Goal: Task Accomplishment & Management: Manage account settings

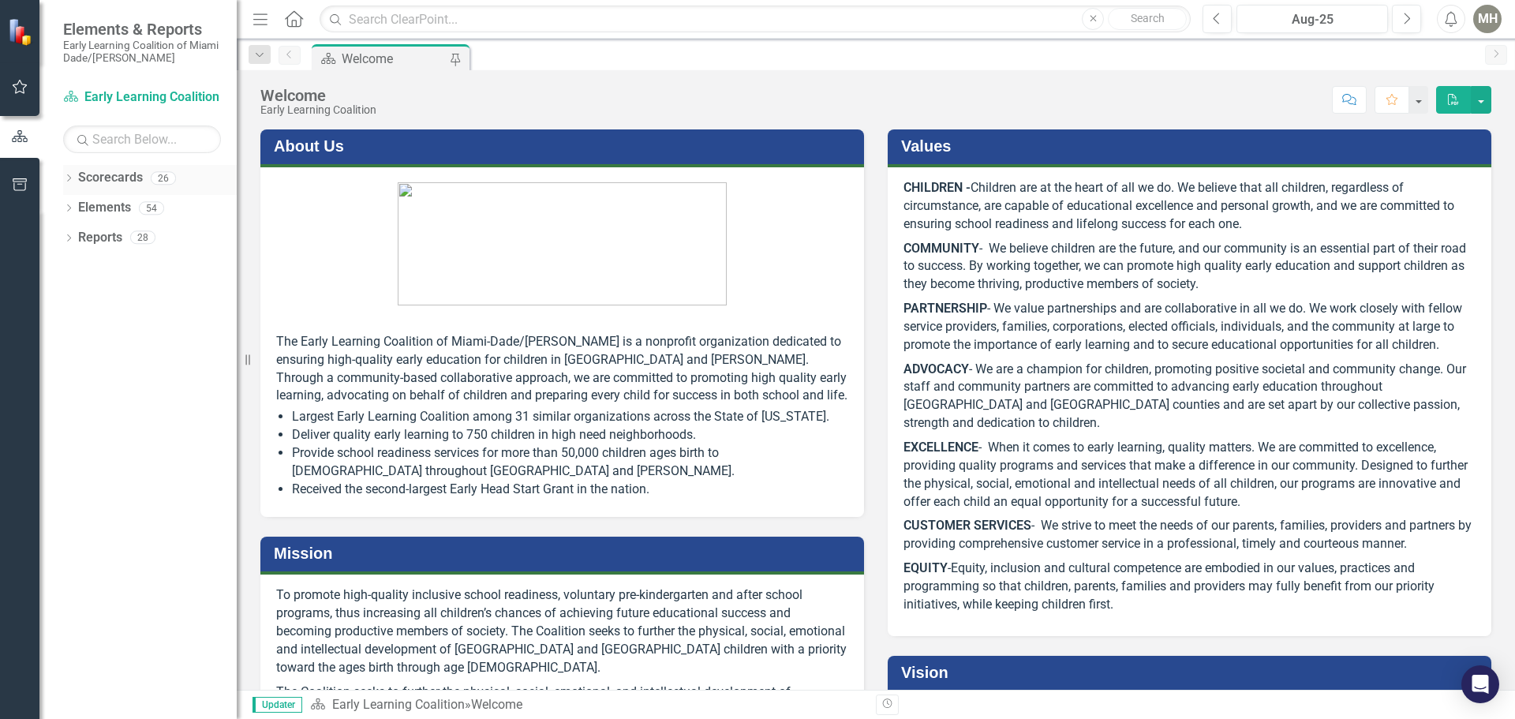
click at [69, 181] on icon "Dropdown" at bounding box center [68, 179] width 11 height 9
click at [79, 206] on icon "Dropdown" at bounding box center [77, 207] width 12 height 9
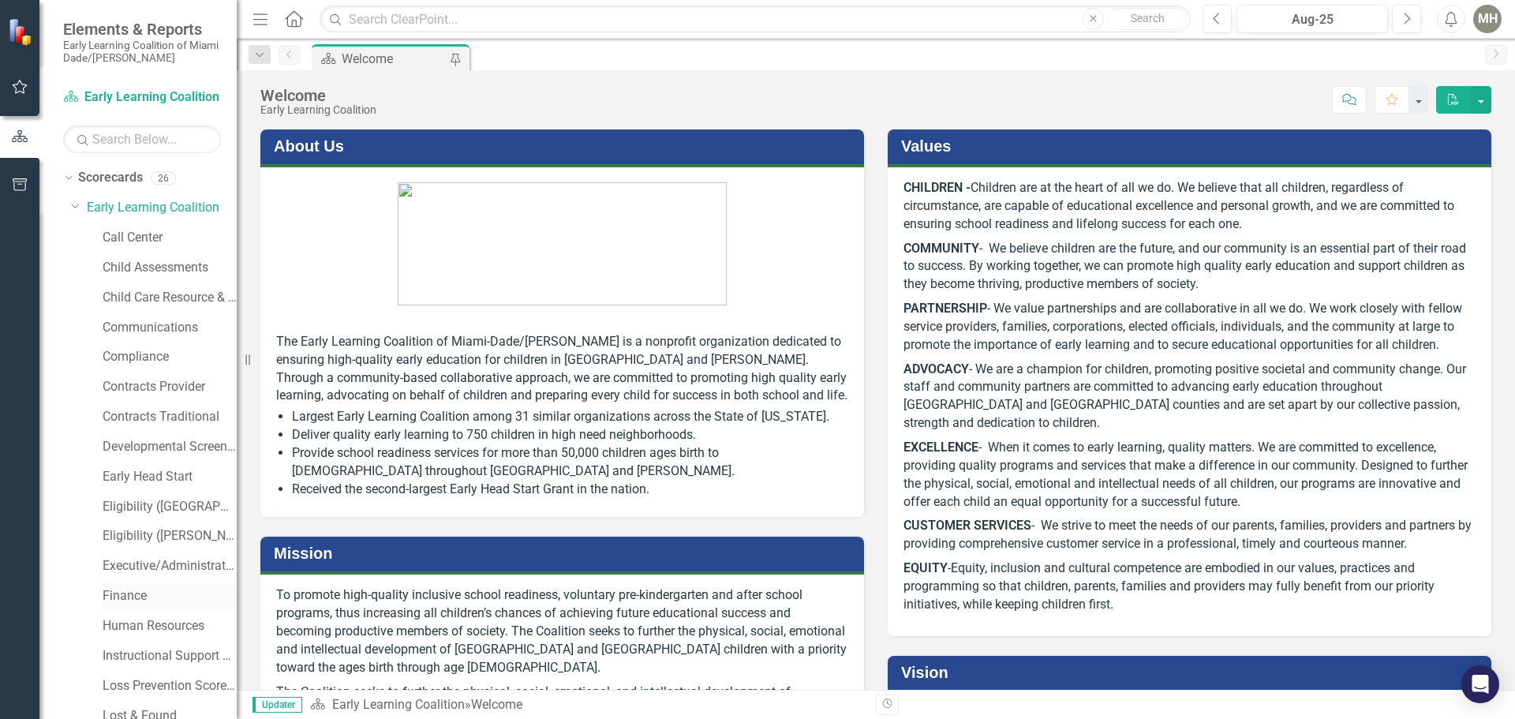
click at [134, 596] on link "Finance" at bounding box center [170, 596] width 134 height 18
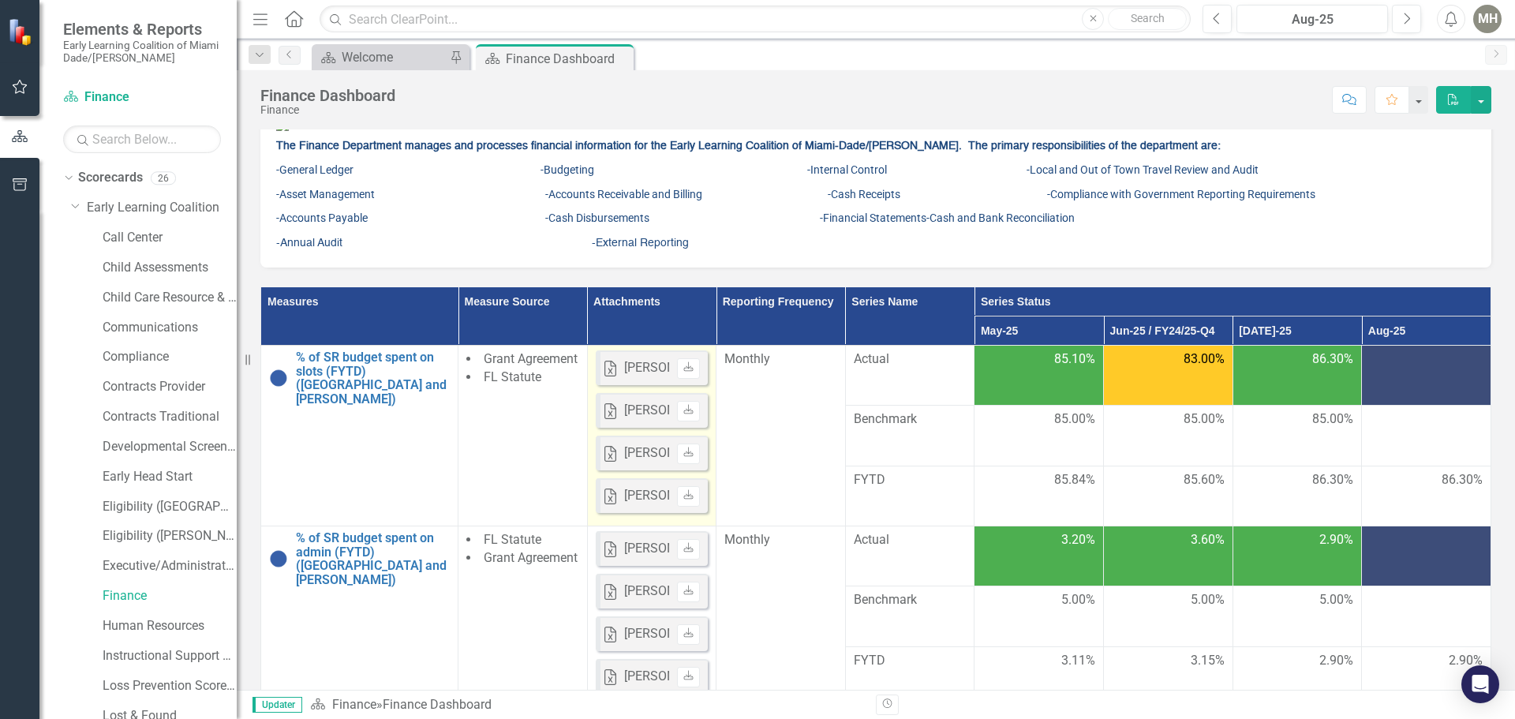
scroll to position [158, 0]
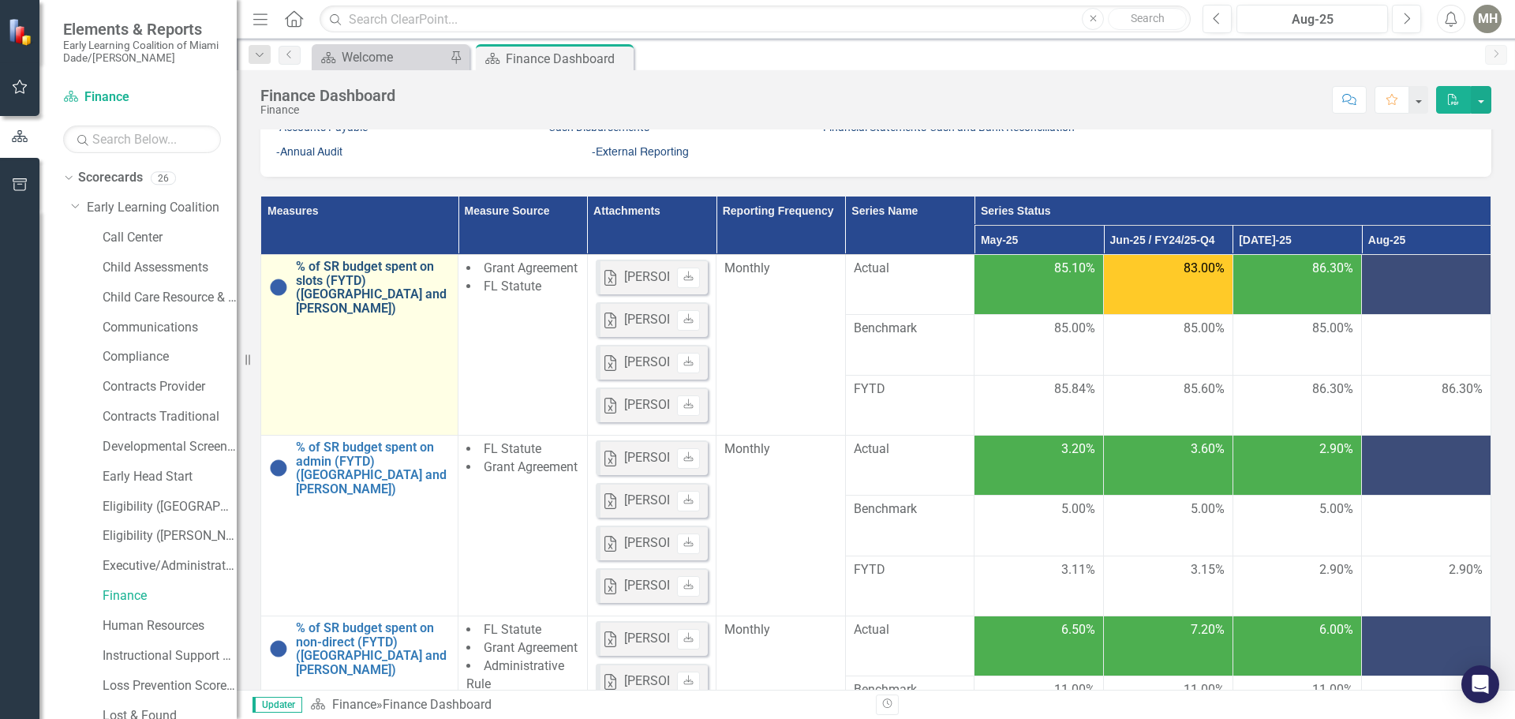
click at [383, 315] on link "% of SR budget spent on slots (FYTD) ([GEOGRAPHIC_DATA] and [PERSON_NAME])" at bounding box center [373, 287] width 154 height 55
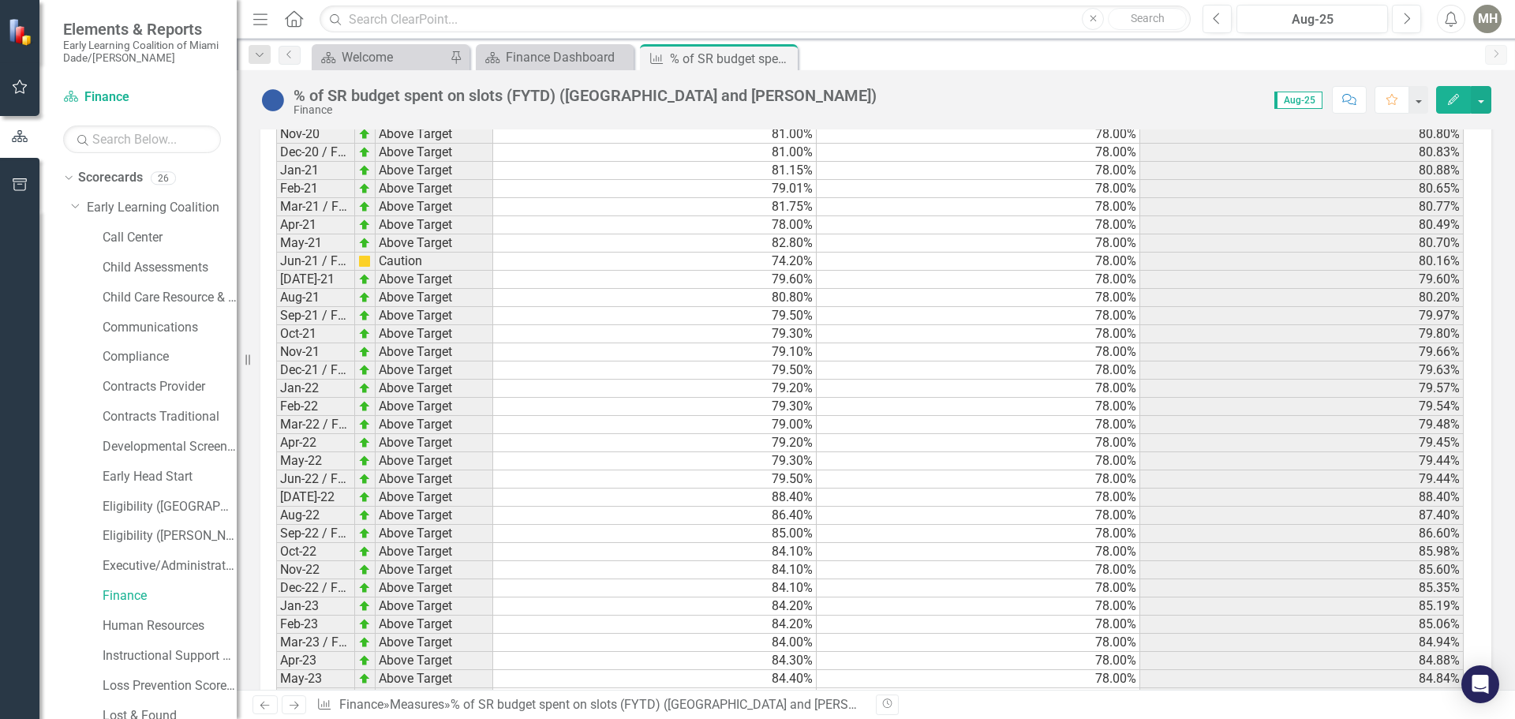
scroll to position [2330, 0]
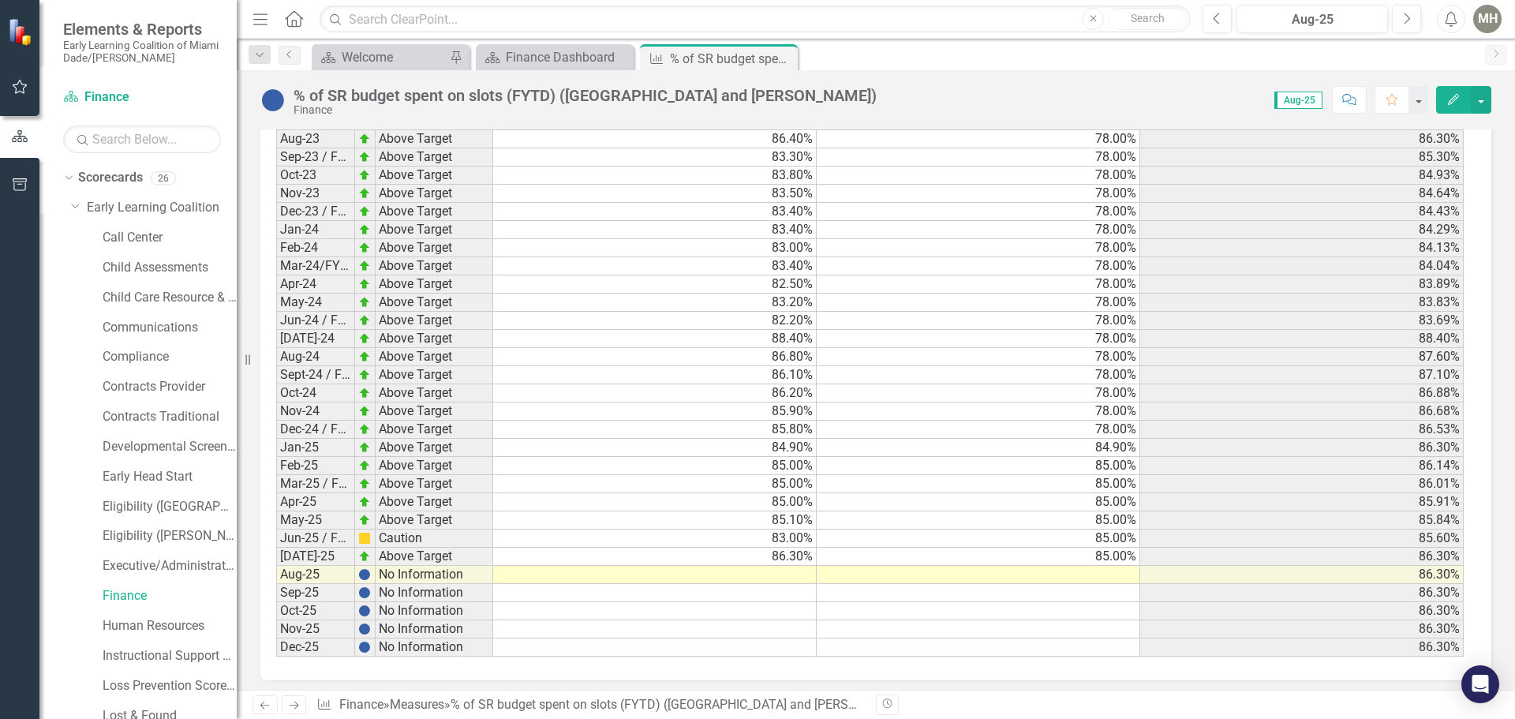
click at [786, 566] on td at bounding box center [655, 575] width 324 height 18
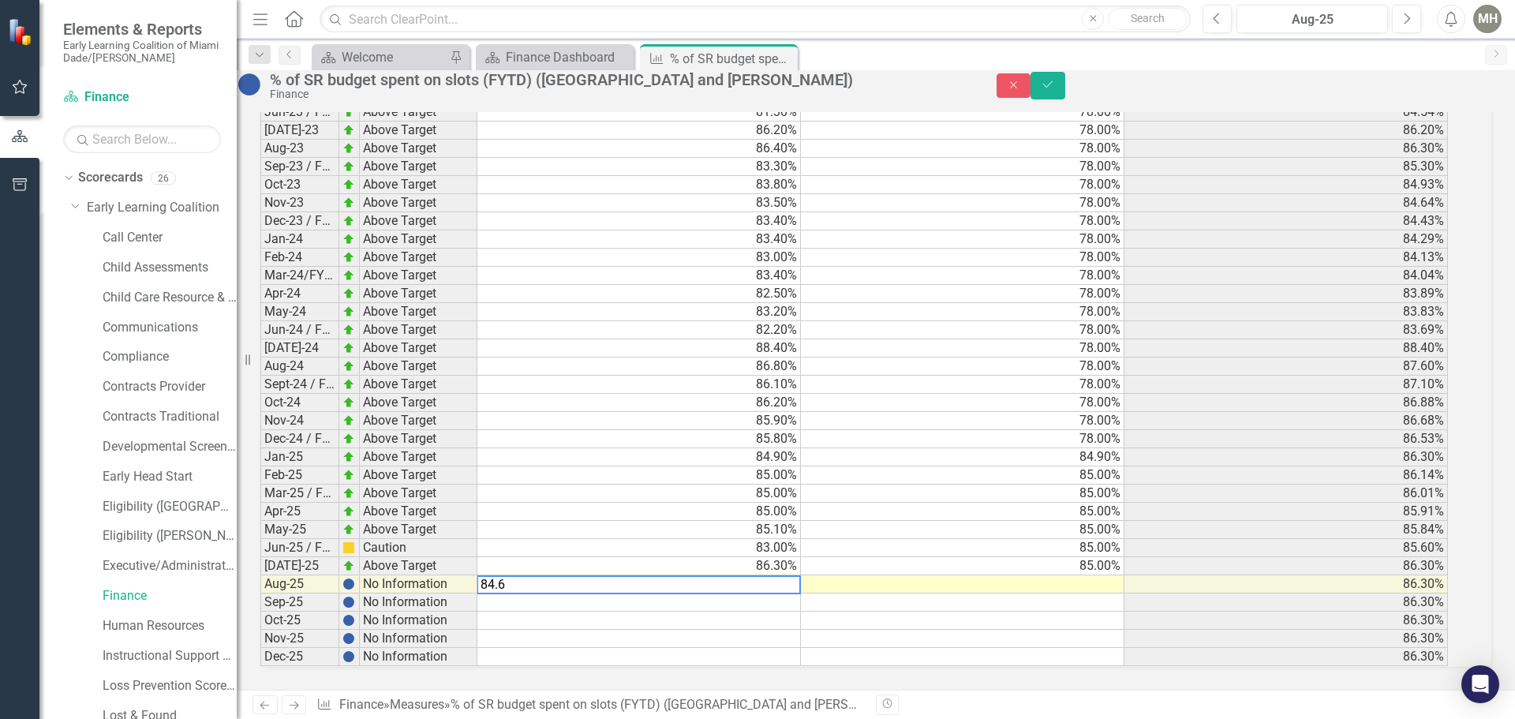
type textarea "84.60"
click at [1055, 88] on icon "Save" at bounding box center [1048, 84] width 14 height 11
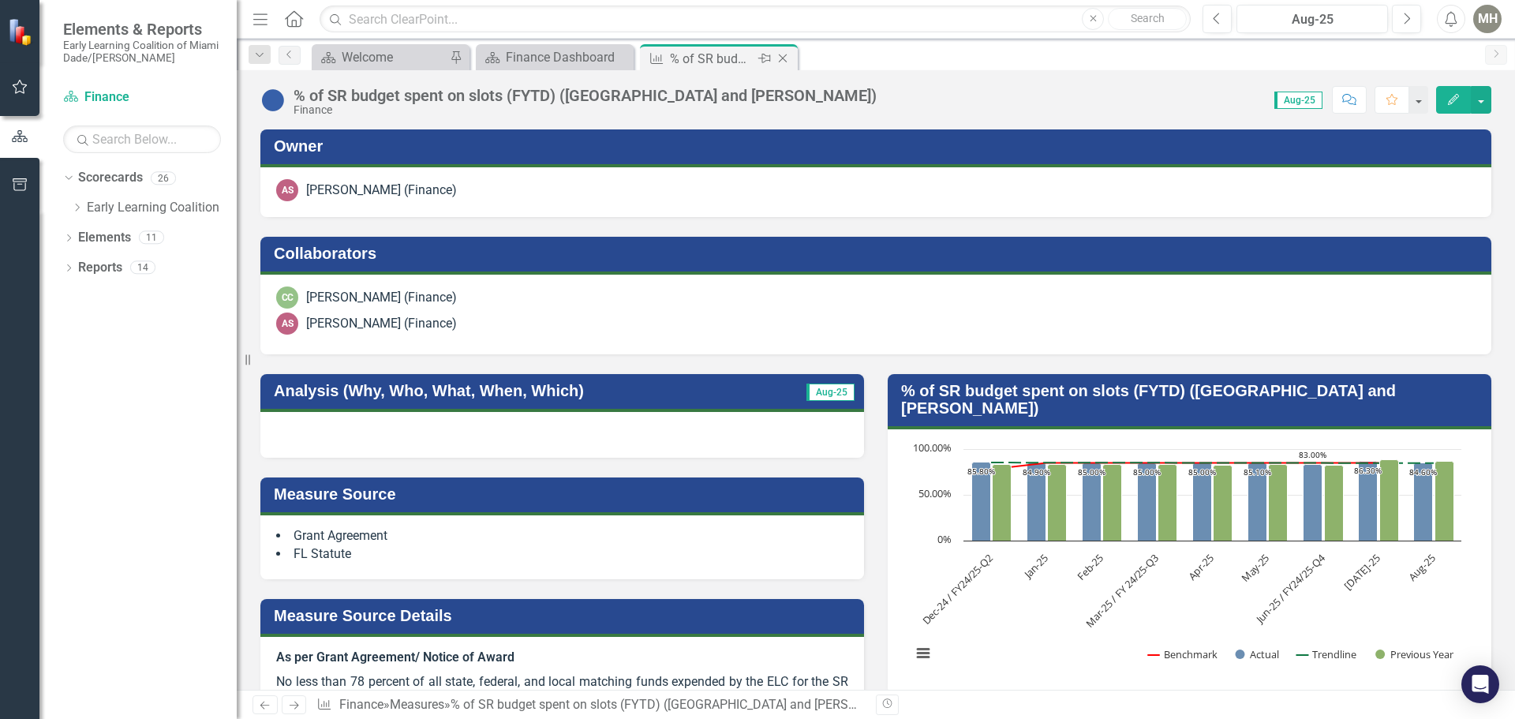
click at [782, 57] on icon "Close" at bounding box center [783, 58] width 16 height 13
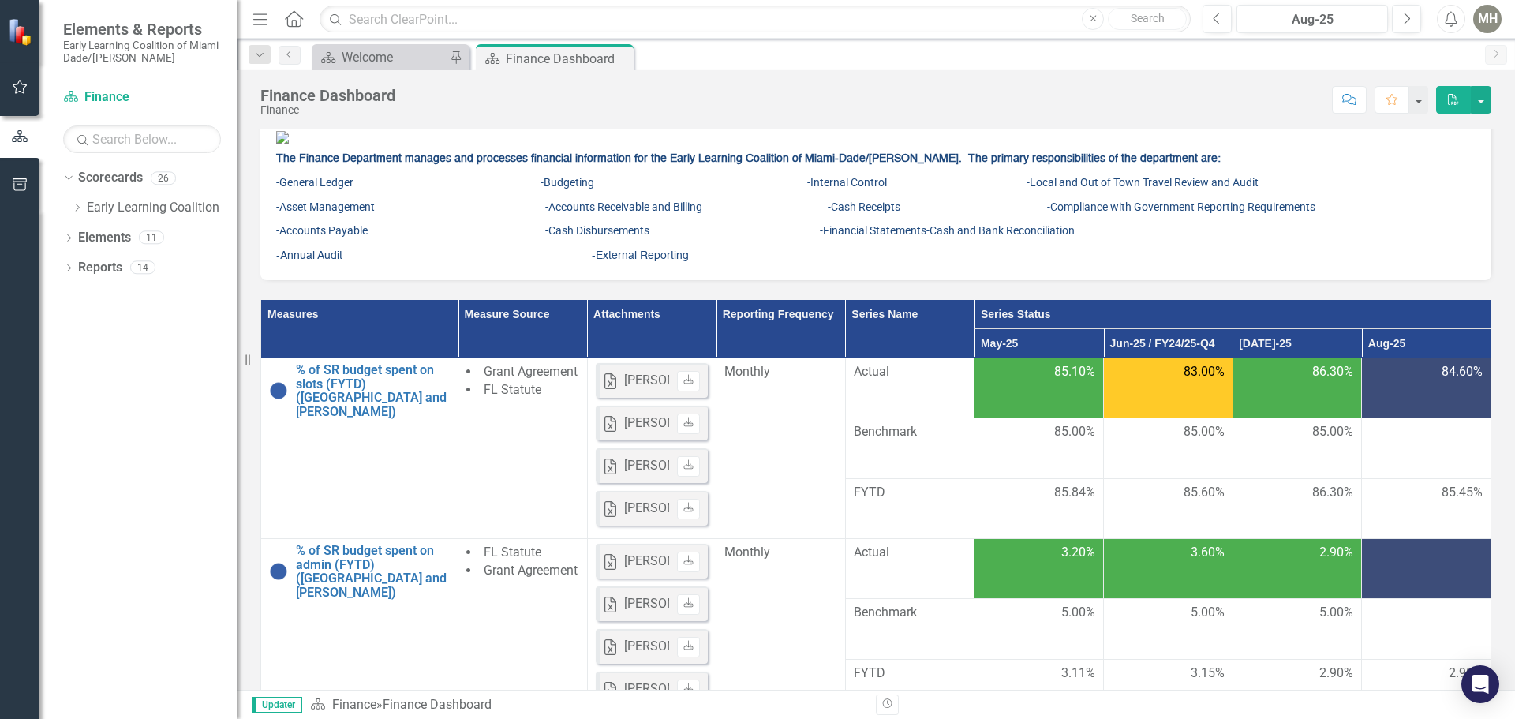
scroll to position [79, 0]
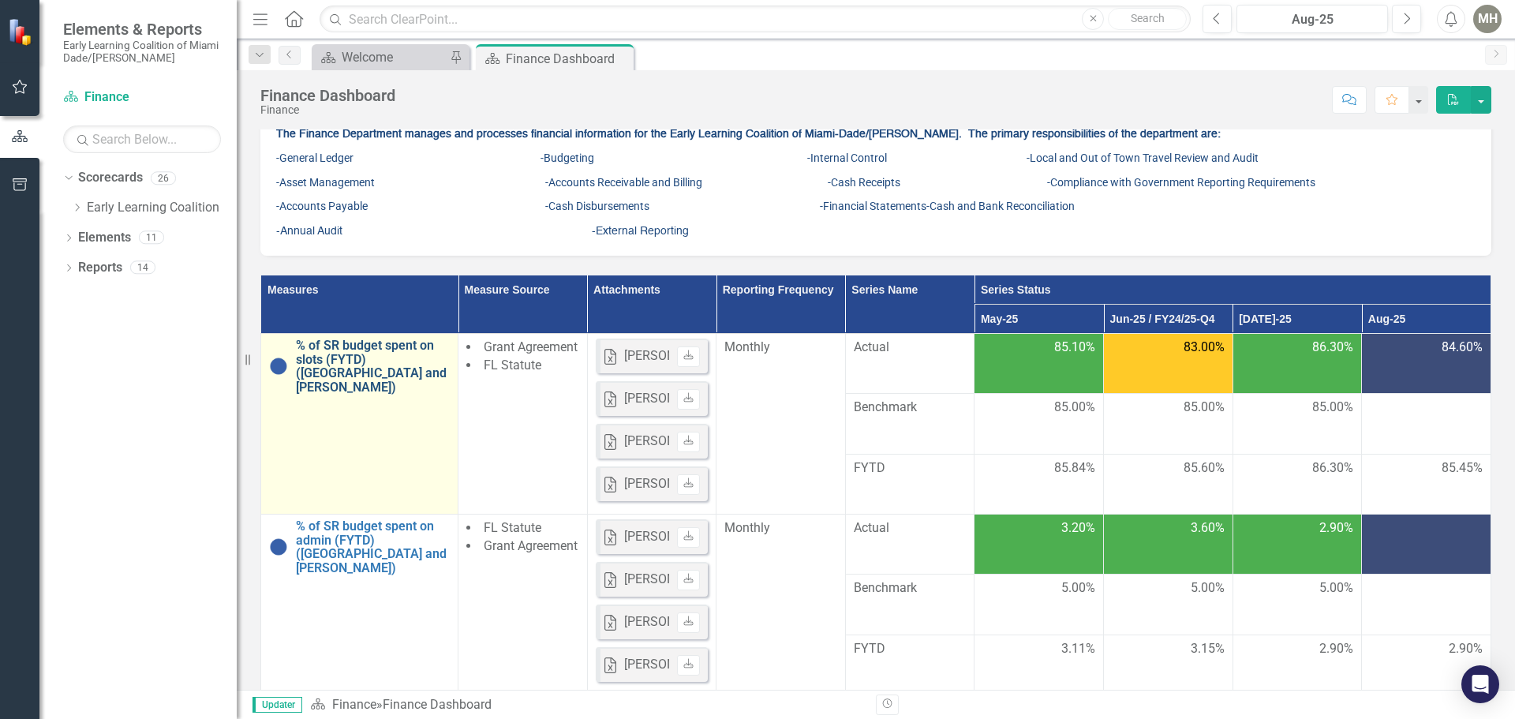
click at [411, 394] on link "% of SR budget spent on slots (FYTD) ([GEOGRAPHIC_DATA] and [PERSON_NAME])" at bounding box center [373, 365] width 154 height 55
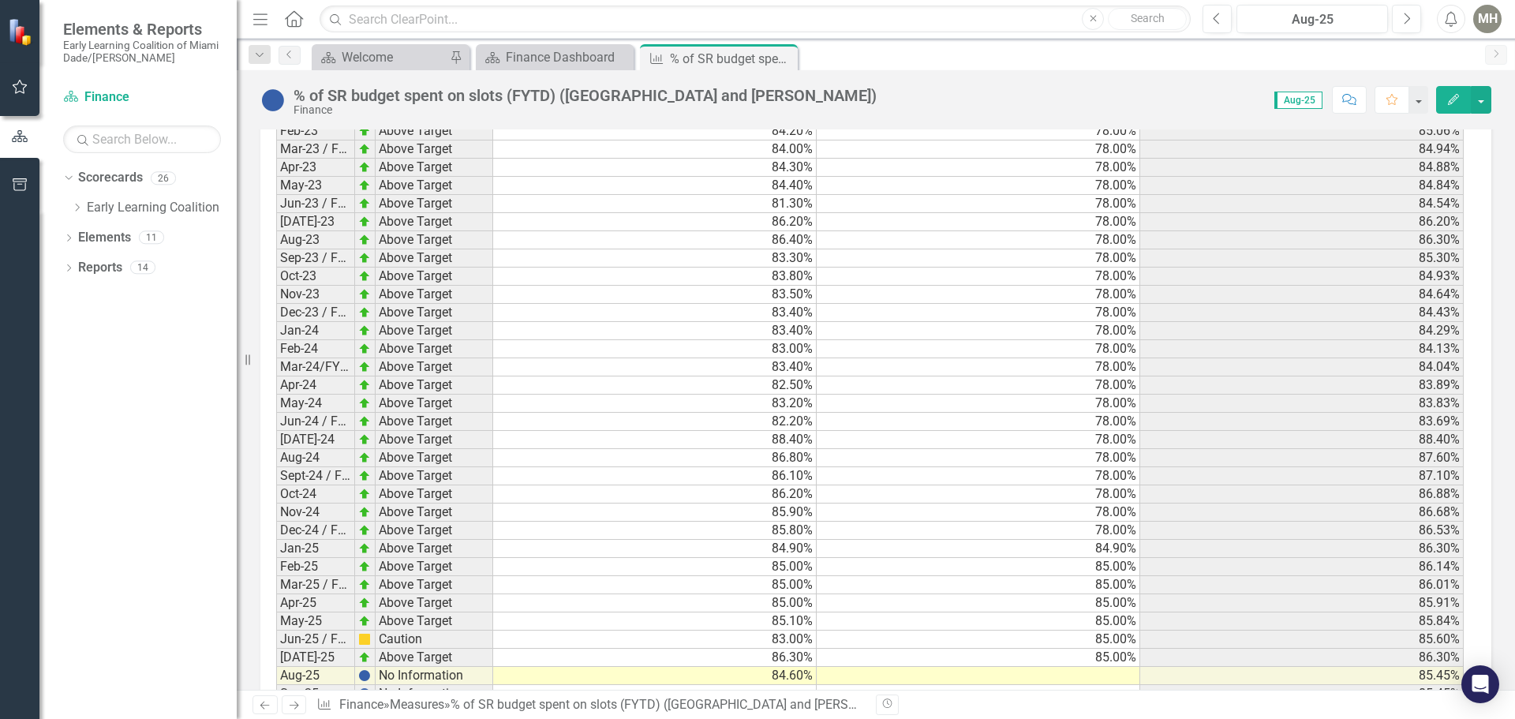
scroll to position [2330, 0]
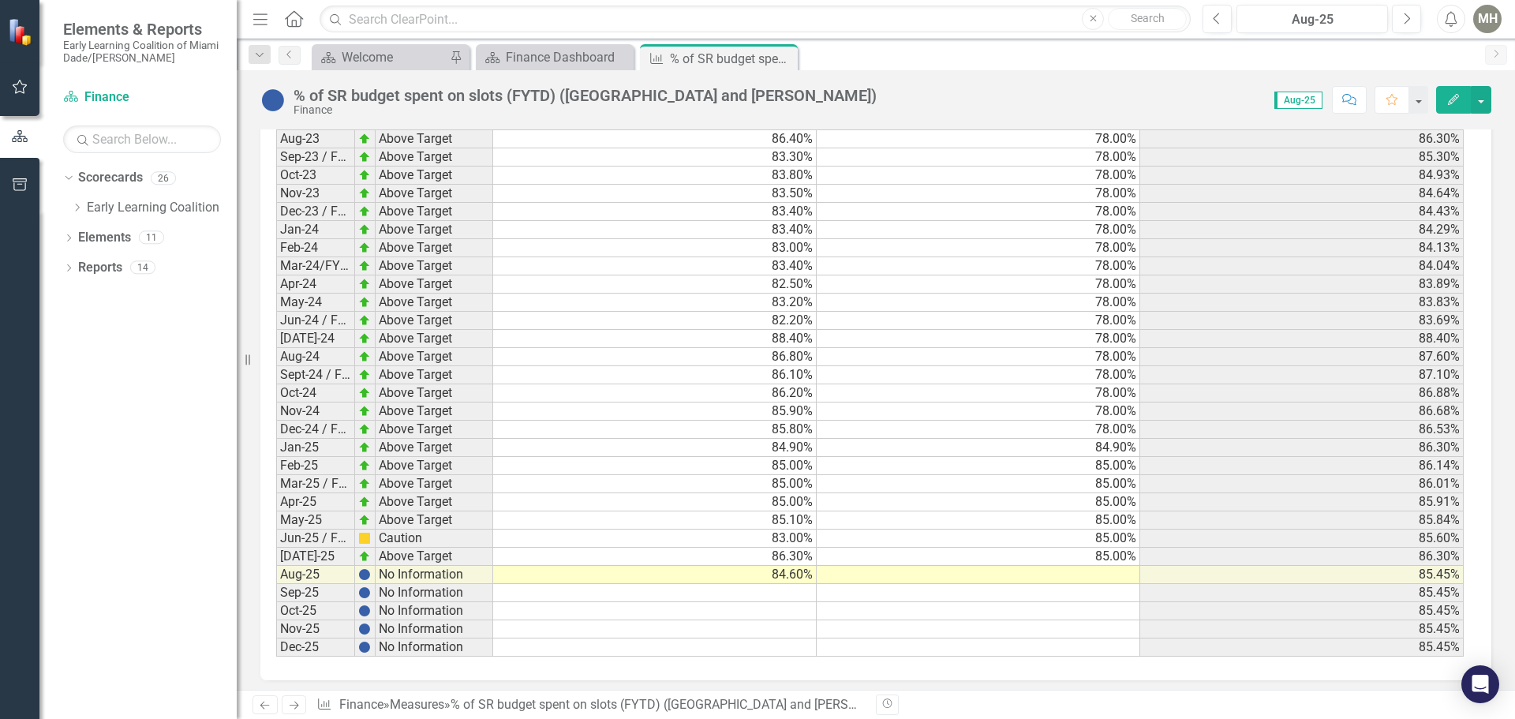
click at [1098, 570] on td at bounding box center [979, 575] width 324 height 18
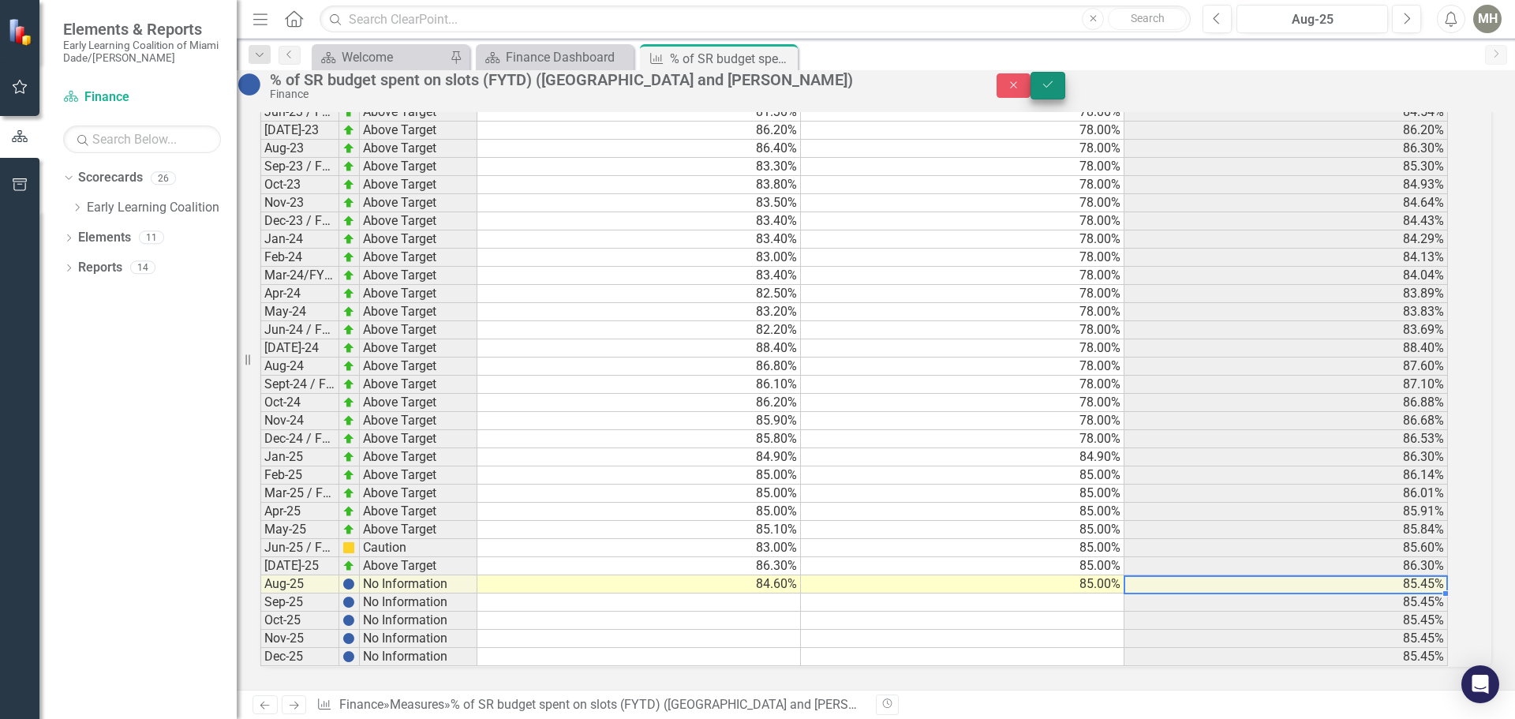
type textarea "85.00"
click at [1055, 90] on icon "Save" at bounding box center [1048, 84] width 14 height 11
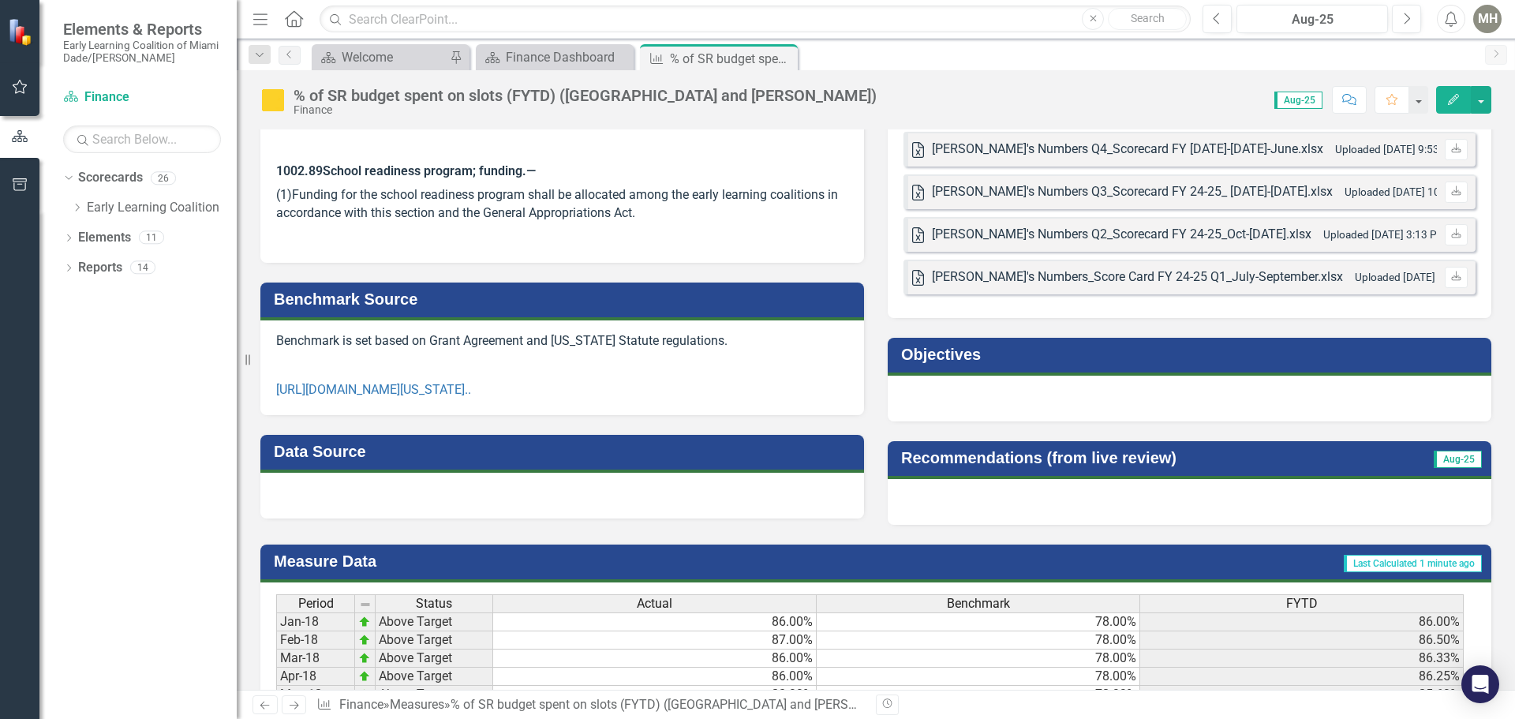
scroll to position [158, 0]
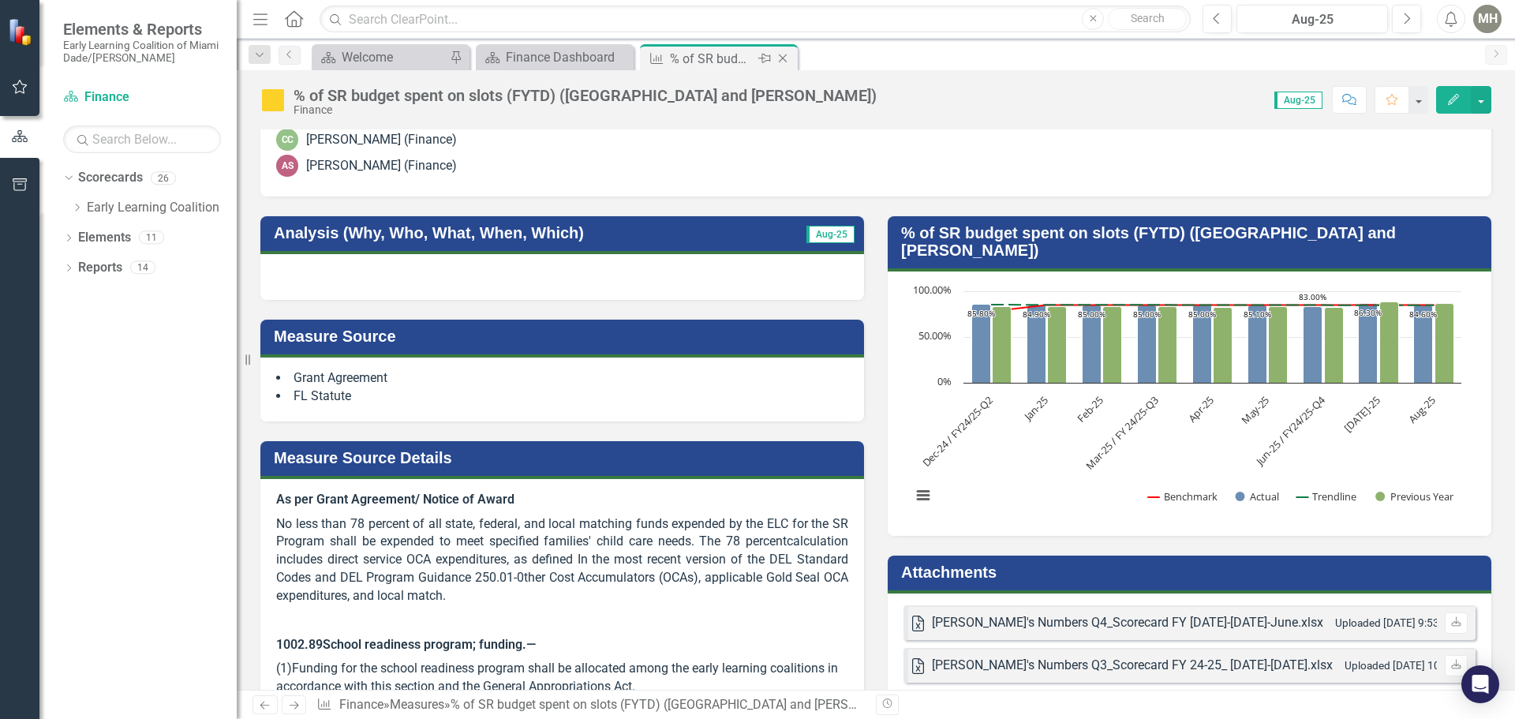
click at [786, 59] on icon "Close" at bounding box center [783, 58] width 16 height 13
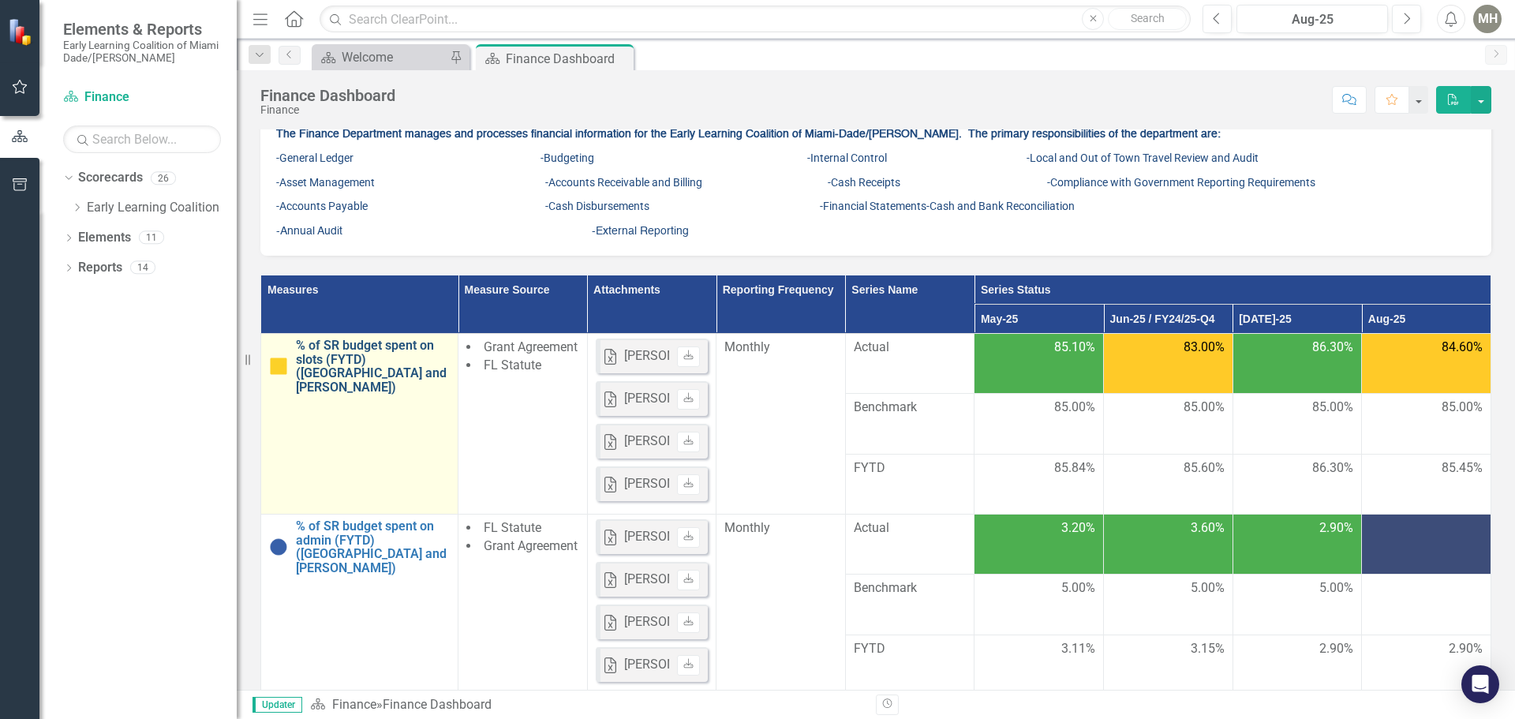
click at [318, 394] on link "% of SR budget spent on slots (FYTD) ([GEOGRAPHIC_DATA] and [PERSON_NAME])" at bounding box center [373, 365] width 154 height 55
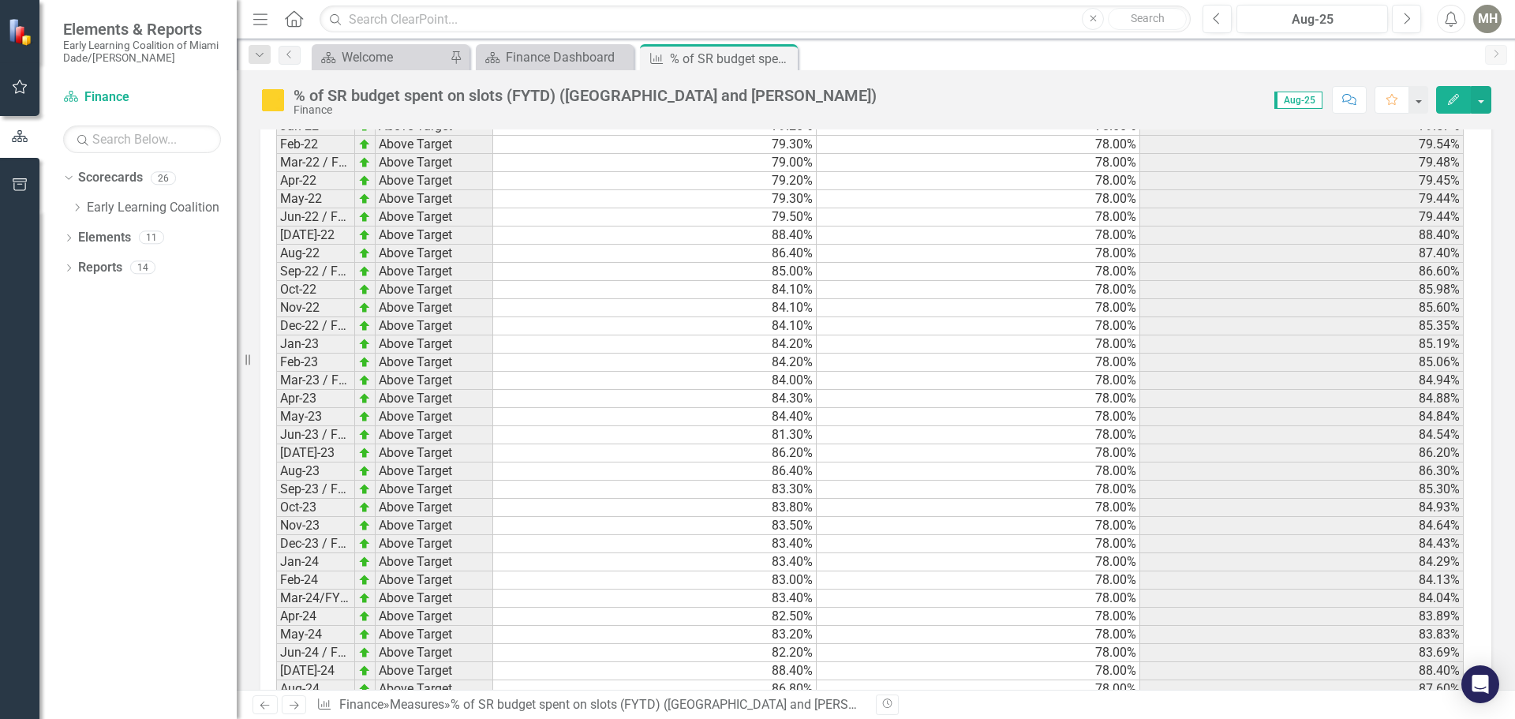
scroll to position [1699, 0]
click at [780, 54] on icon "Close" at bounding box center [783, 58] width 16 height 13
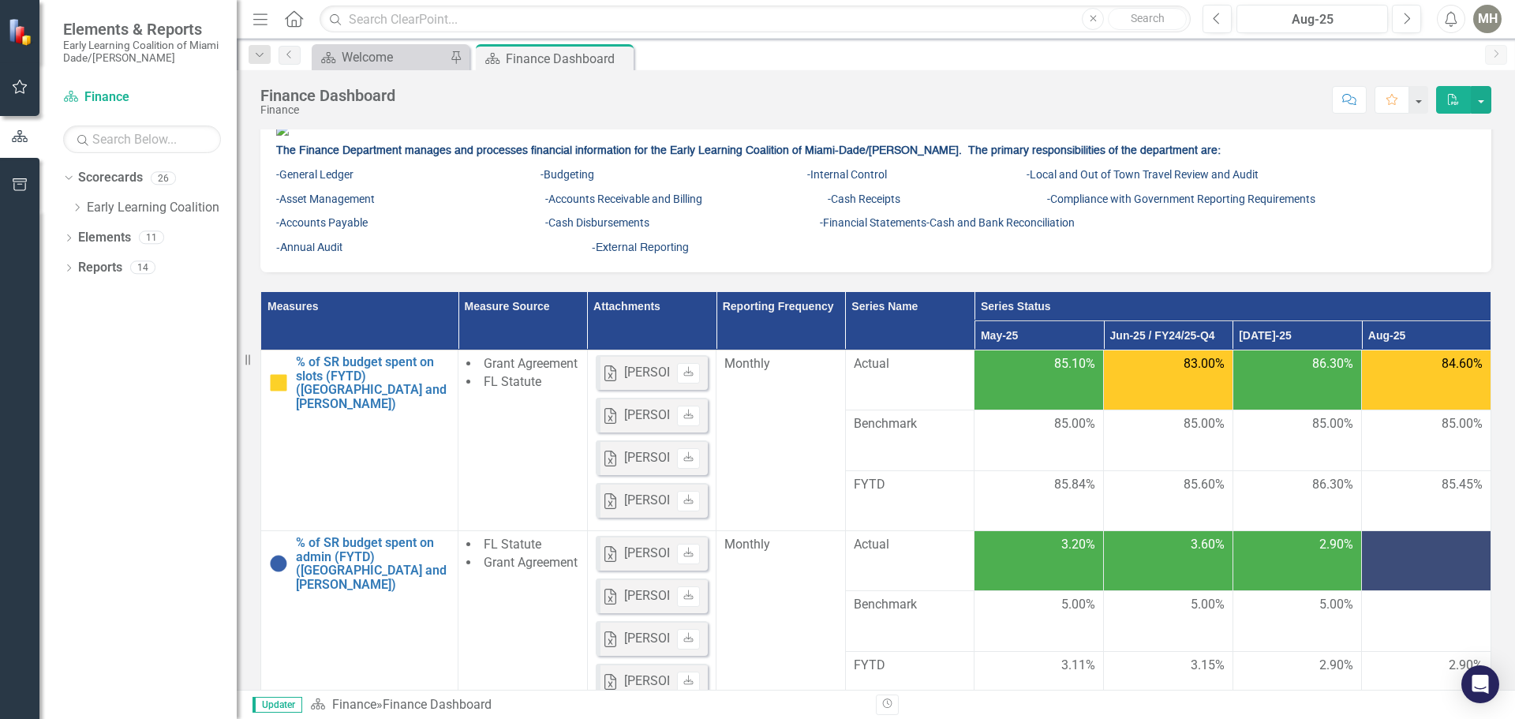
scroll to position [316, 0]
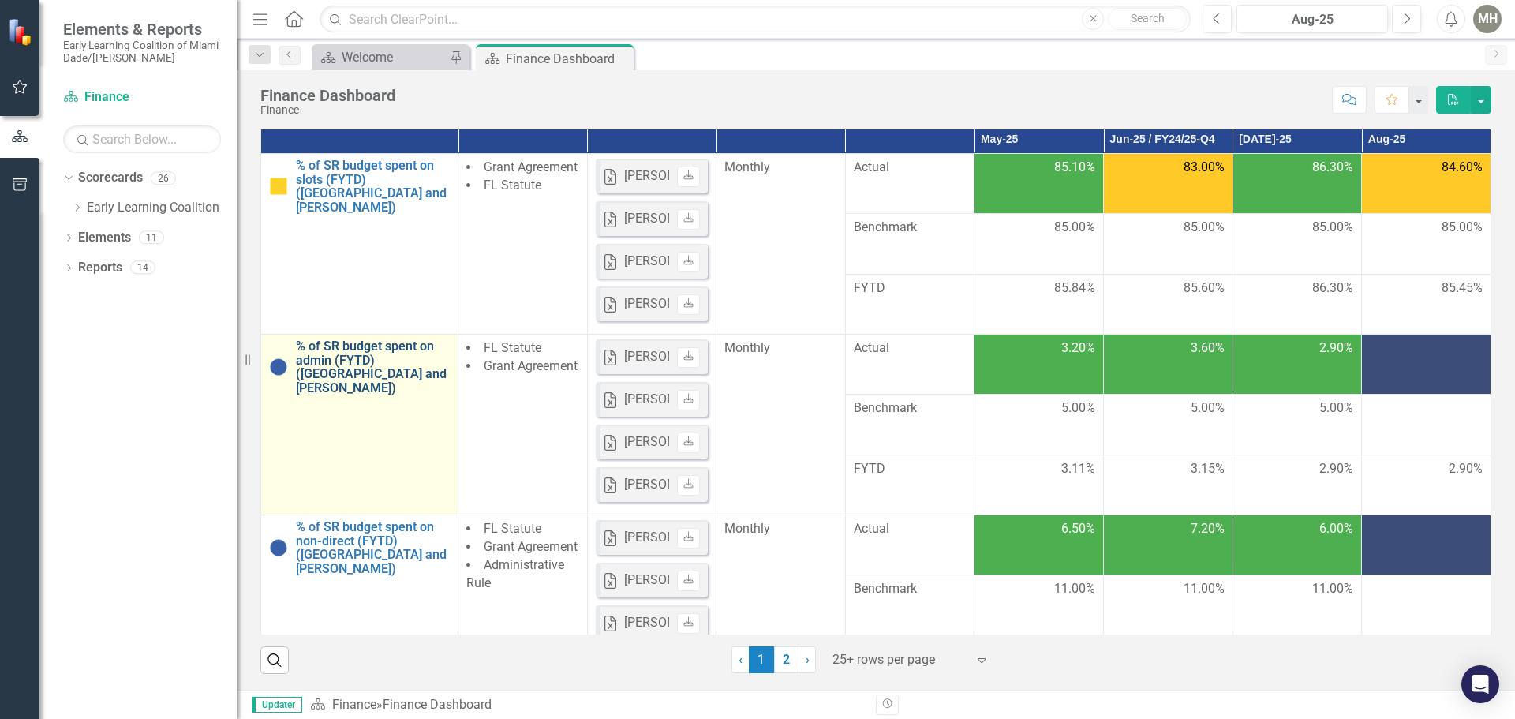
click at [386, 395] on link "% of SR budget spent on admin (FYTD) ([GEOGRAPHIC_DATA] and [PERSON_NAME])" at bounding box center [373, 366] width 154 height 55
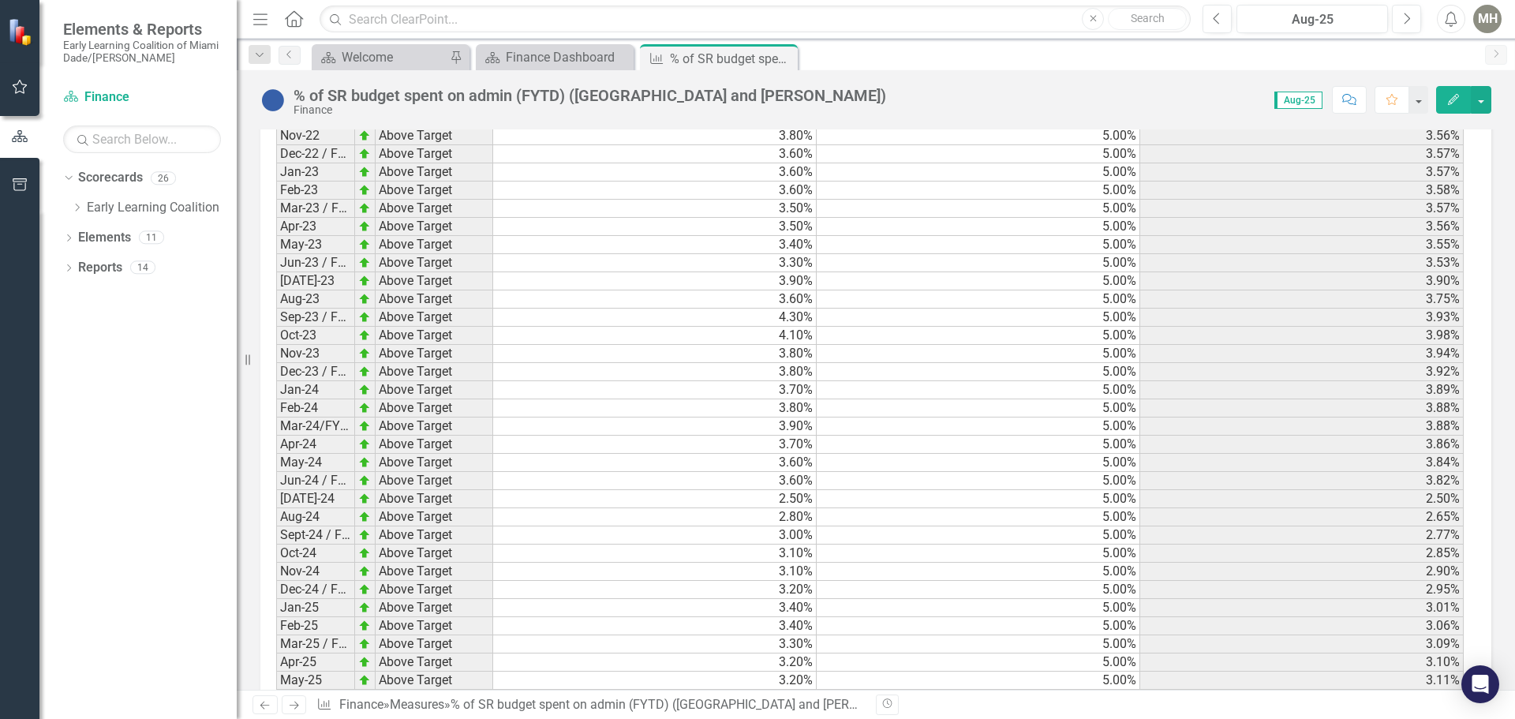
scroll to position [2319, 0]
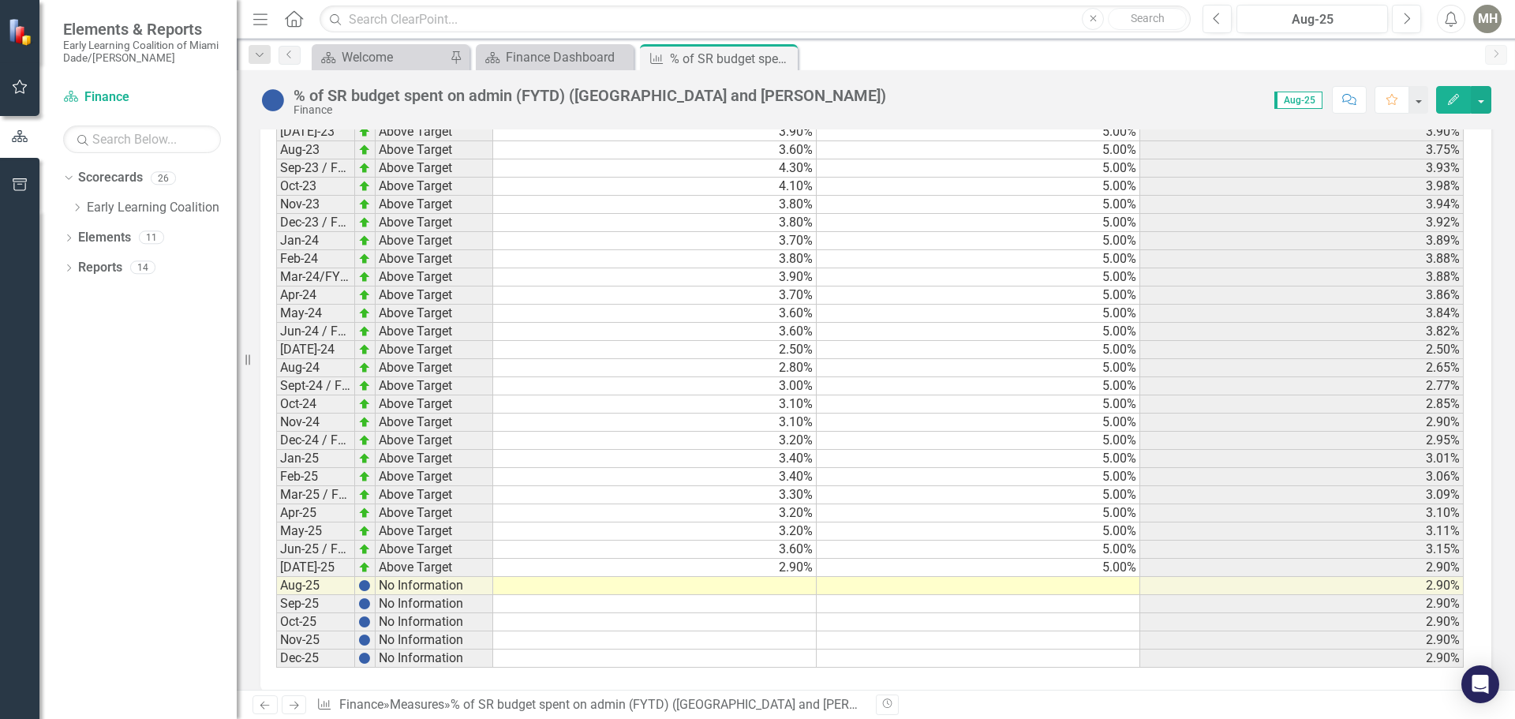
click at [781, 577] on td at bounding box center [655, 586] width 324 height 18
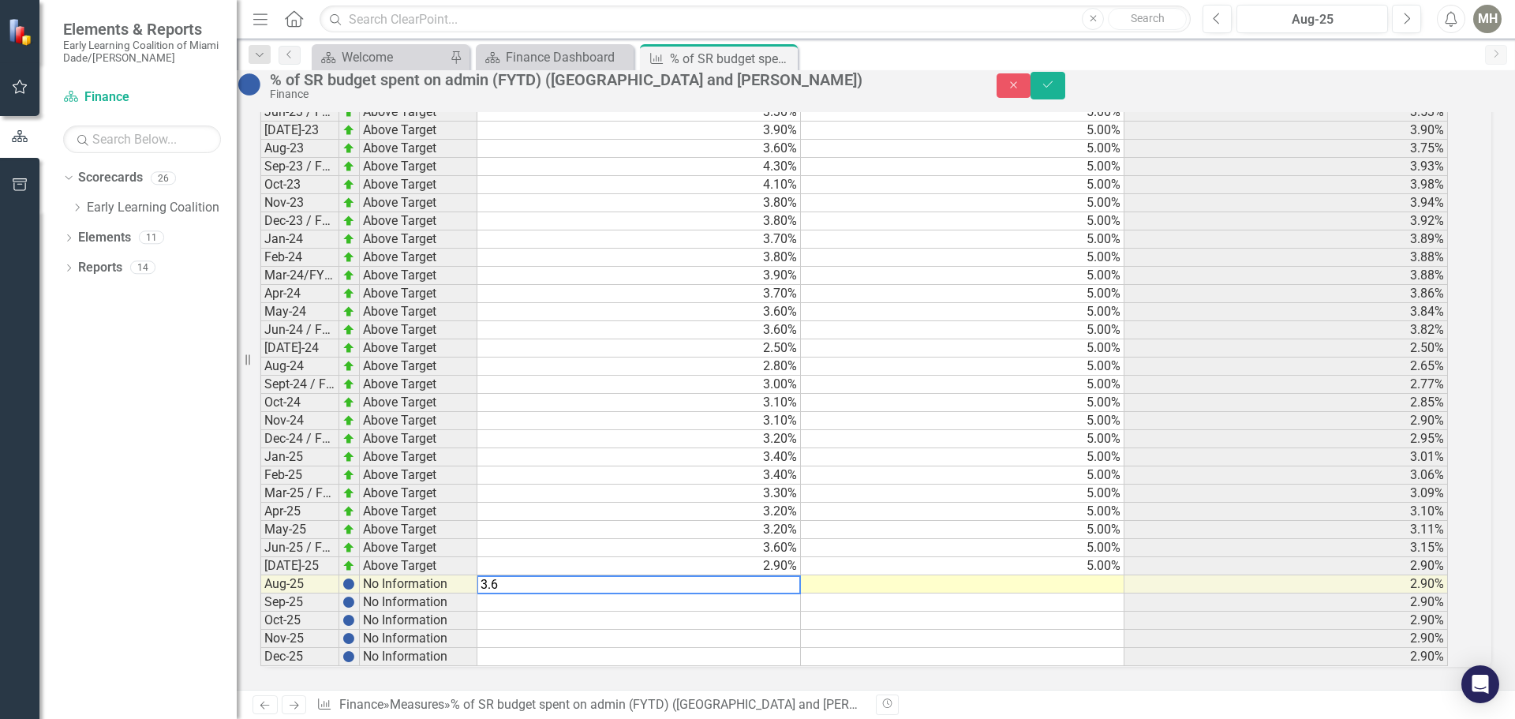
scroll to position [2320, 0]
type textarea "3.60"
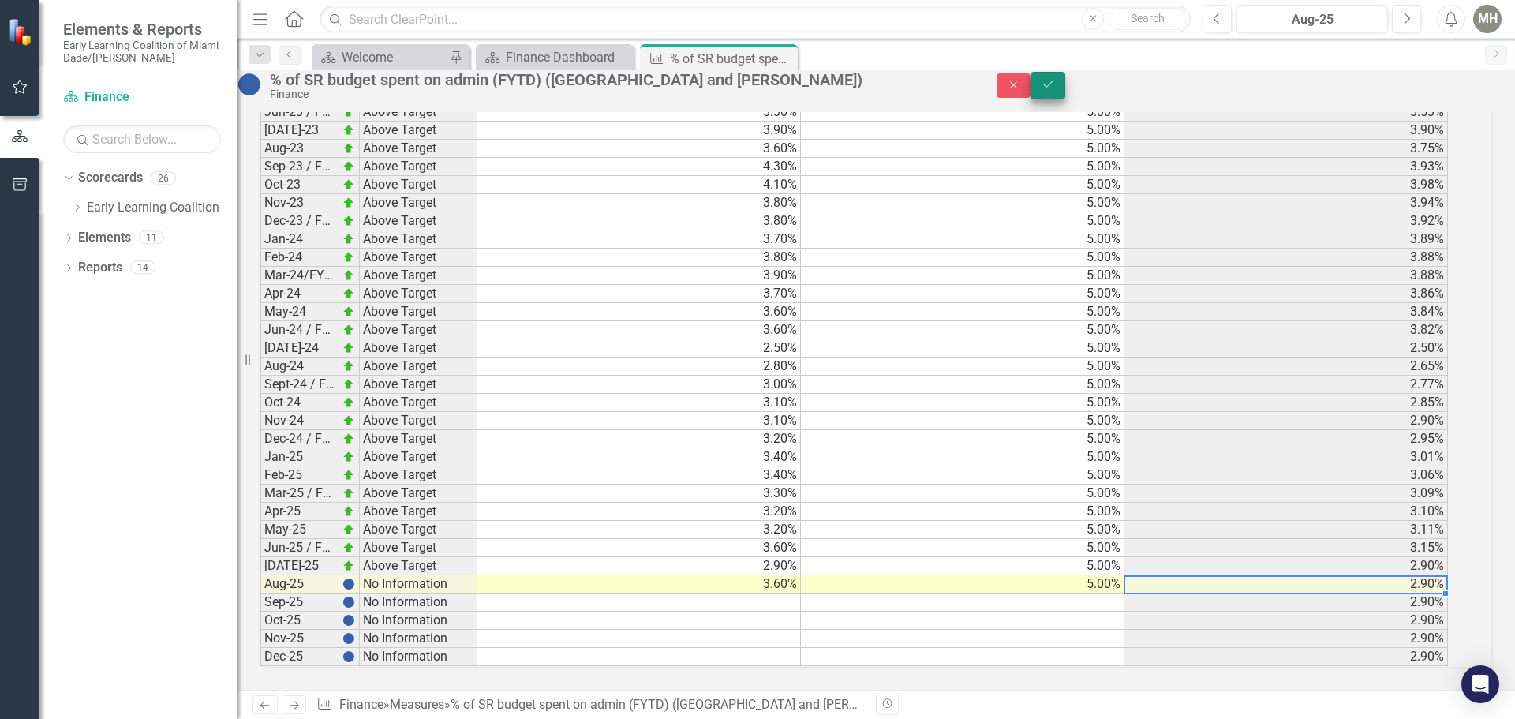
type textarea "5.00"
click at [1055, 90] on icon "Save" at bounding box center [1048, 84] width 14 height 11
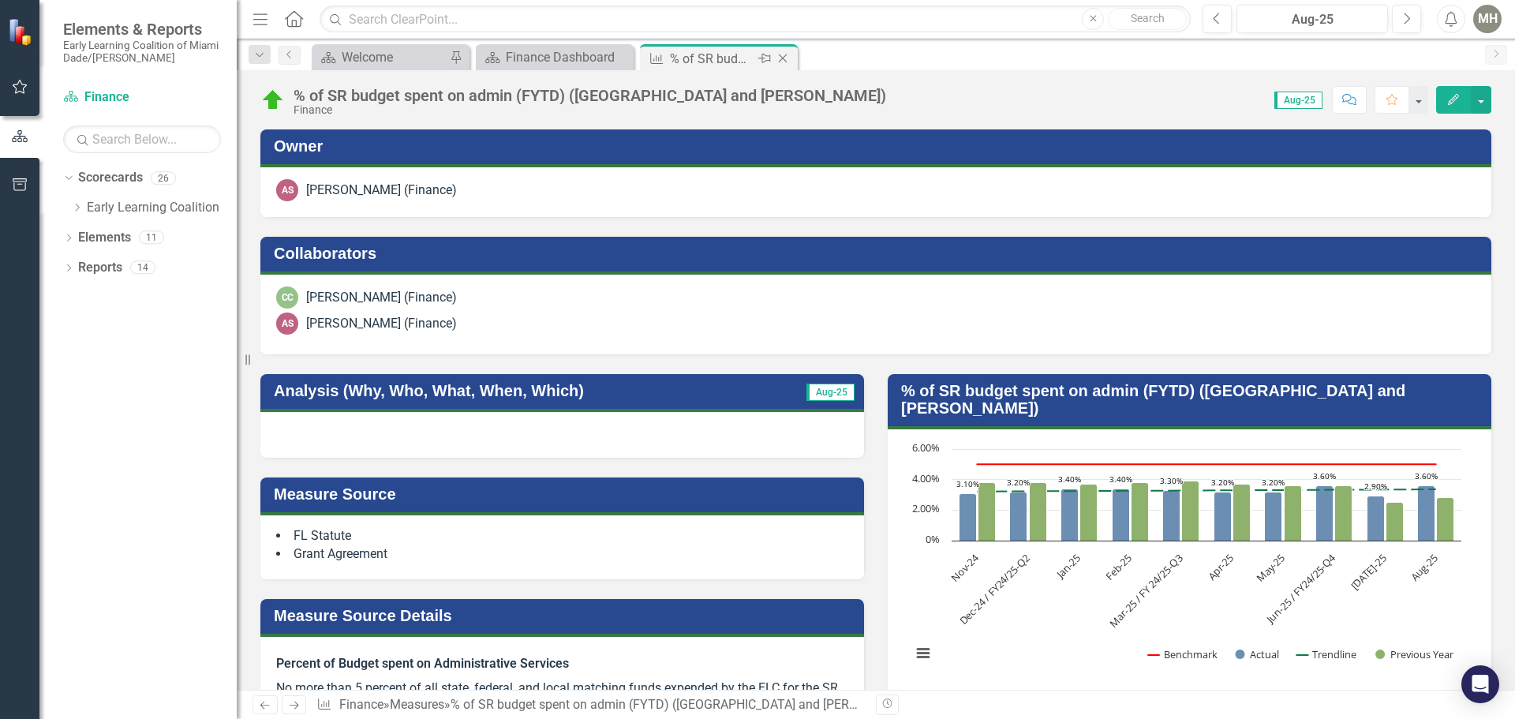
click at [782, 58] on icon at bounding box center [783, 58] width 9 height 9
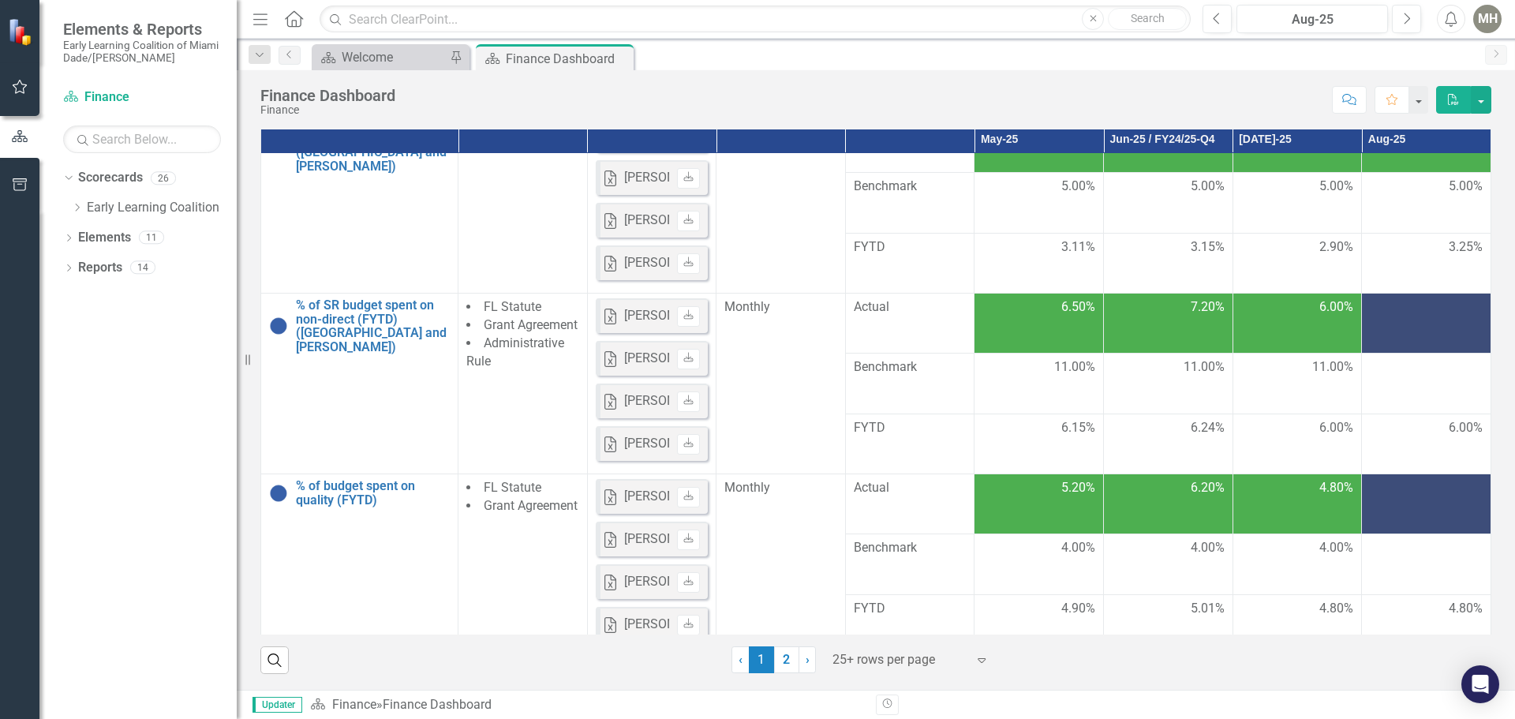
scroll to position [237, 0]
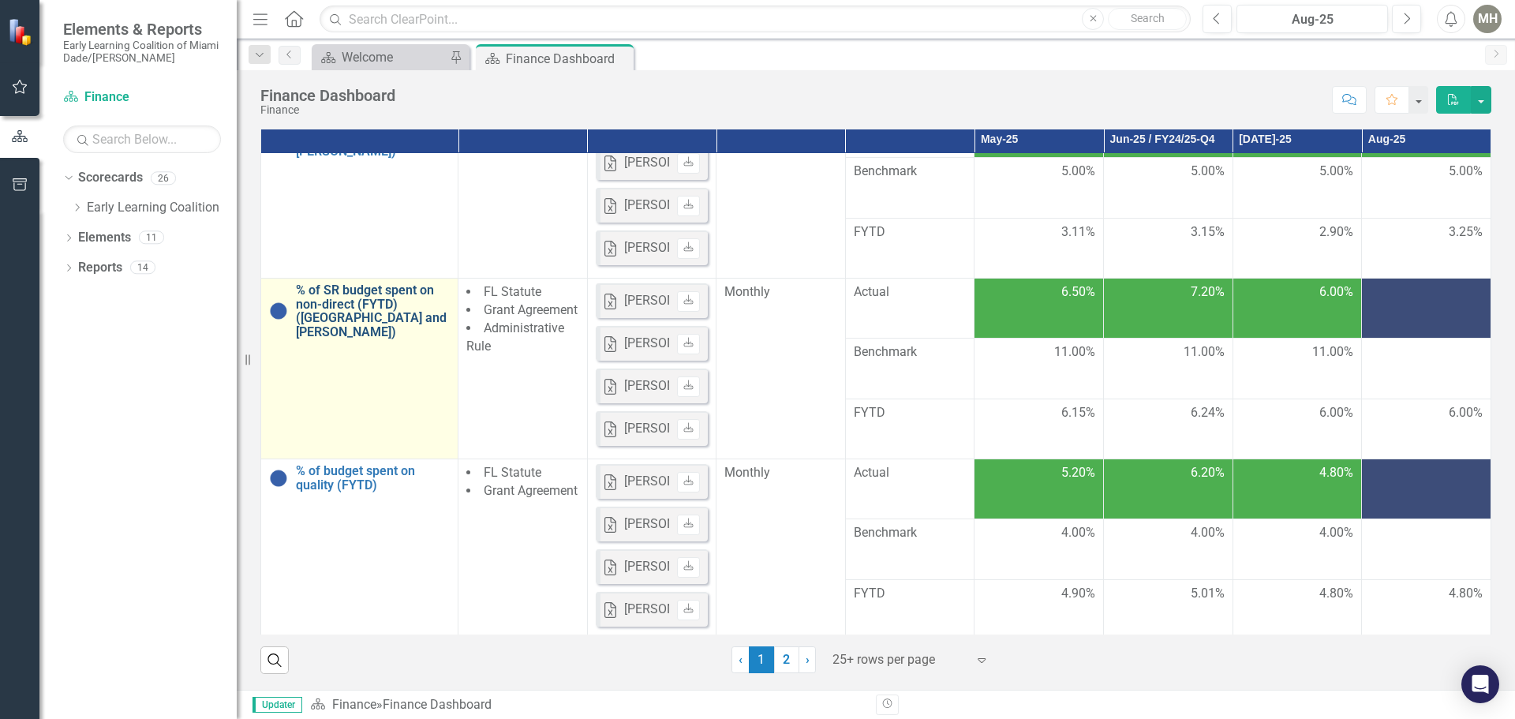
click at [365, 294] on link "% of SR budget spent on non-direct (FYTD) ([GEOGRAPHIC_DATA] and [PERSON_NAME])" at bounding box center [373, 310] width 154 height 55
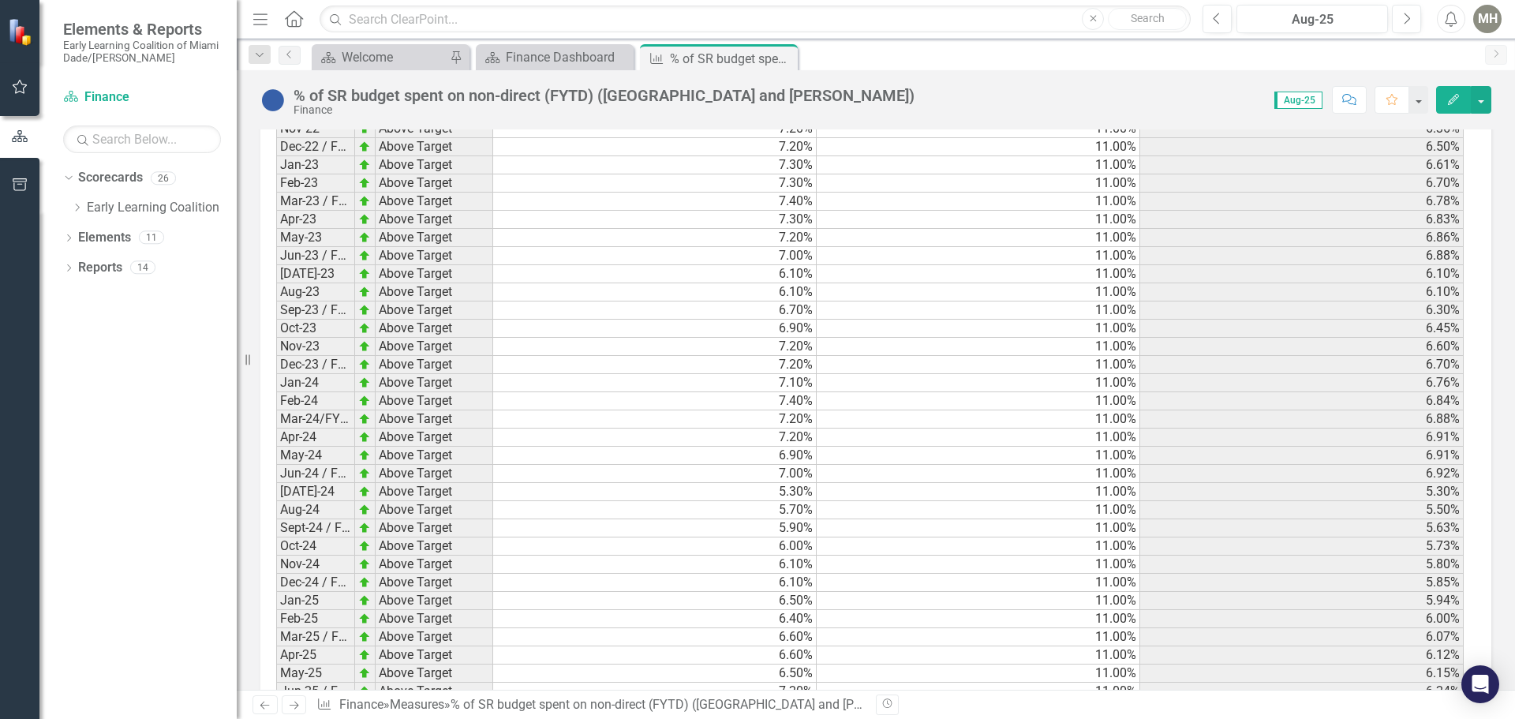
scroll to position [2372, 0]
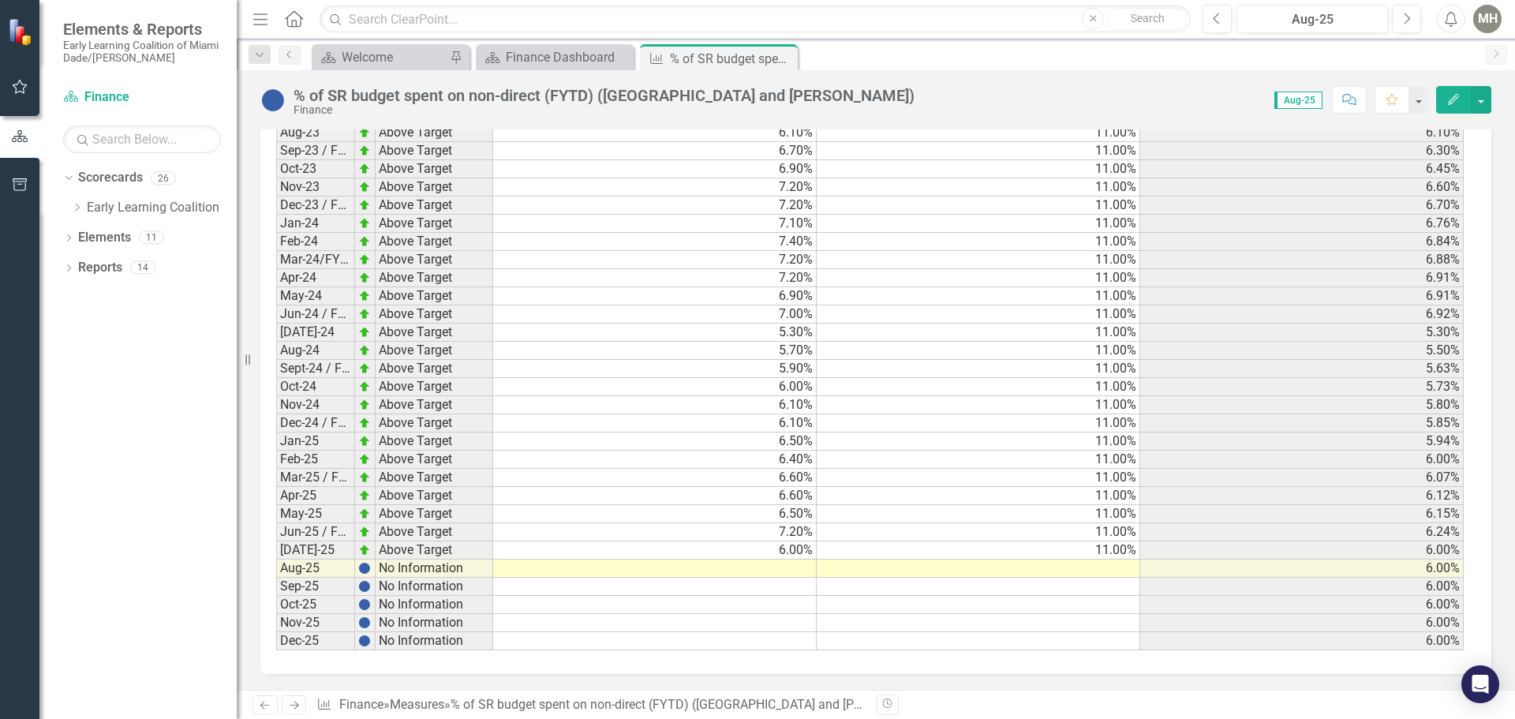
click at [787, 565] on td at bounding box center [655, 568] width 324 height 18
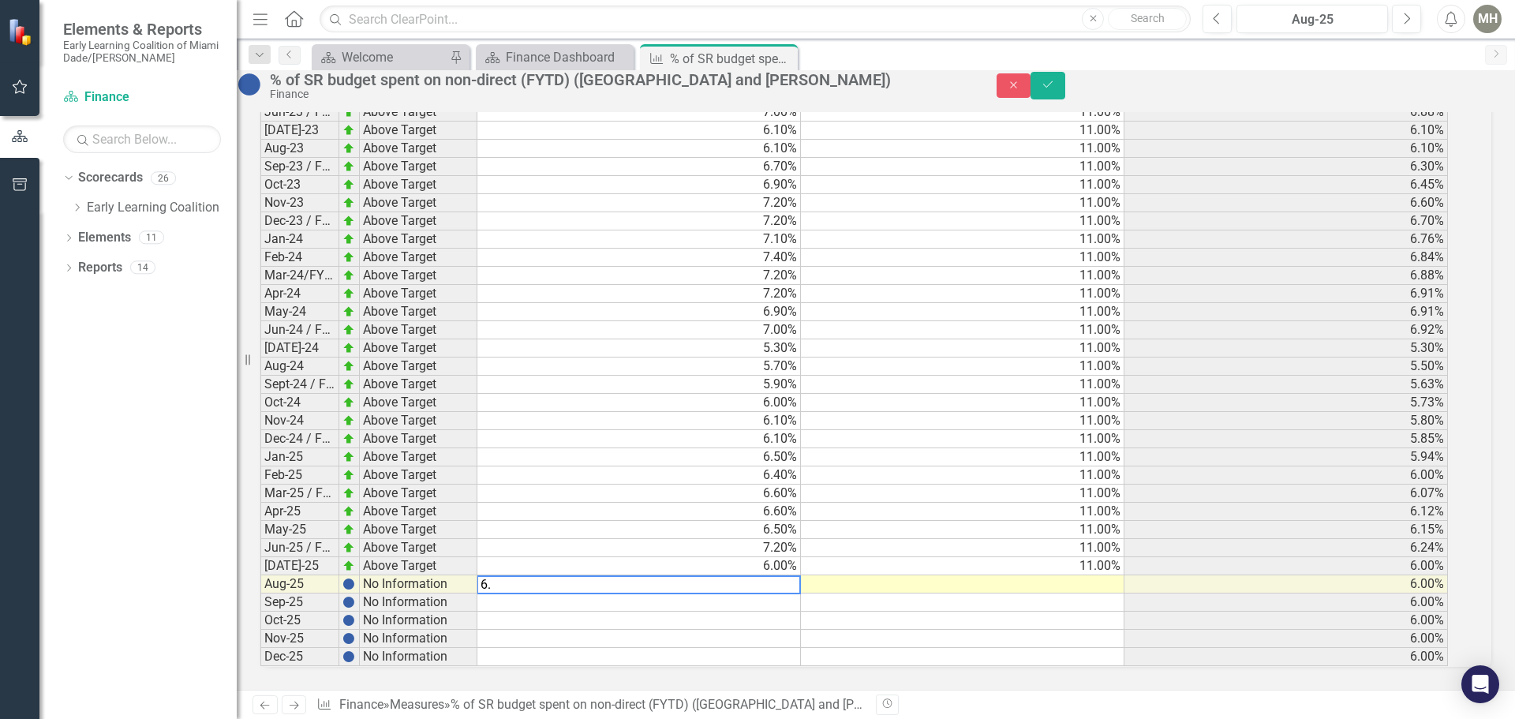
scroll to position [2373, 0]
type textarea "6.60"
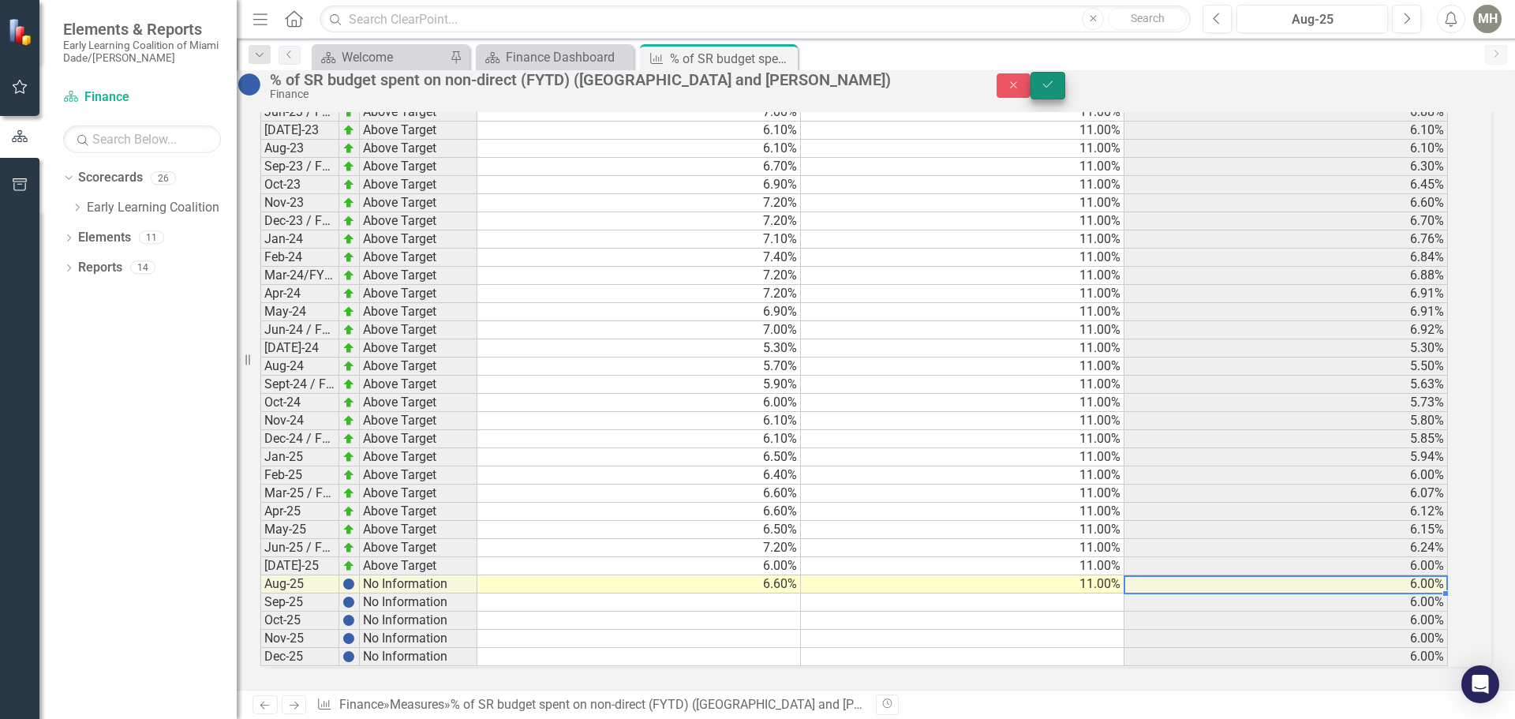
type textarea "11.00"
click at [1065, 85] on button "Save" at bounding box center [1047, 86] width 35 height 28
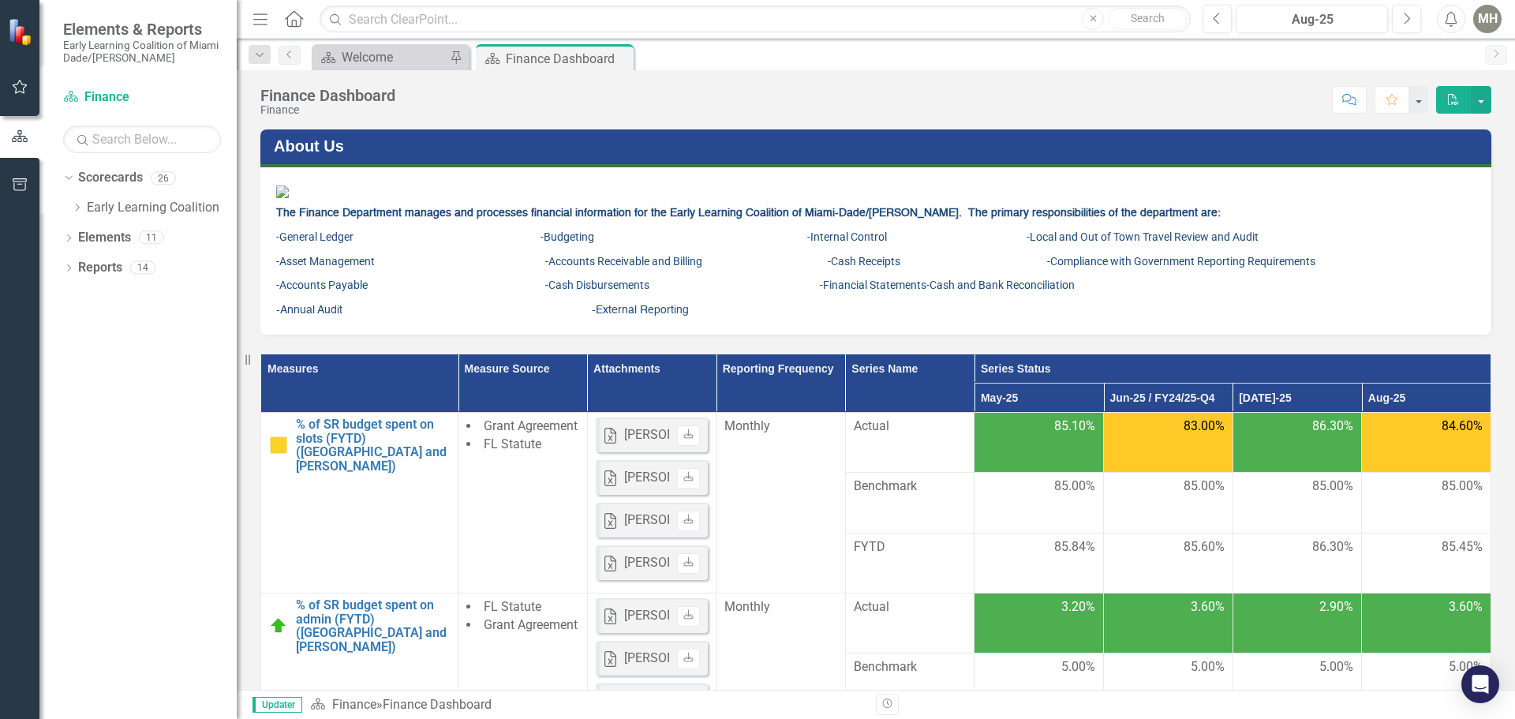
scroll to position [779, 0]
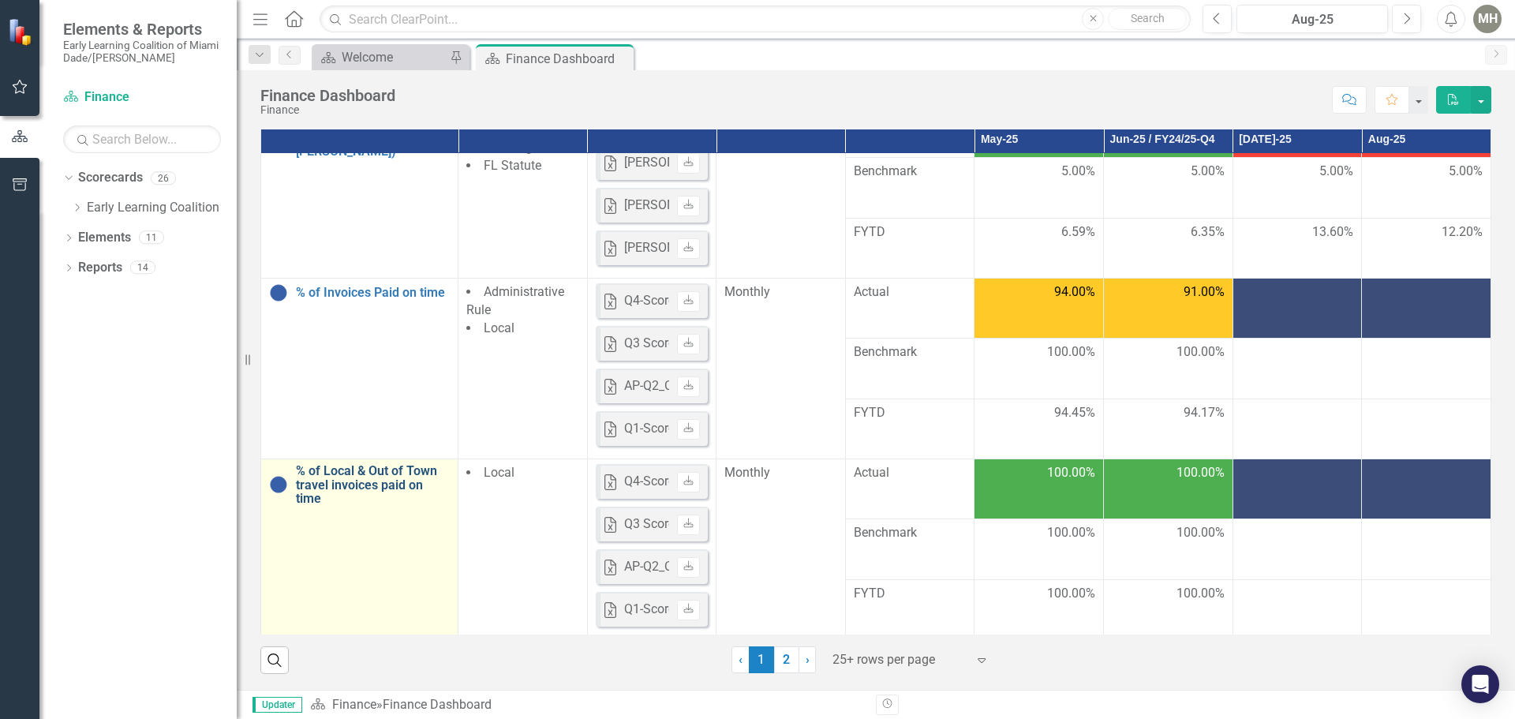
click at [382, 475] on link "% of Local & Out of Town travel invoices paid on time" at bounding box center [373, 485] width 154 height 42
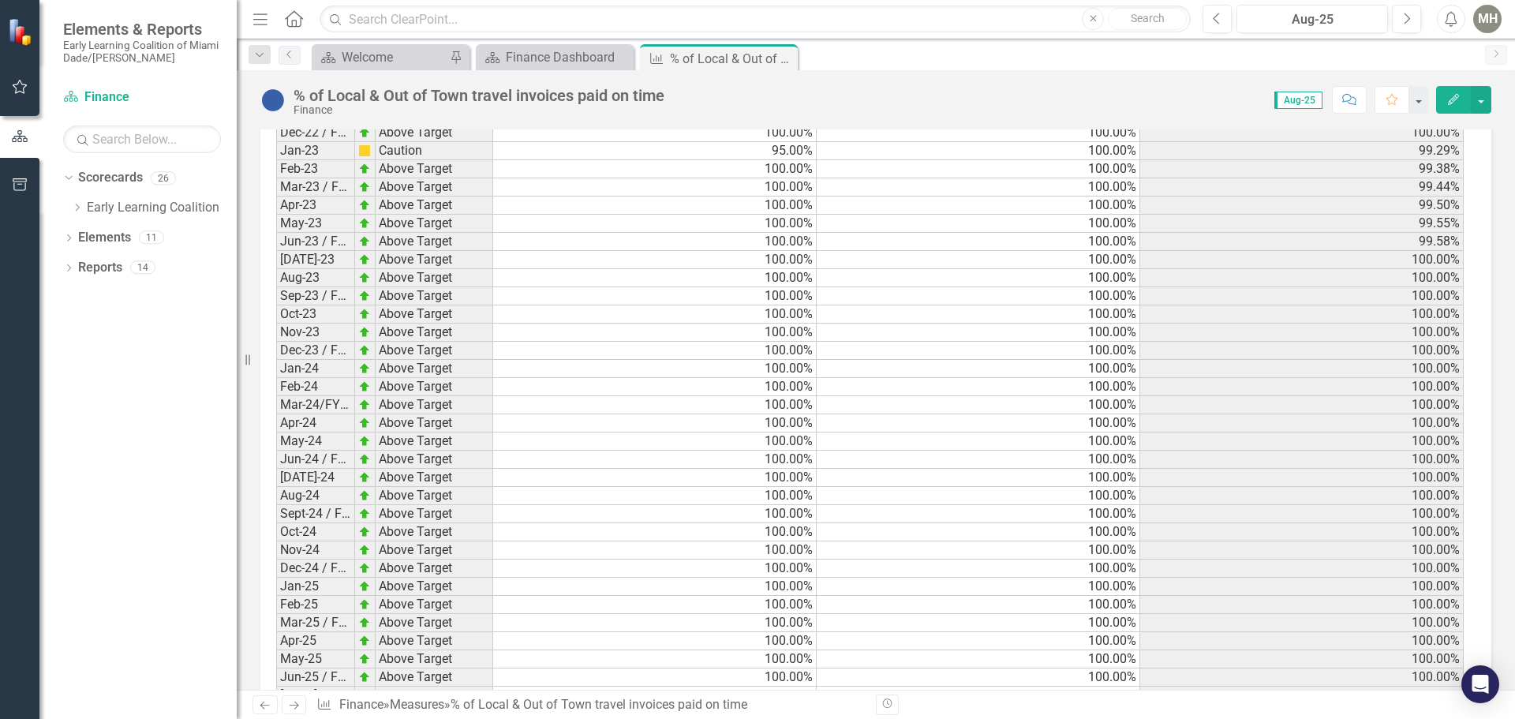
scroll to position [2319, 0]
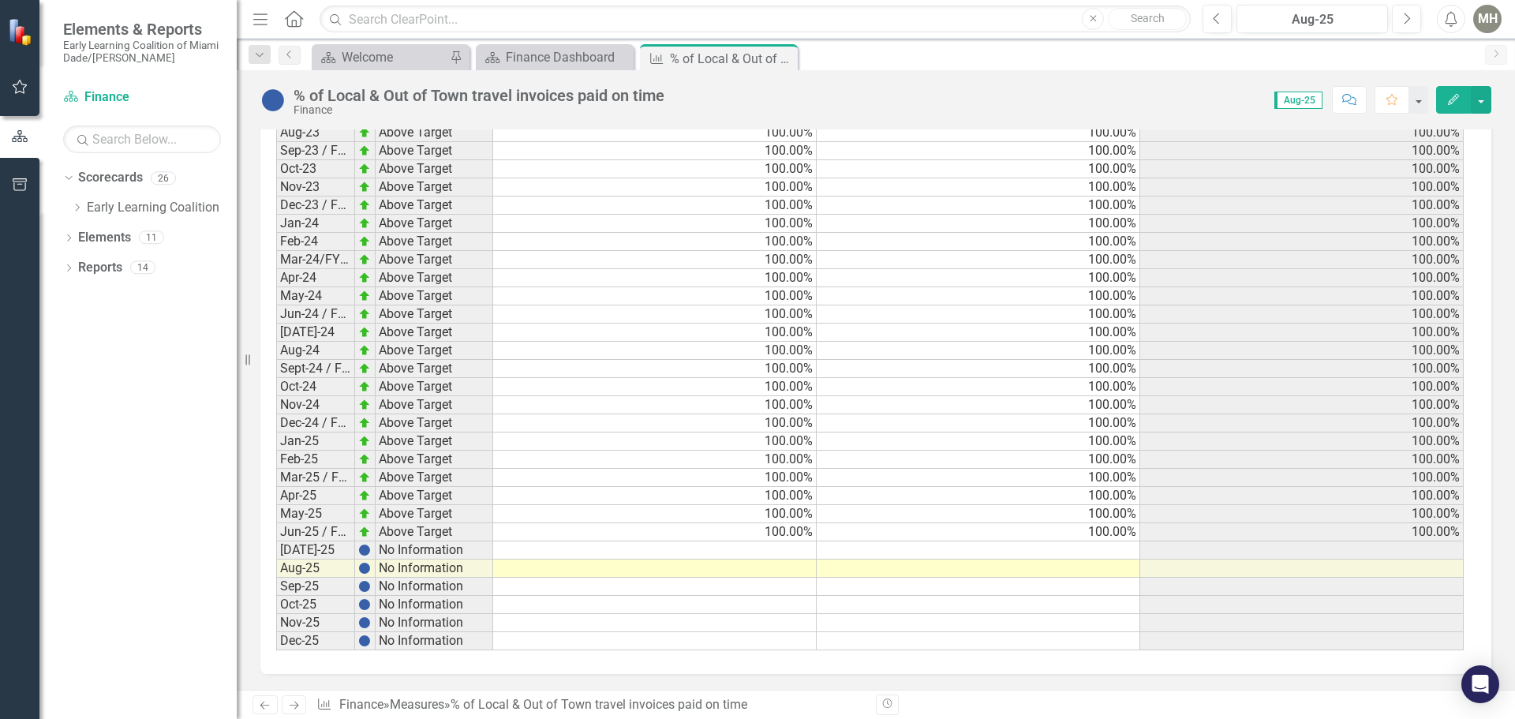
click at [774, 548] on td at bounding box center [655, 550] width 324 height 18
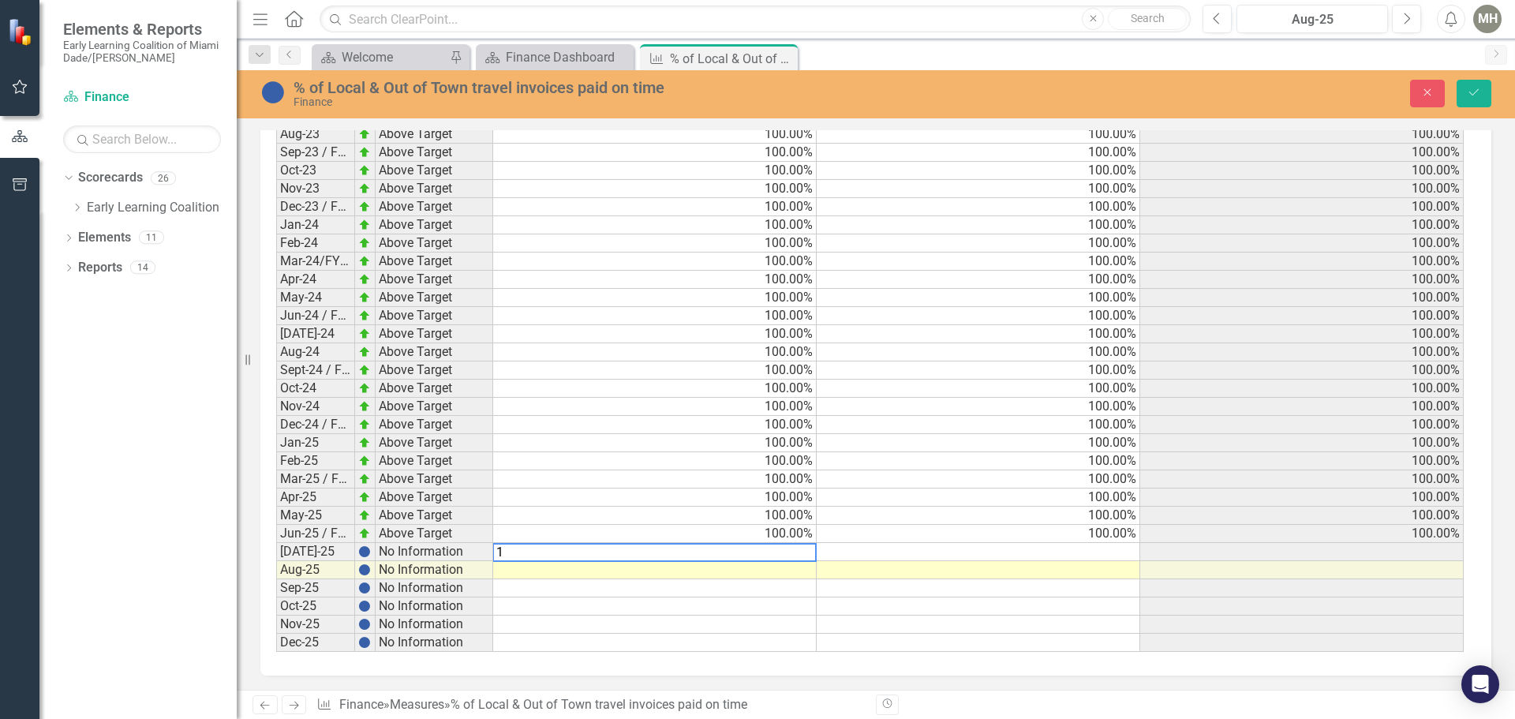
scroll to position [2320, 0]
type textarea "100.00"
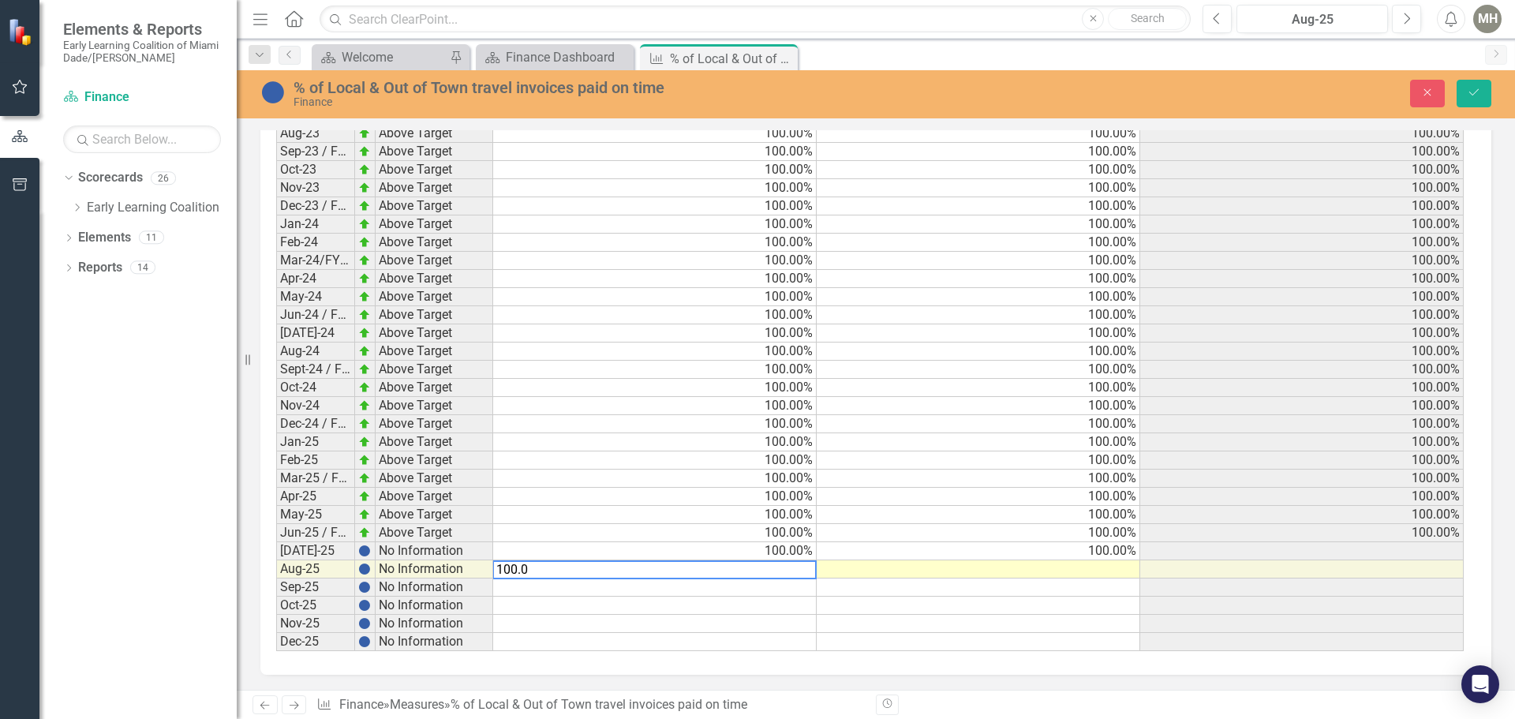
type textarea "100.00"
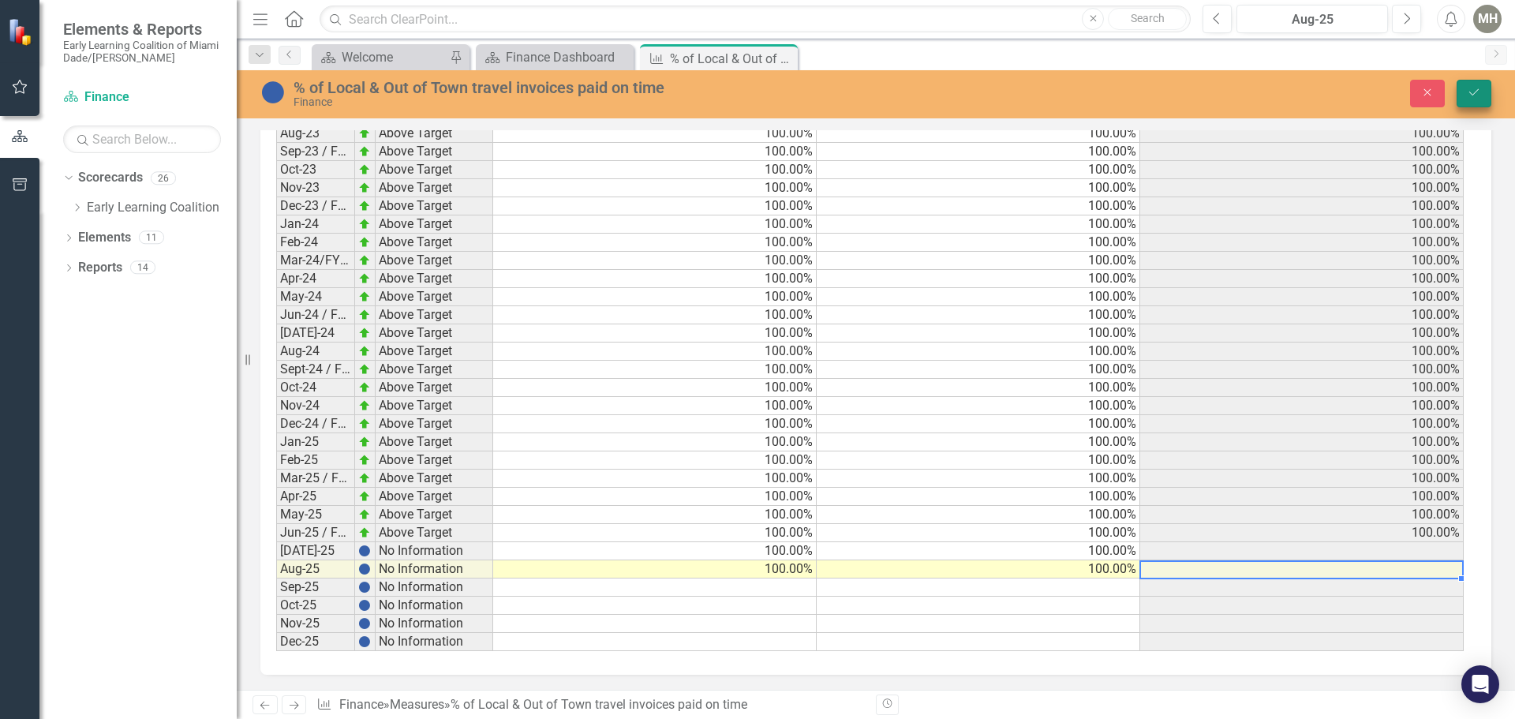
type textarea "100.00"
click at [1468, 84] on button "Save" at bounding box center [1474, 94] width 35 height 28
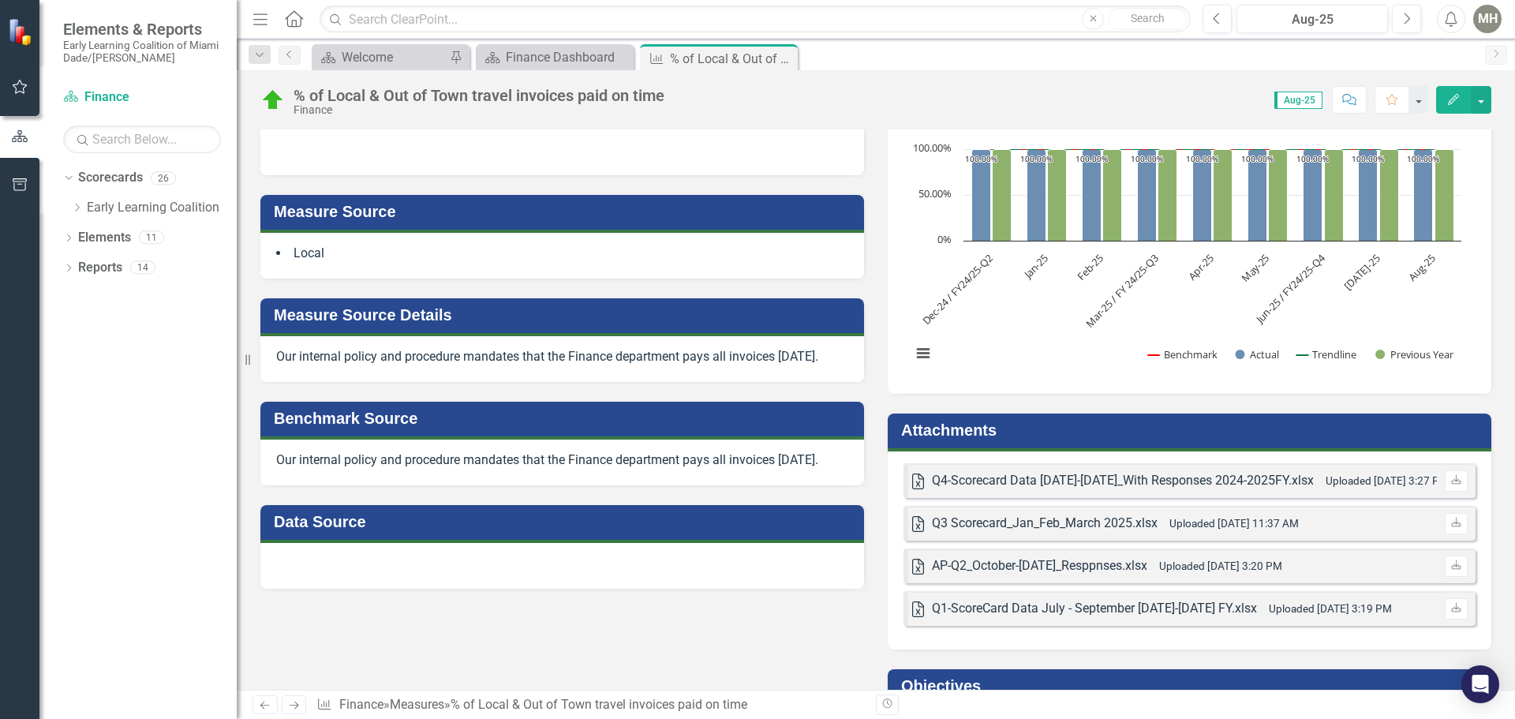
scroll to position [79, 0]
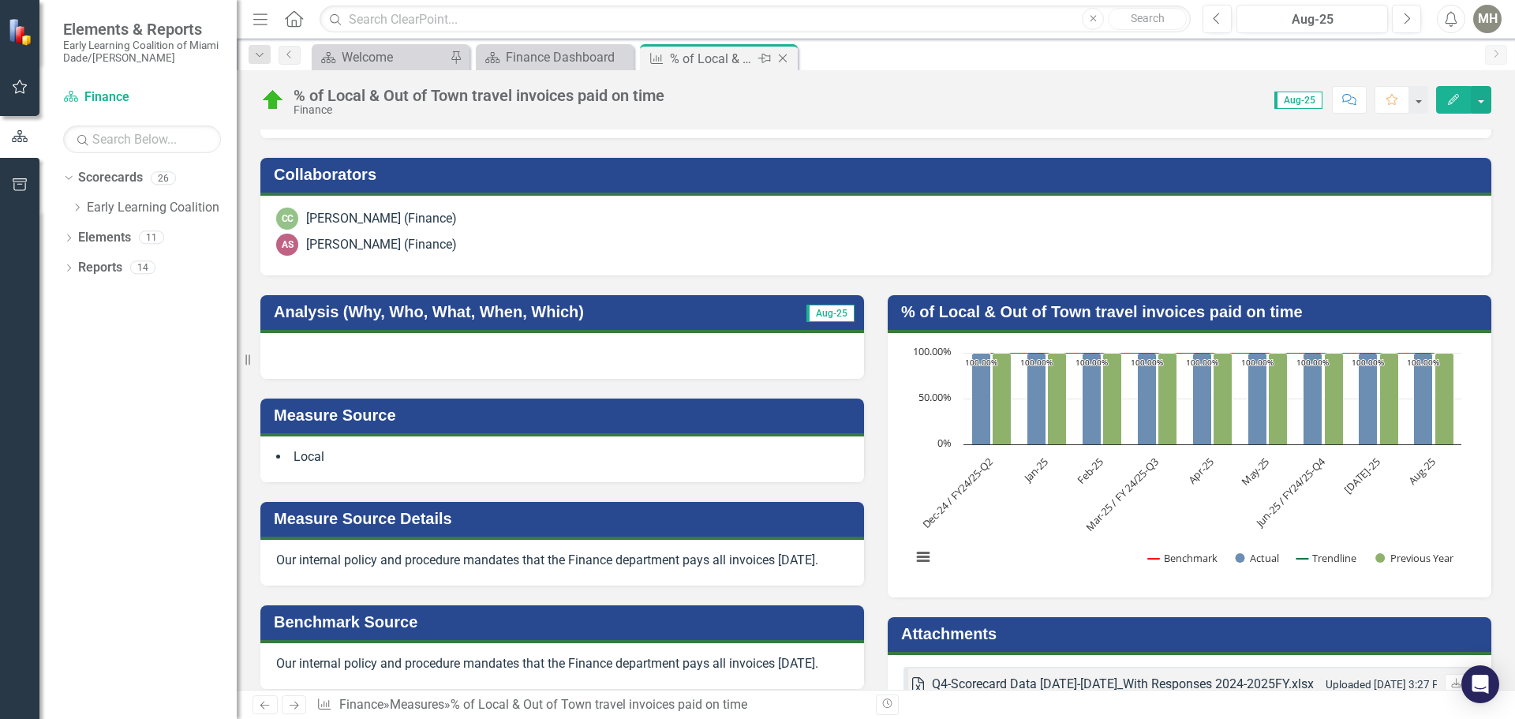
click at [786, 62] on icon "Close" at bounding box center [783, 58] width 16 height 13
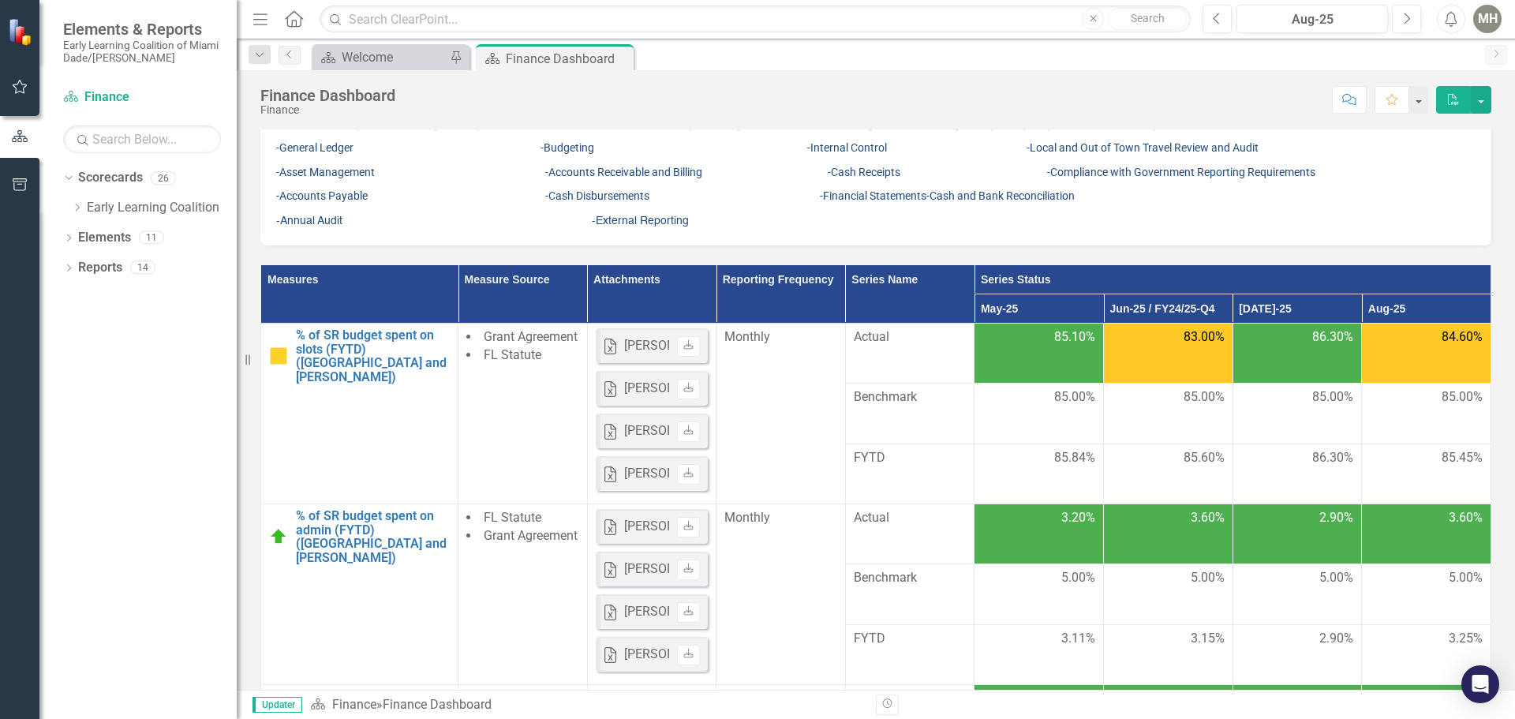
scroll to position [316, 0]
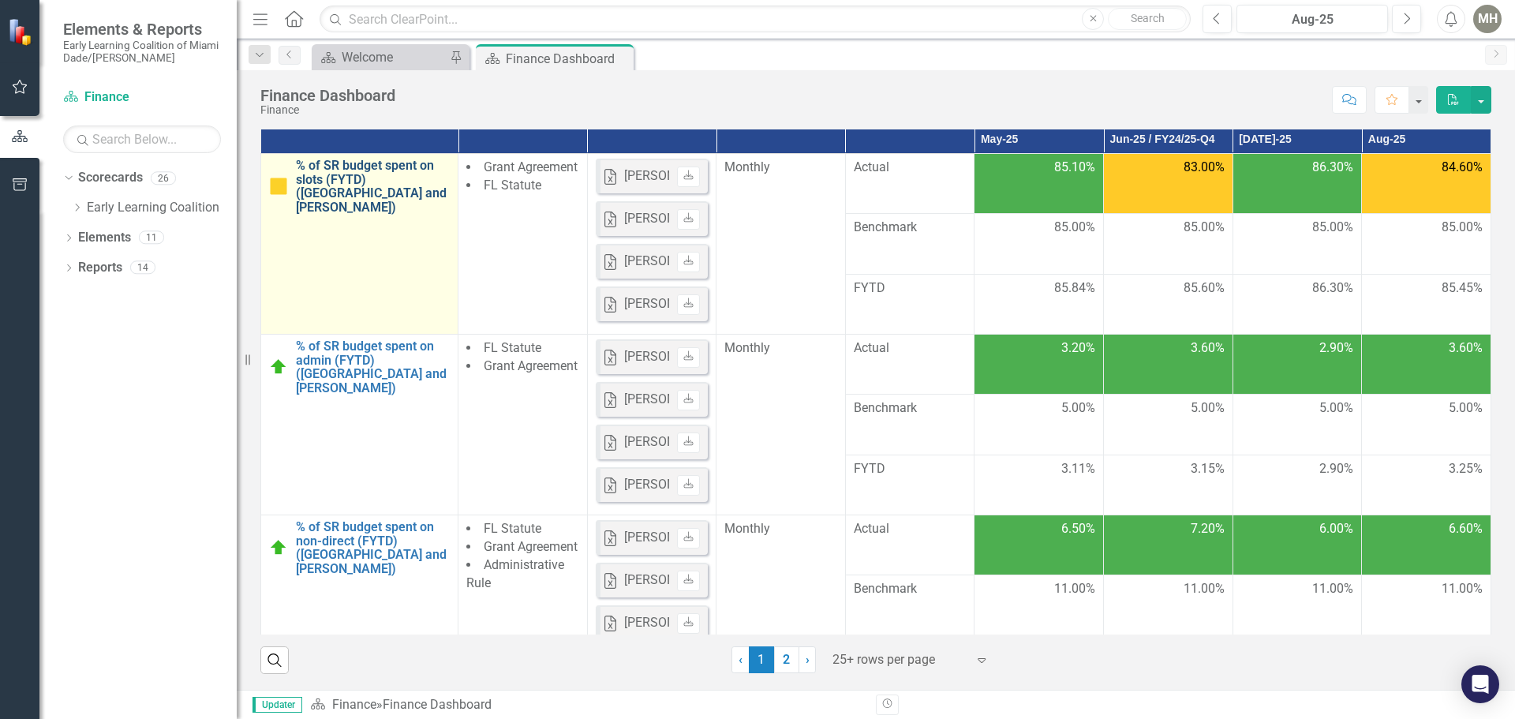
click at [366, 214] on link "% of SR budget spent on slots (FYTD) ([GEOGRAPHIC_DATA] and [PERSON_NAME])" at bounding box center [373, 186] width 154 height 55
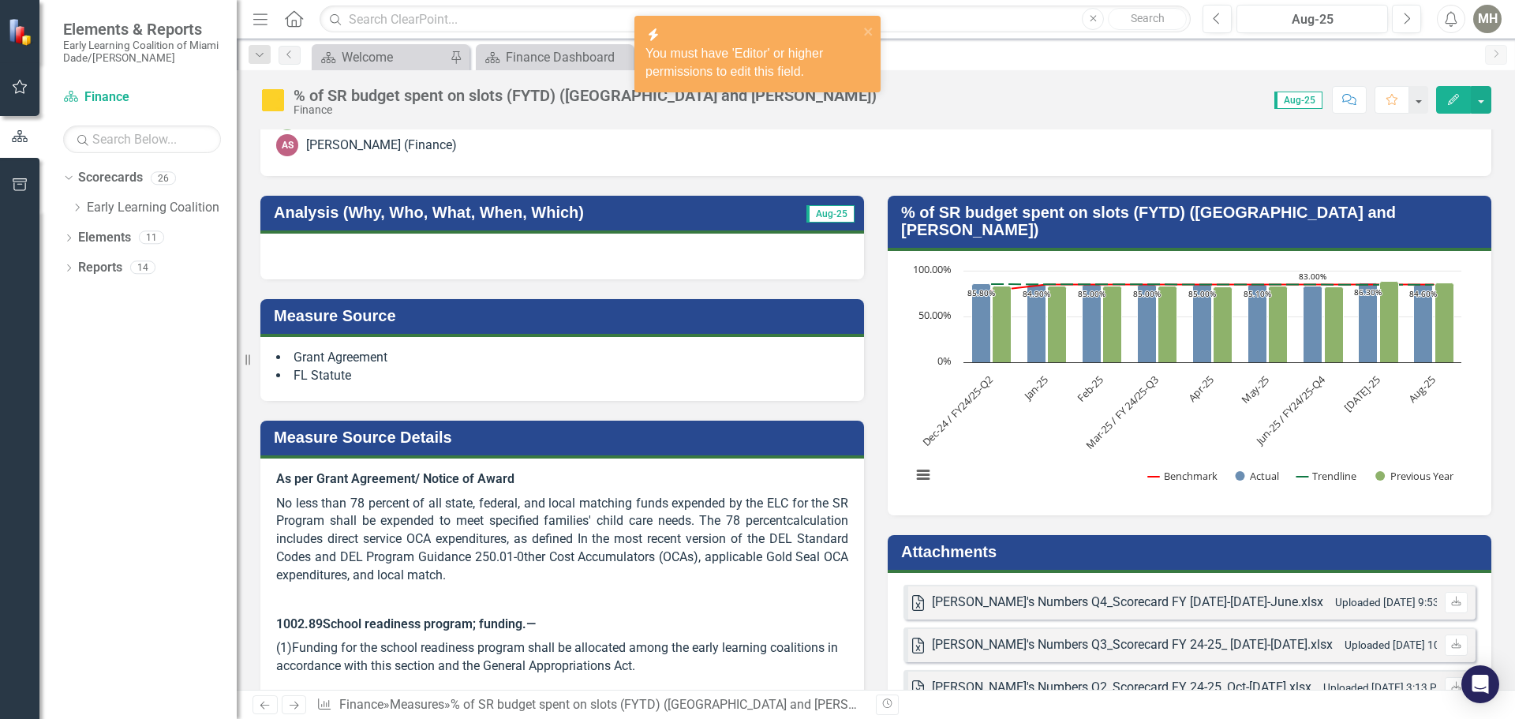
scroll to position [552, 0]
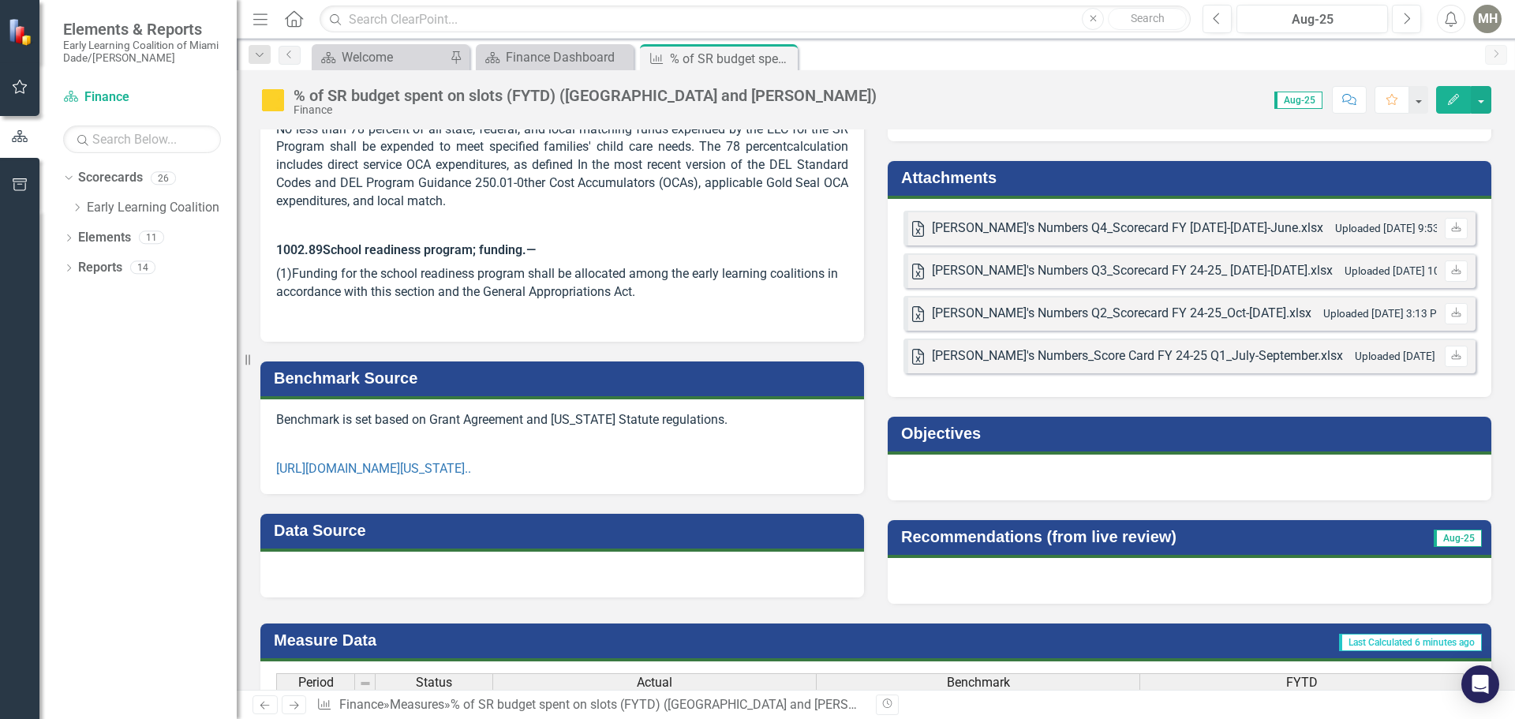
click at [1028, 347] on div "[PERSON_NAME]'s Numbers_Score Card FY 24-25 Q1_July-September.xlsx" at bounding box center [1137, 356] width 411 height 18
click at [1026, 169] on h3 "Attachments" at bounding box center [1192, 177] width 582 height 17
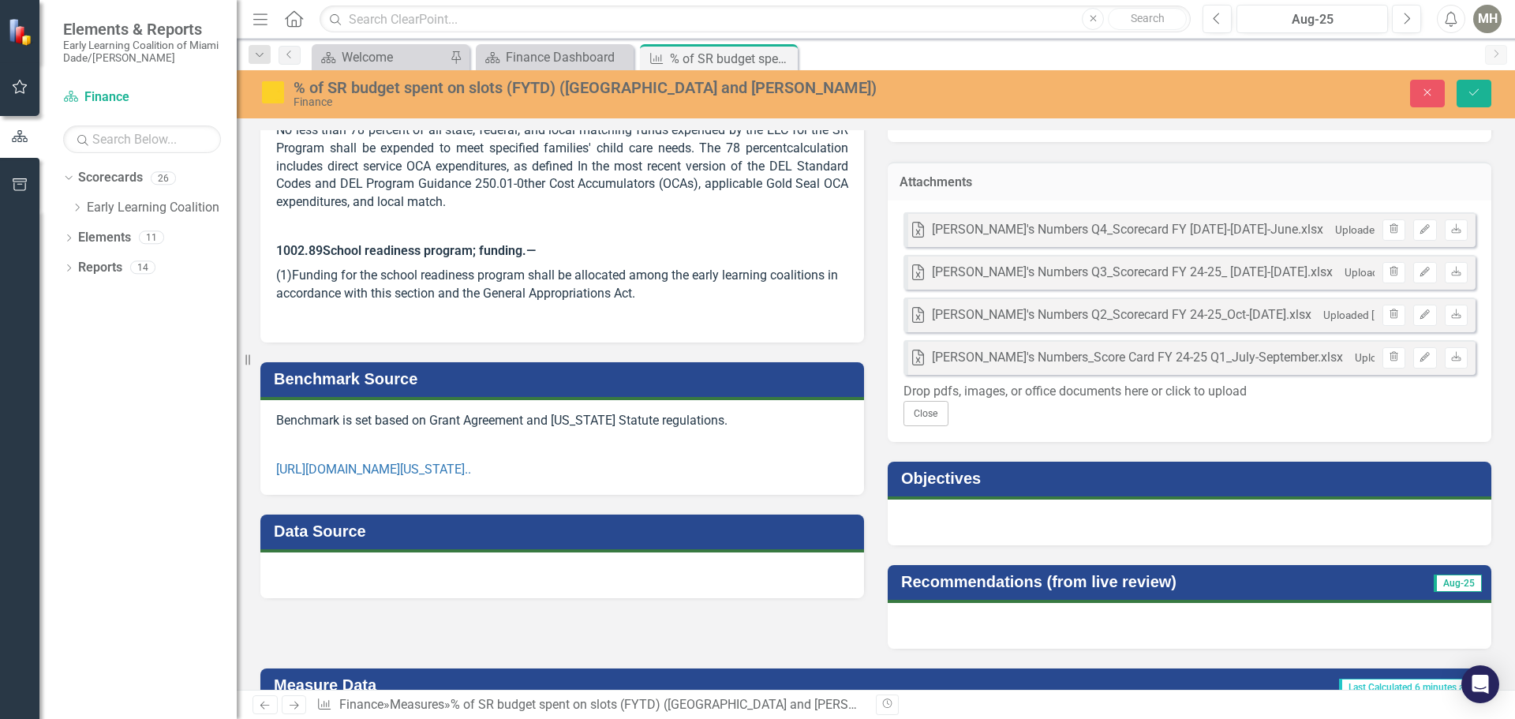
click at [1355, 351] on small "Uploaded Oct 23, 2024 3:33 PM" at bounding box center [1416, 357] width 123 height 13
click at [1390, 351] on icon "button" at bounding box center [1394, 355] width 9 height 9
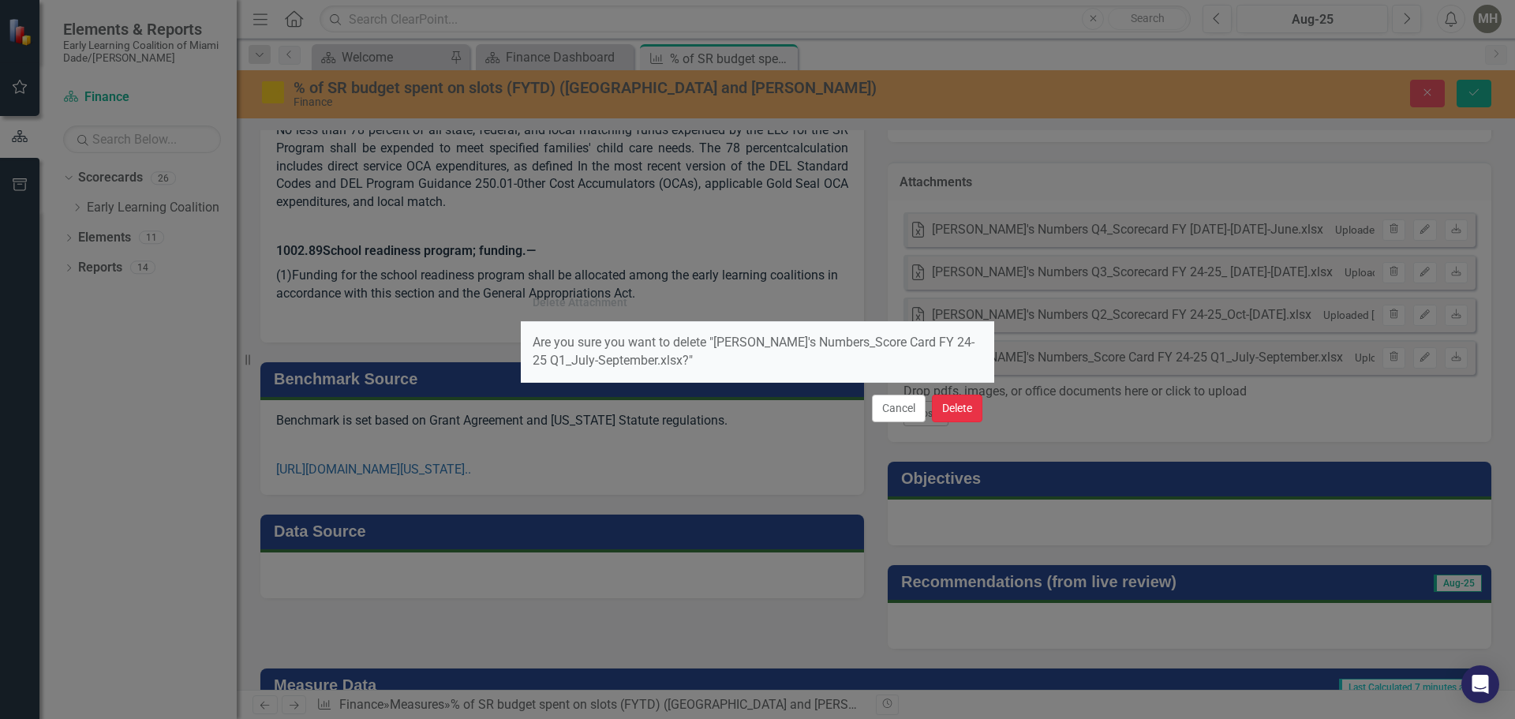
click at [966, 408] on button "Delete" at bounding box center [957, 409] width 50 height 28
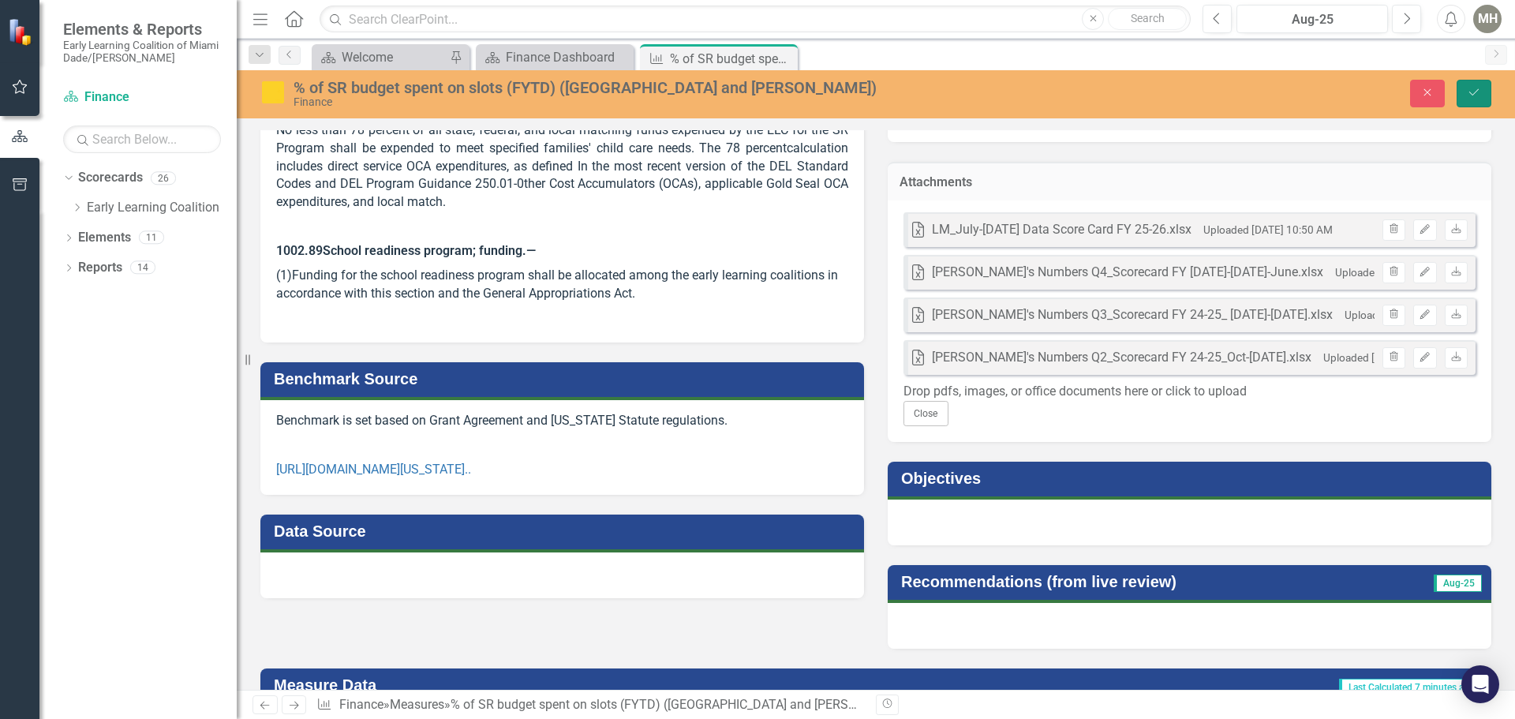
click at [1469, 92] on icon "submit" at bounding box center [1473, 92] width 9 height 6
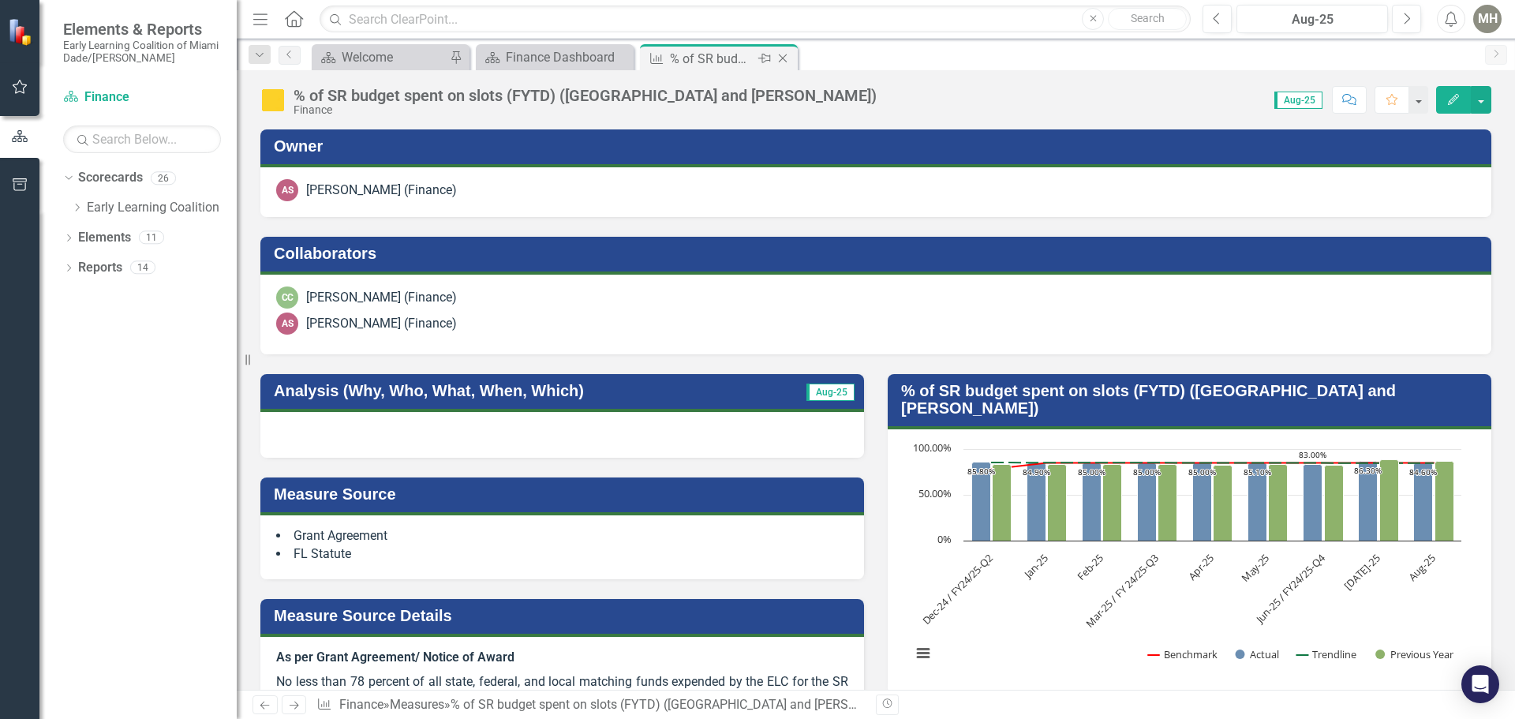
click at [786, 55] on icon at bounding box center [783, 58] width 9 height 9
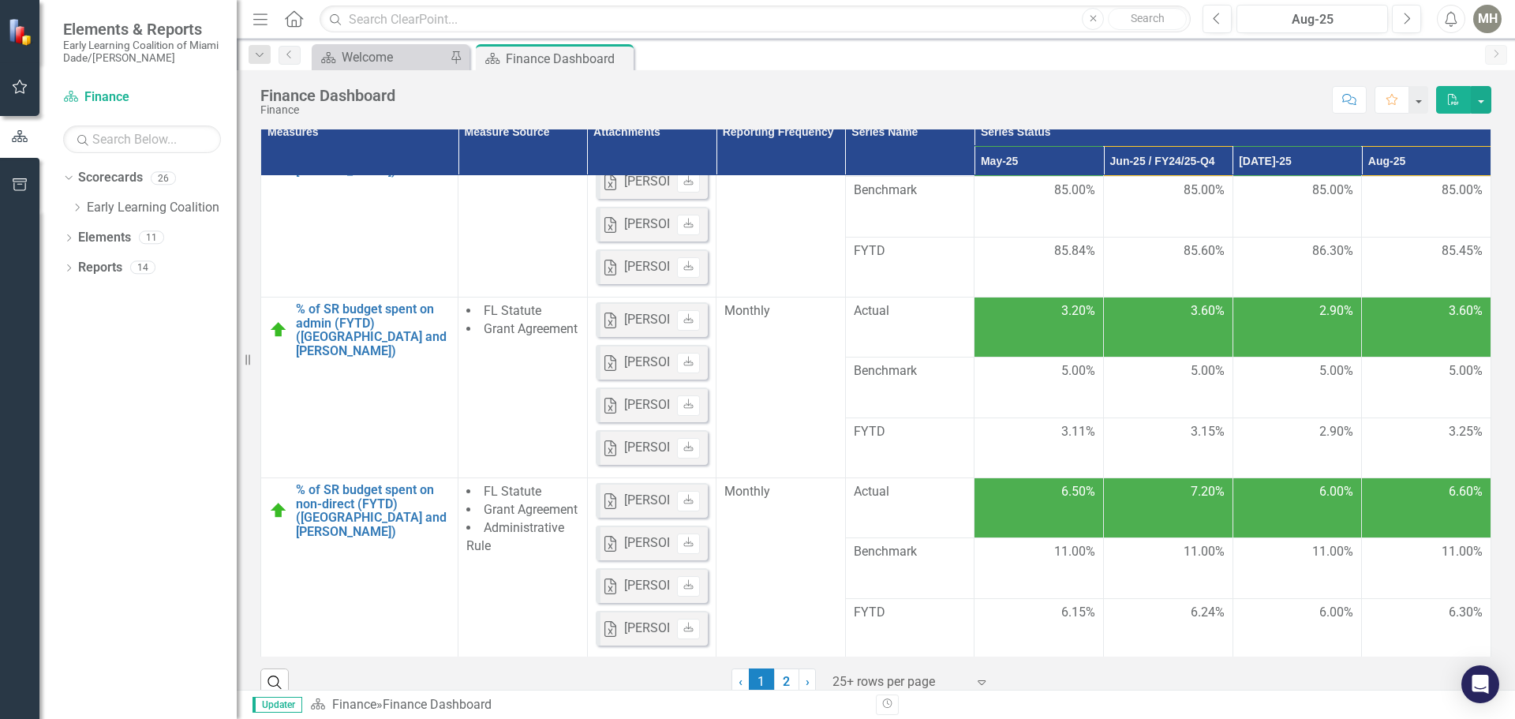
scroll to position [158, 0]
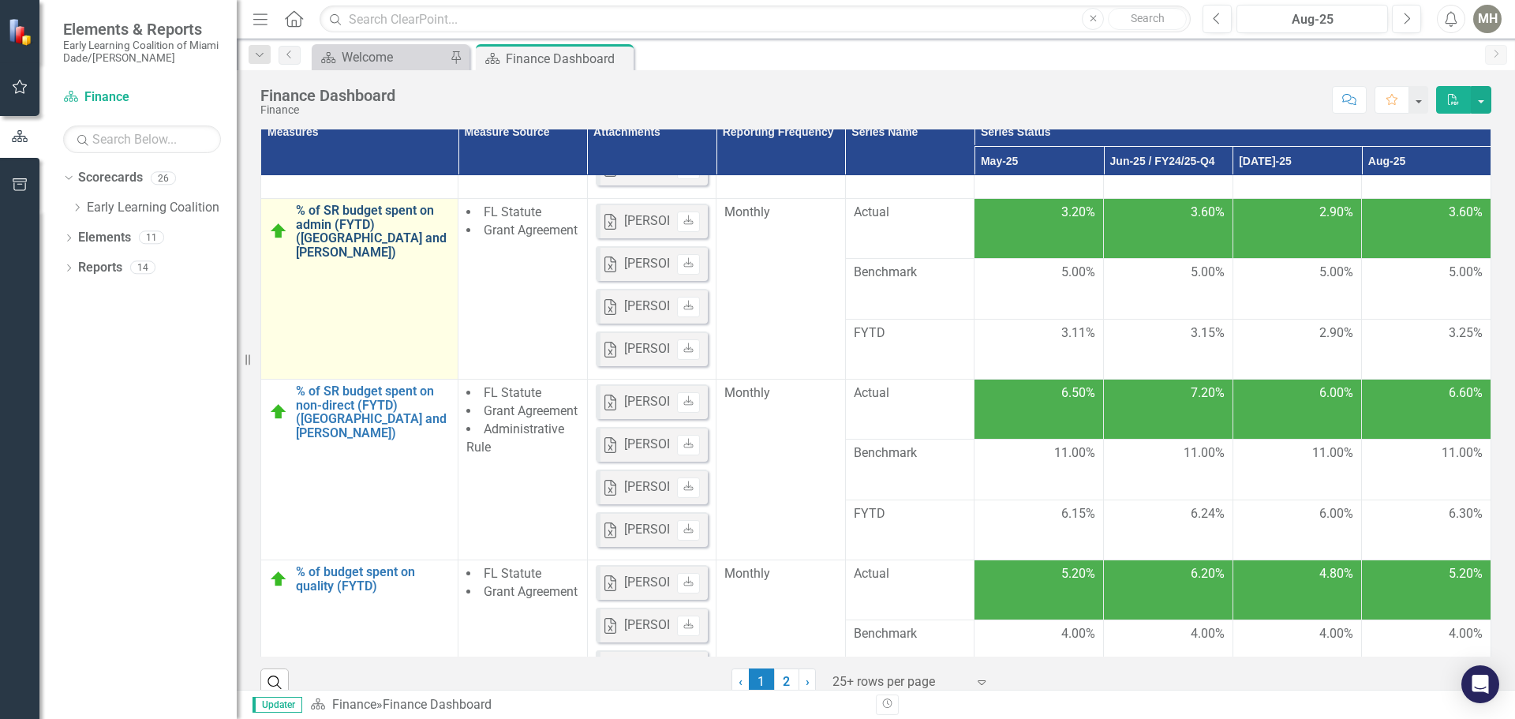
click at [377, 259] on link "% of SR budget spent on admin (FYTD) ([GEOGRAPHIC_DATA] and [PERSON_NAME])" at bounding box center [373, 231] width 154 height 55
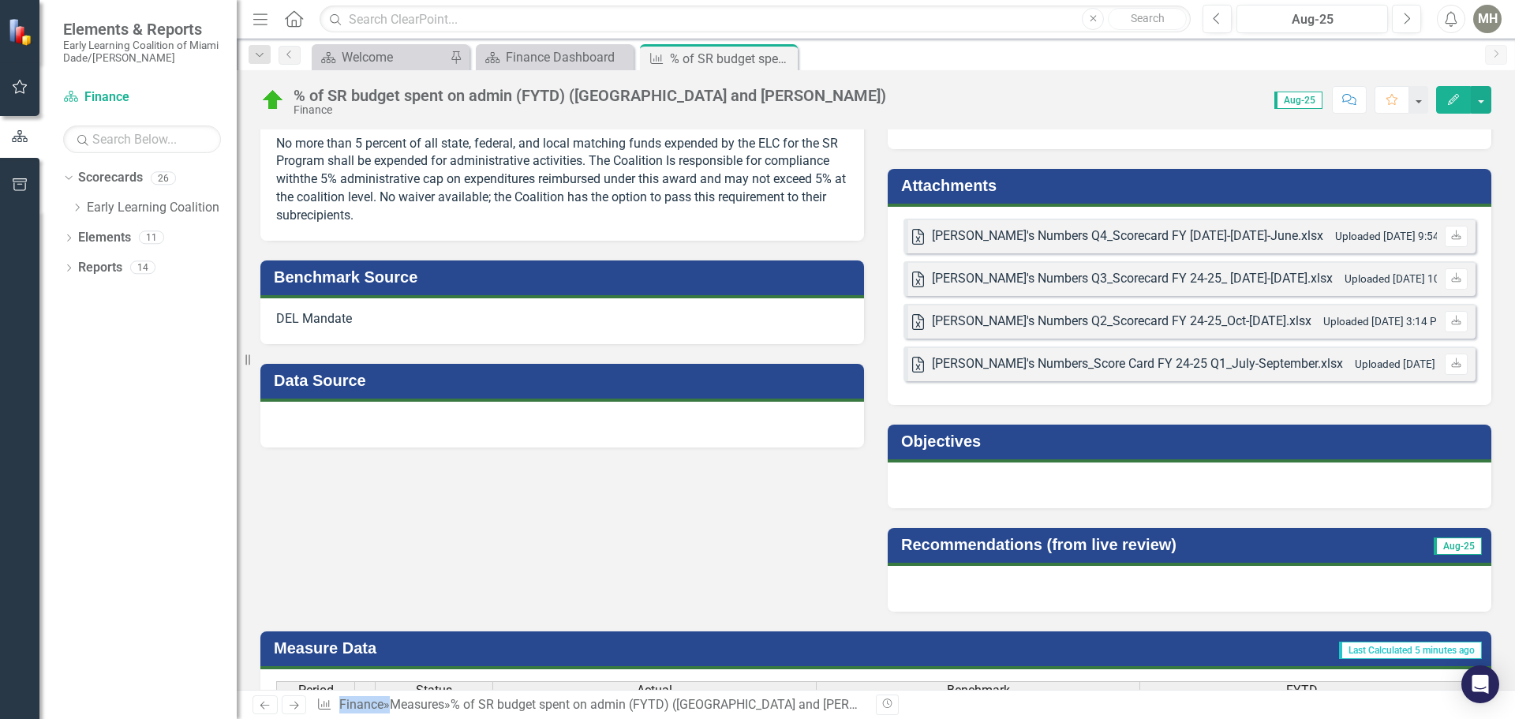
scroll to position [552, 0]
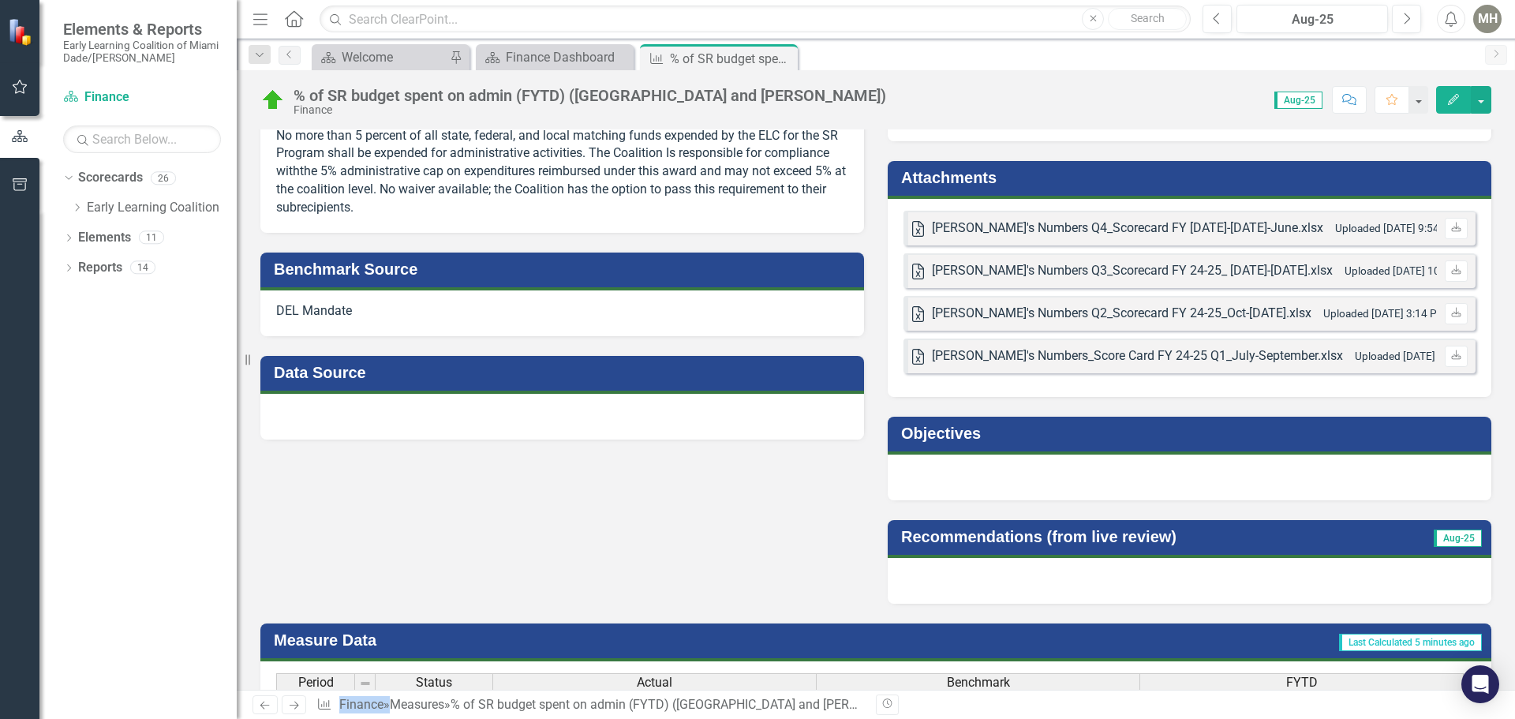
click at [977, 169] on h3 "Attachments" at bounding box center [1192, 177] width 582 height 17
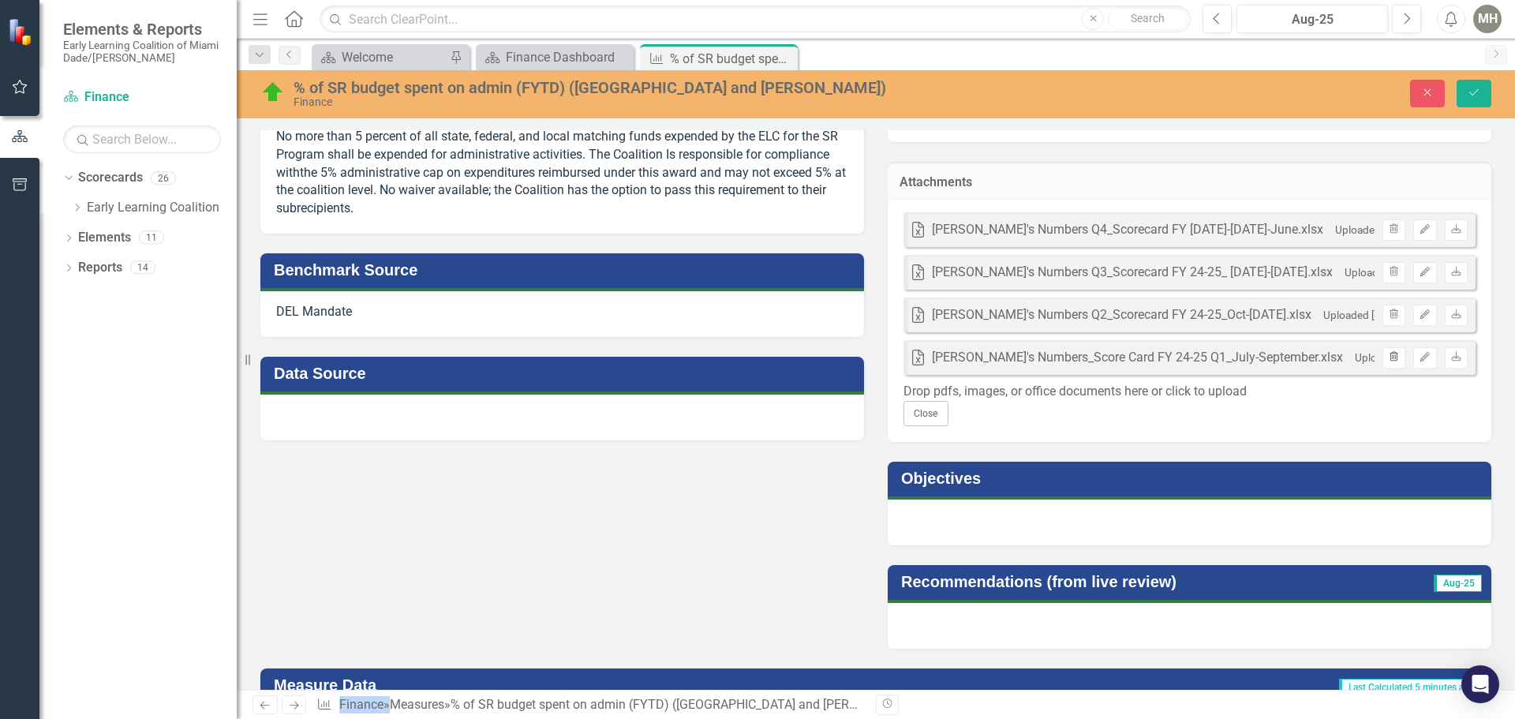
click at [1388, 353] on icon "Trash" at bounding box center [1394, 357] width 12 height 9
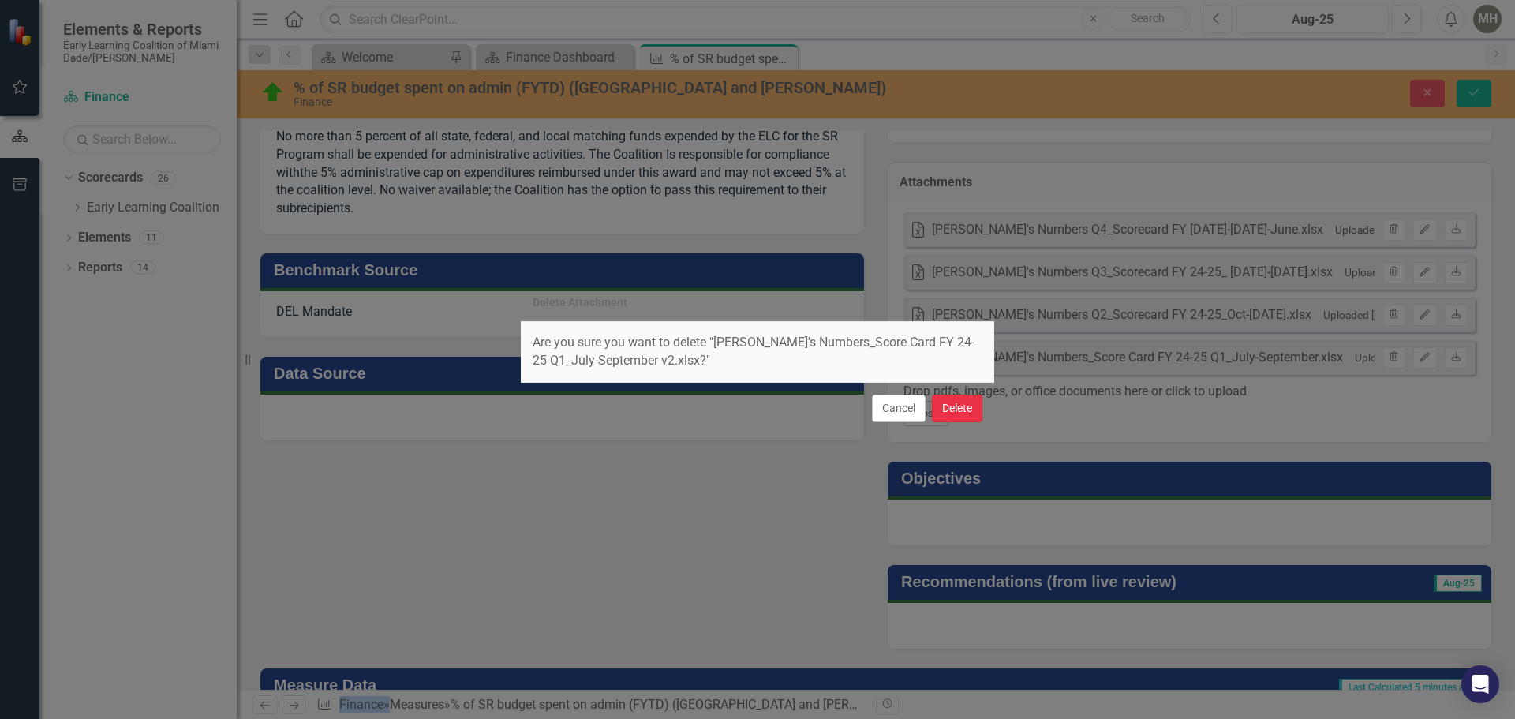
click at [956, 413] on button "Delete" at bounding box center [957, 409] width 50 height 28
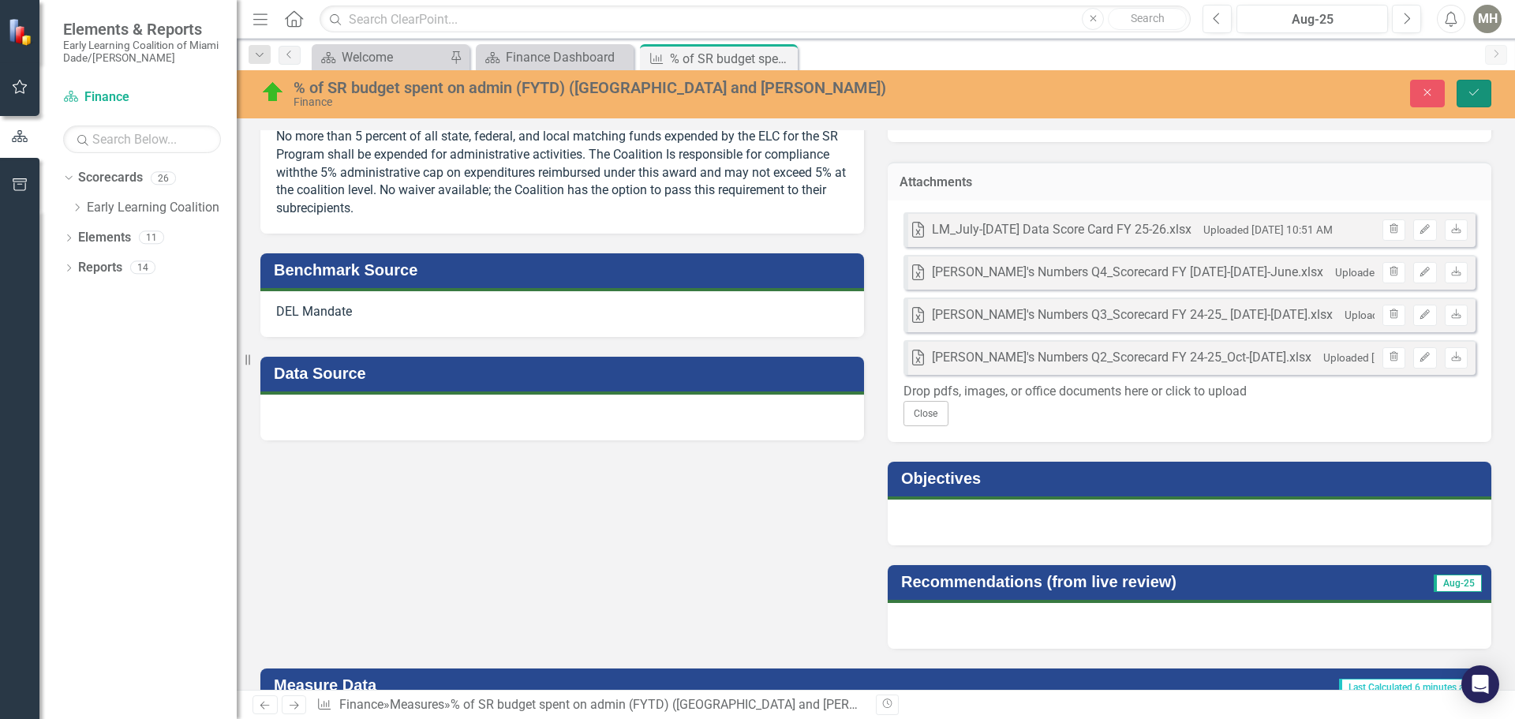
click at [1476, 94] on icon "Save" at bounding box center [1474, 92] width 14 height 11
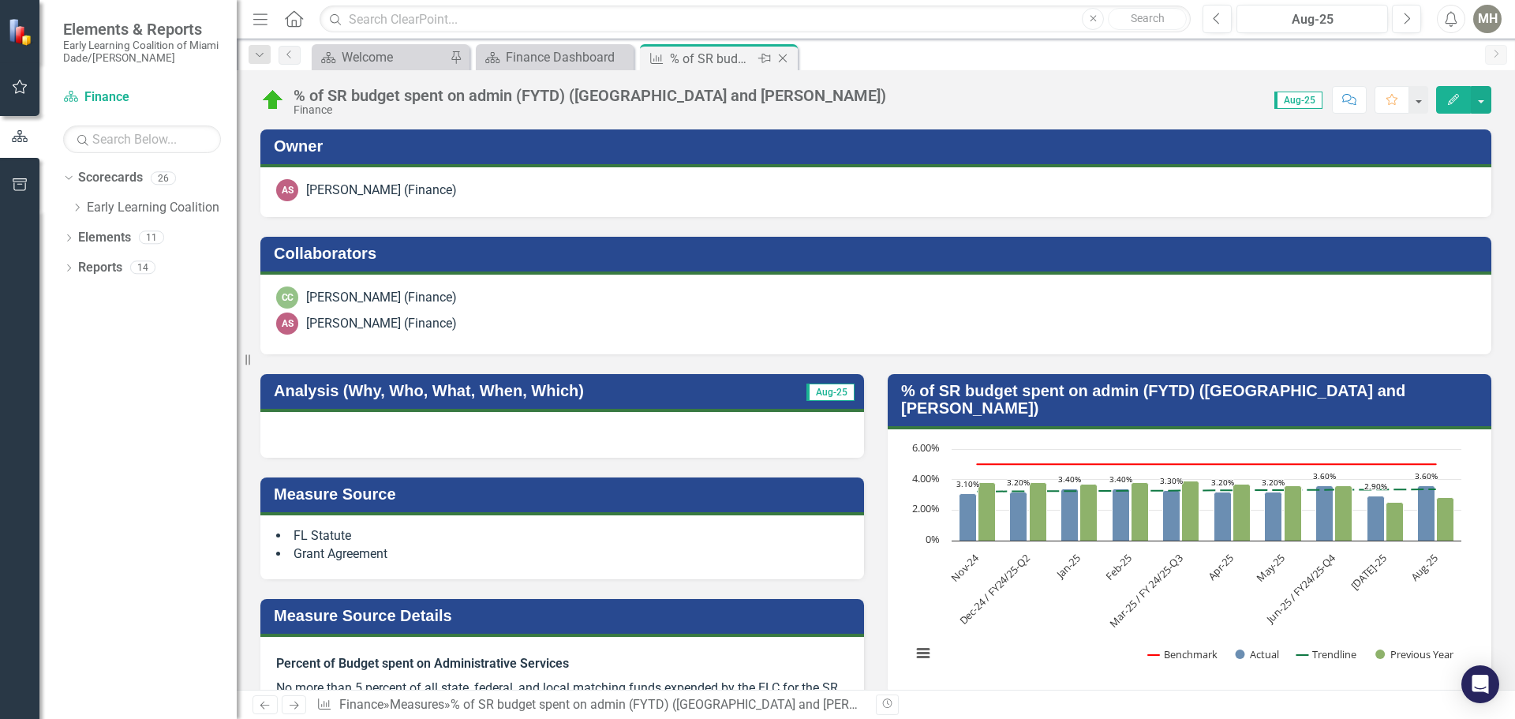
click at [784, 53] on icon "Close" at bounding box center [783, 58] width 16 height 13
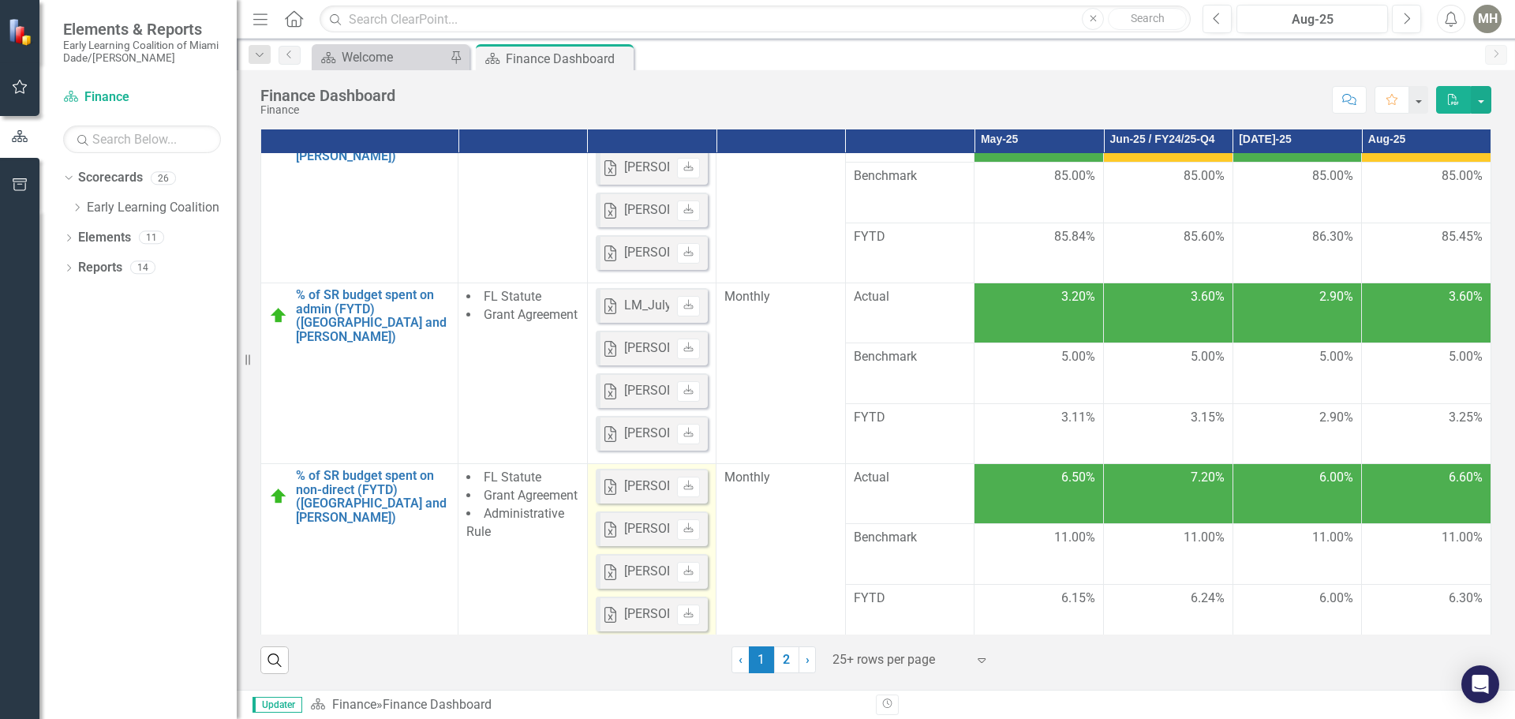
scroll to position [79, 0]
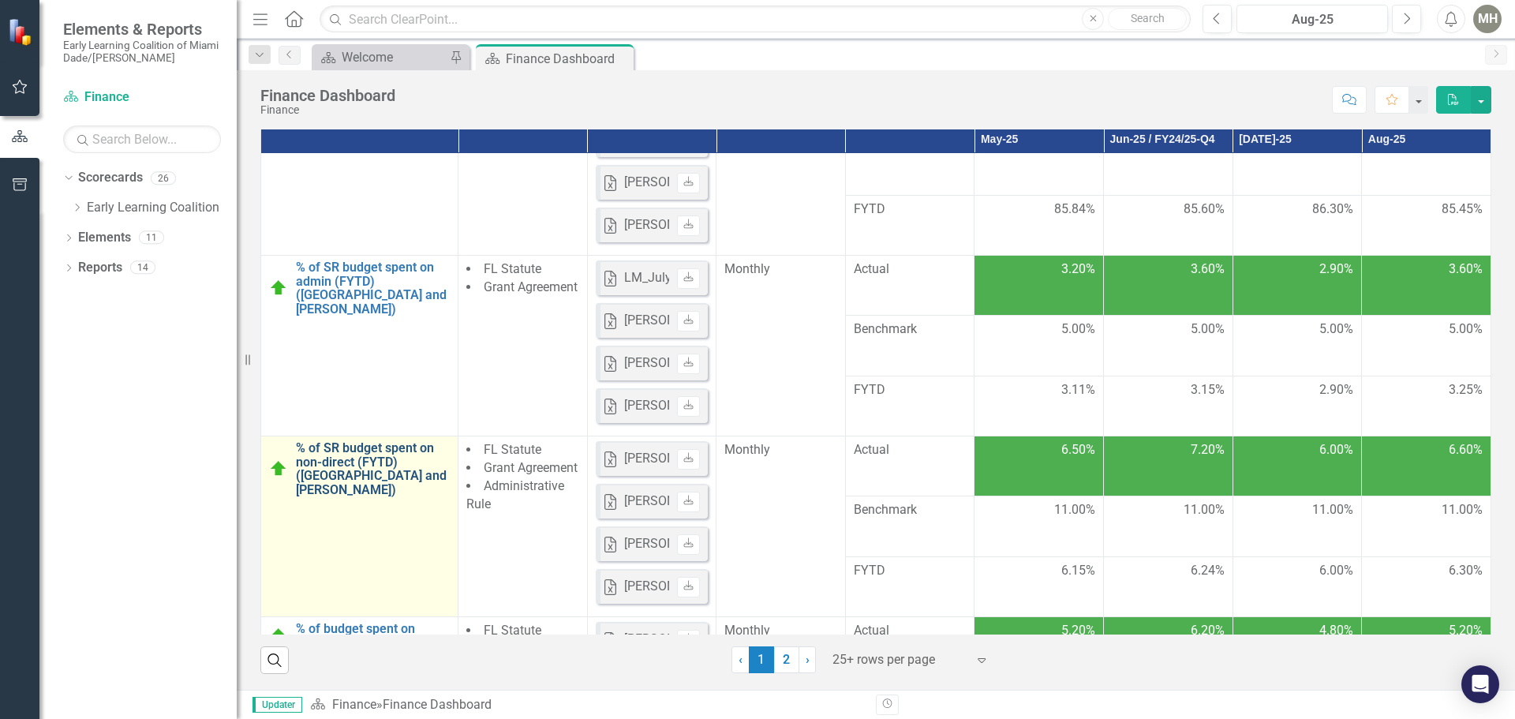
click at [388, 449] on link "% of SR budget spent on non-direct (FYTD) ([GEOGRAPHIC_DATA] and [PERSON_NAME])" at bounding box center [373, 468] width 154 height 55
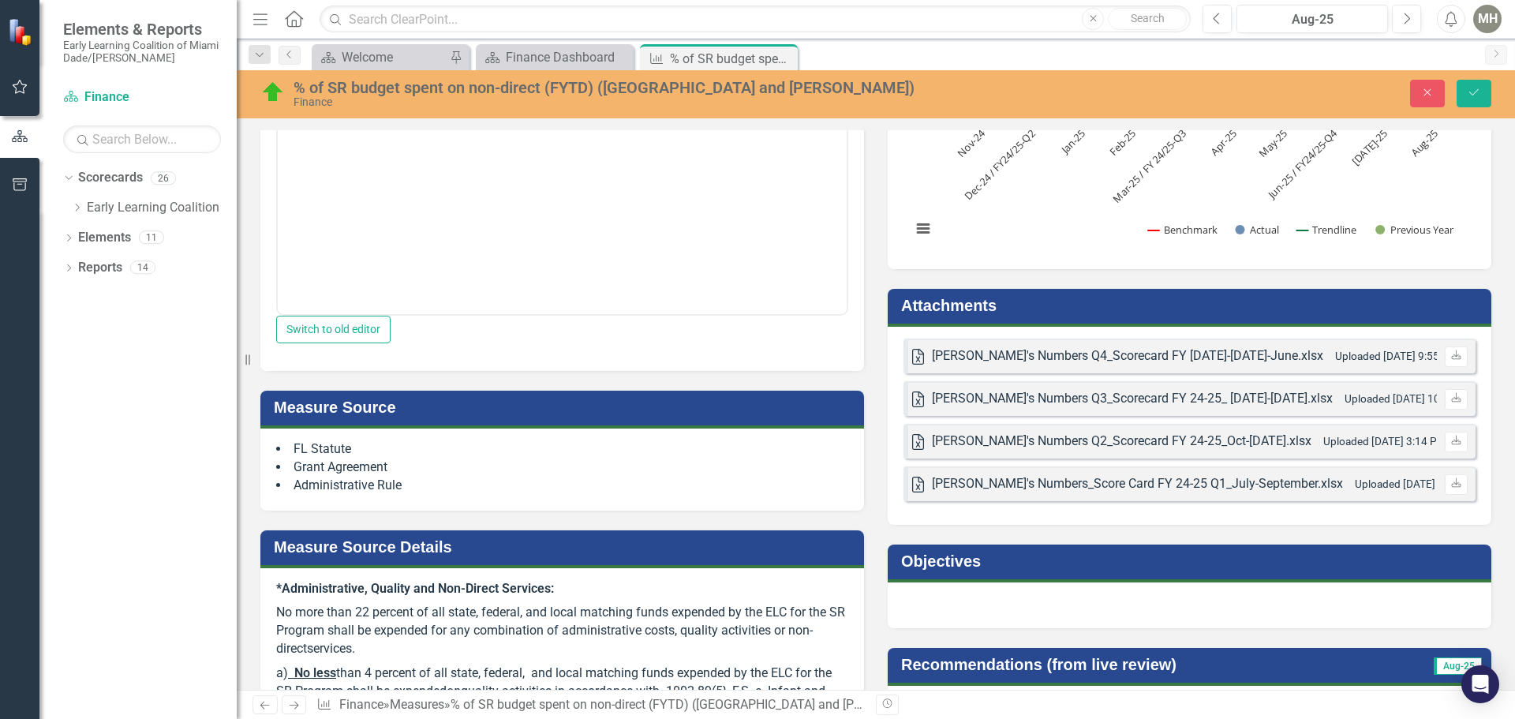
click at [1020, 297] on h3 "Attachments" at bounding box center [1192, 305] width 582 height 17
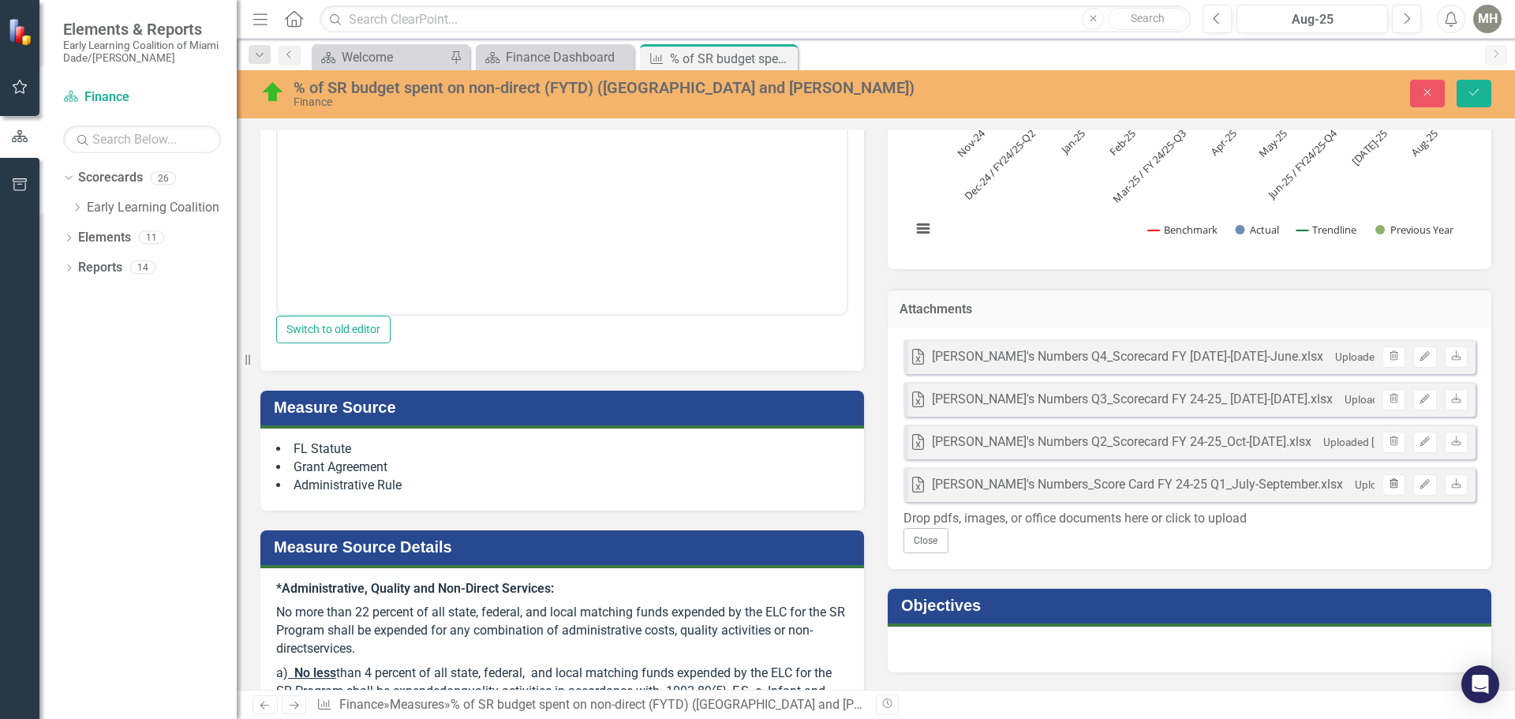
click at [1390, 478] on icon "button" at bounding box center [1394, 482] width 9 height 9
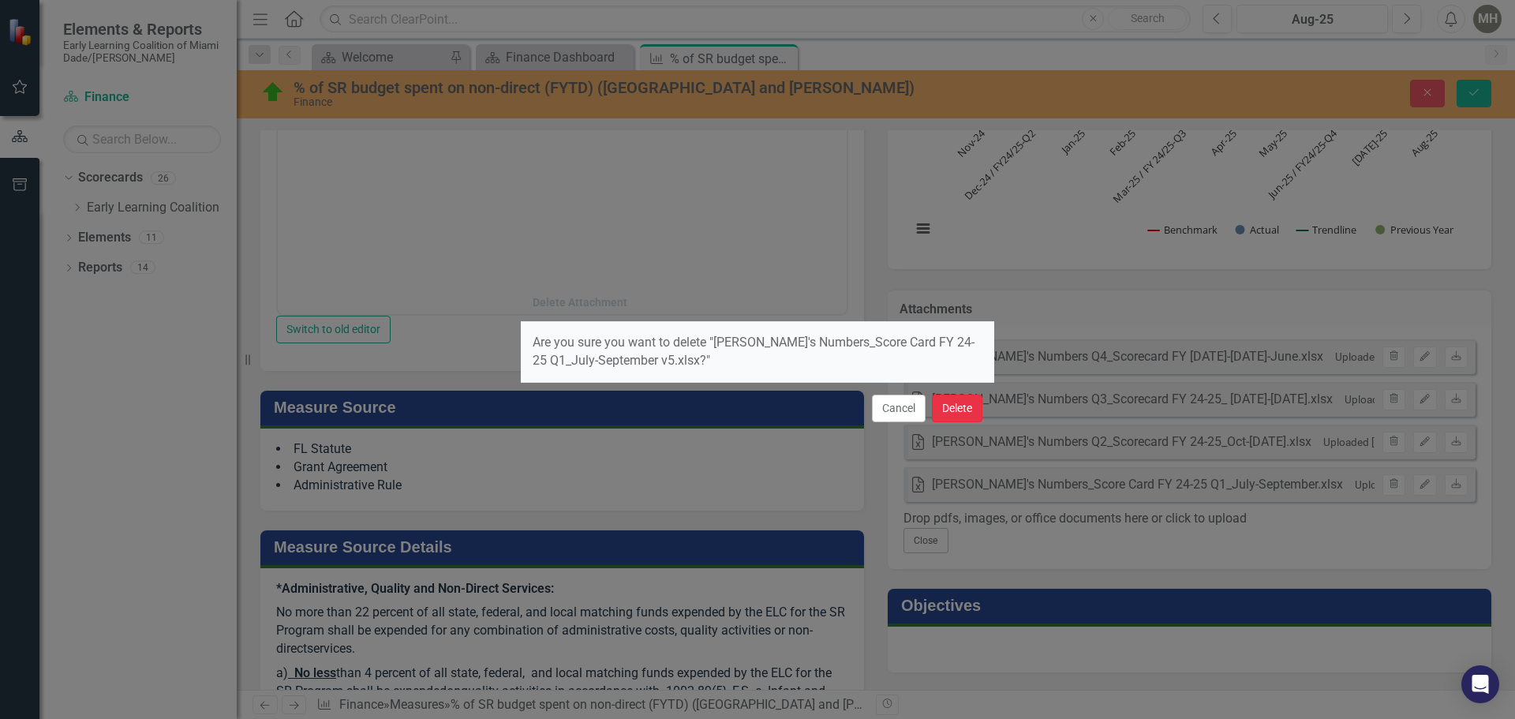
click at [957, 406] on button "Delete" at bounding box center [957, 409] width 50 height 28
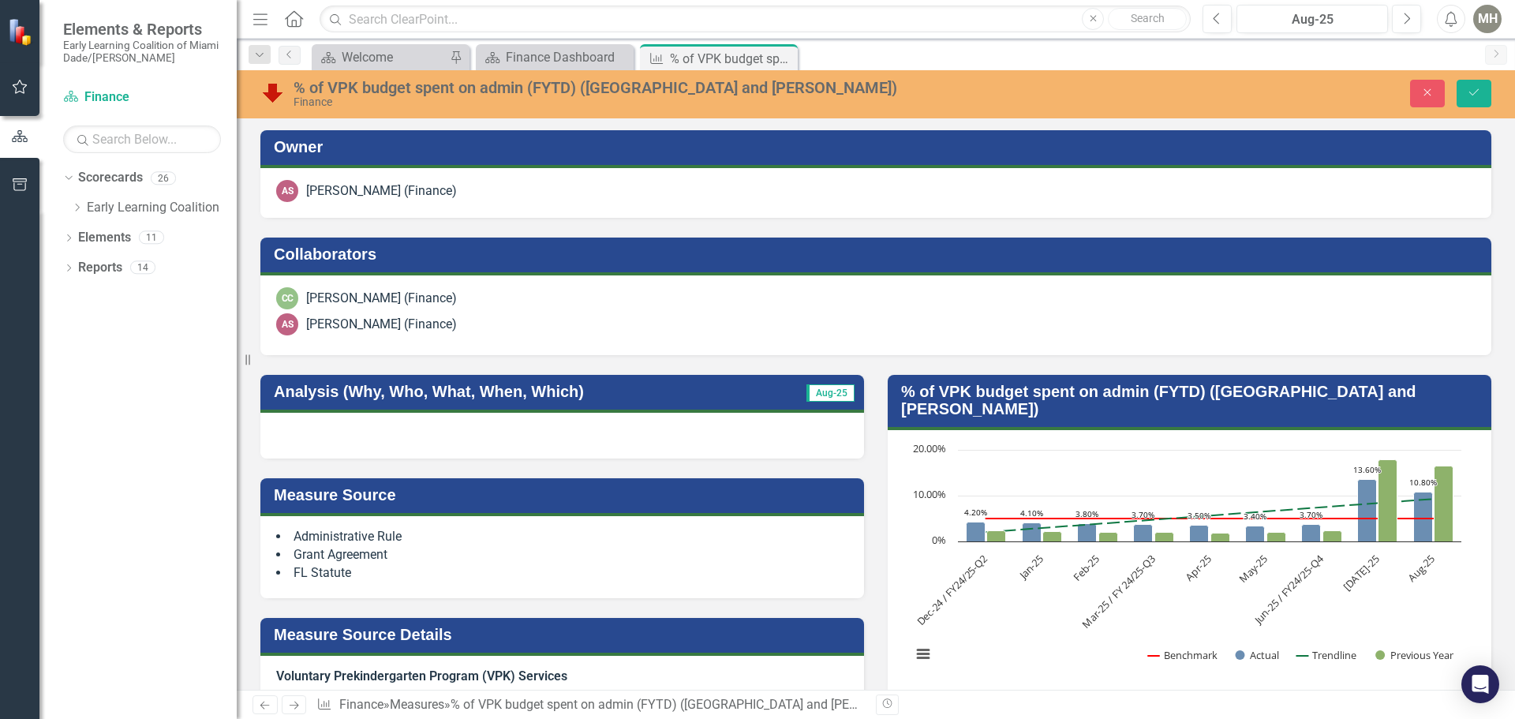
scroll to position [395, 0]
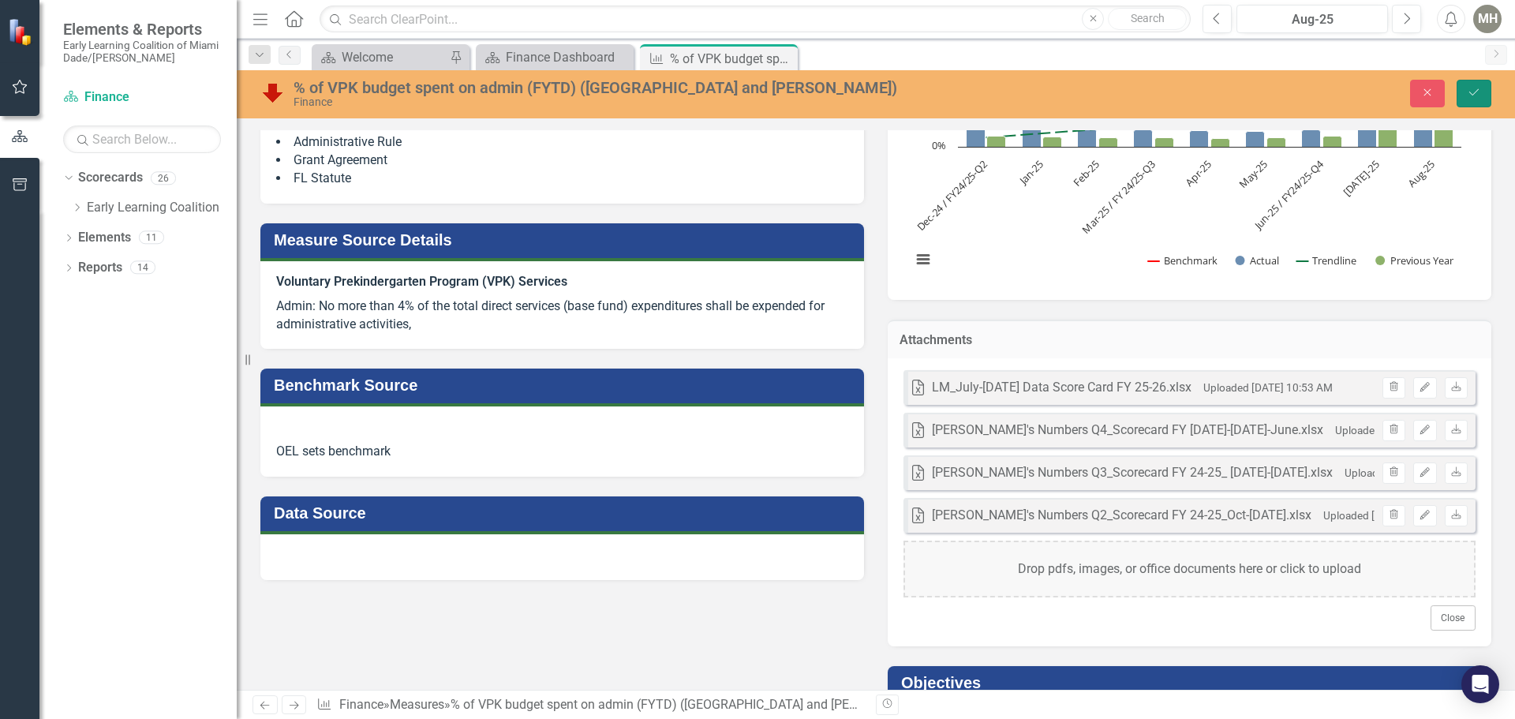
click at [1480, 89] on icon "Save" at bounding box center [1474, 92] width 14 height 11
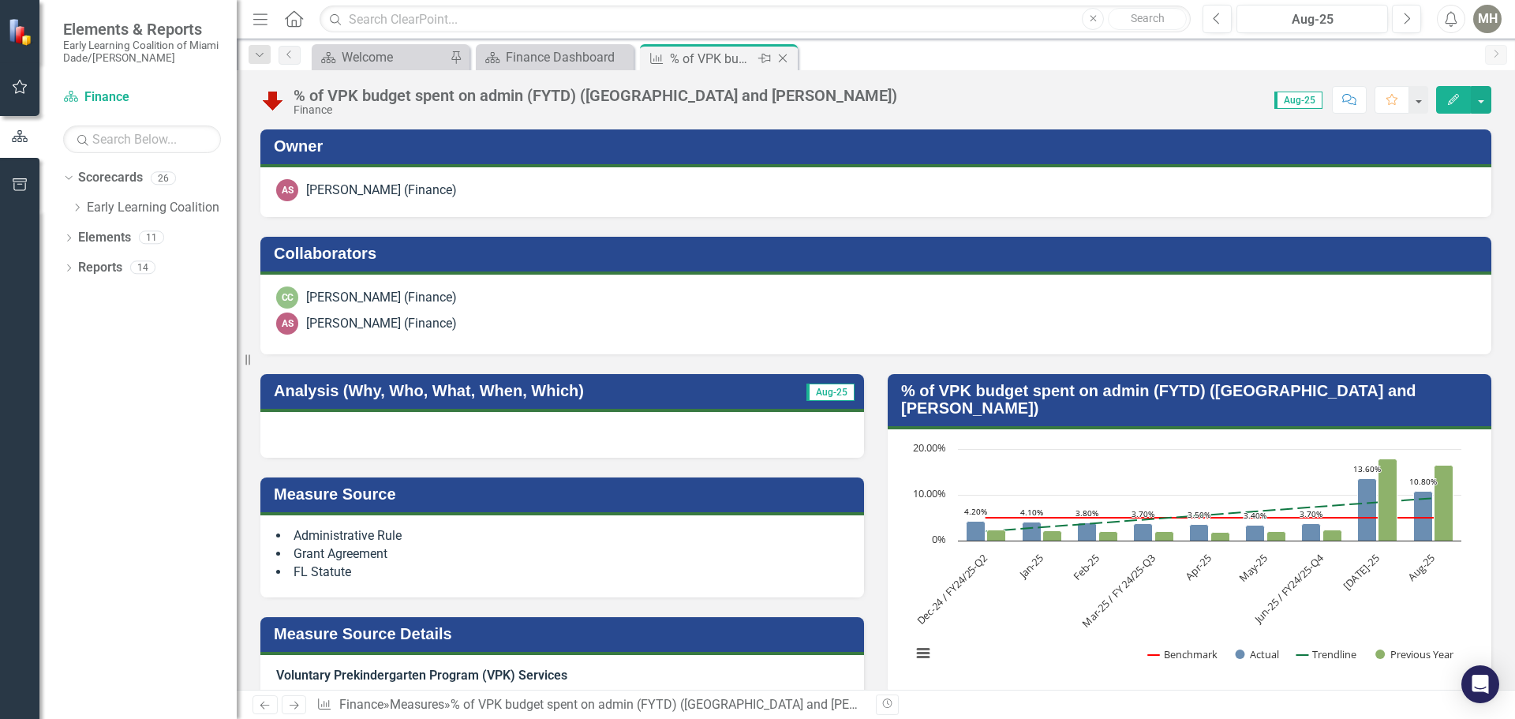
click at [786, 57] on icon "Close" at bounding box center [783, 58] width 16 height 13
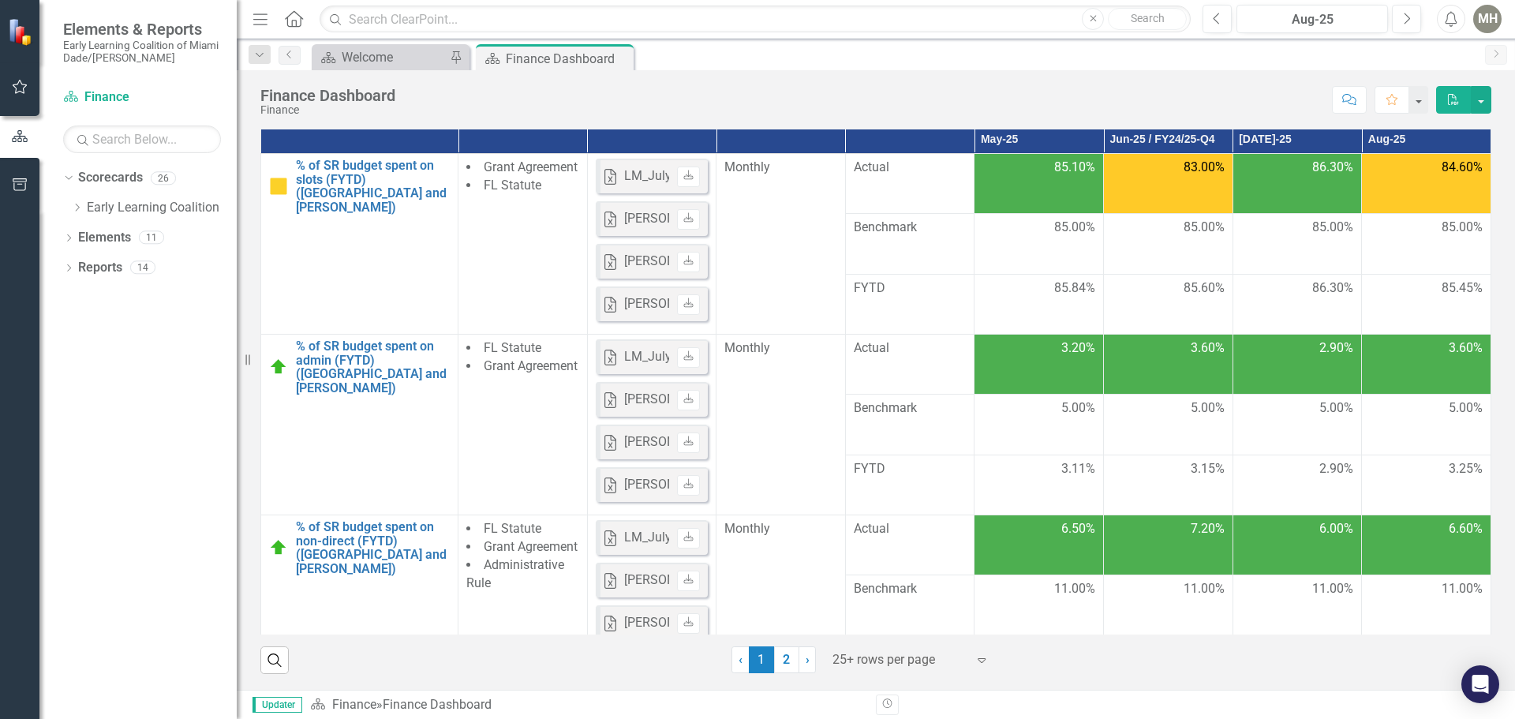
click at [1490, 20] on div "MH" at bounding box center [1487, 19] width 28 height 28
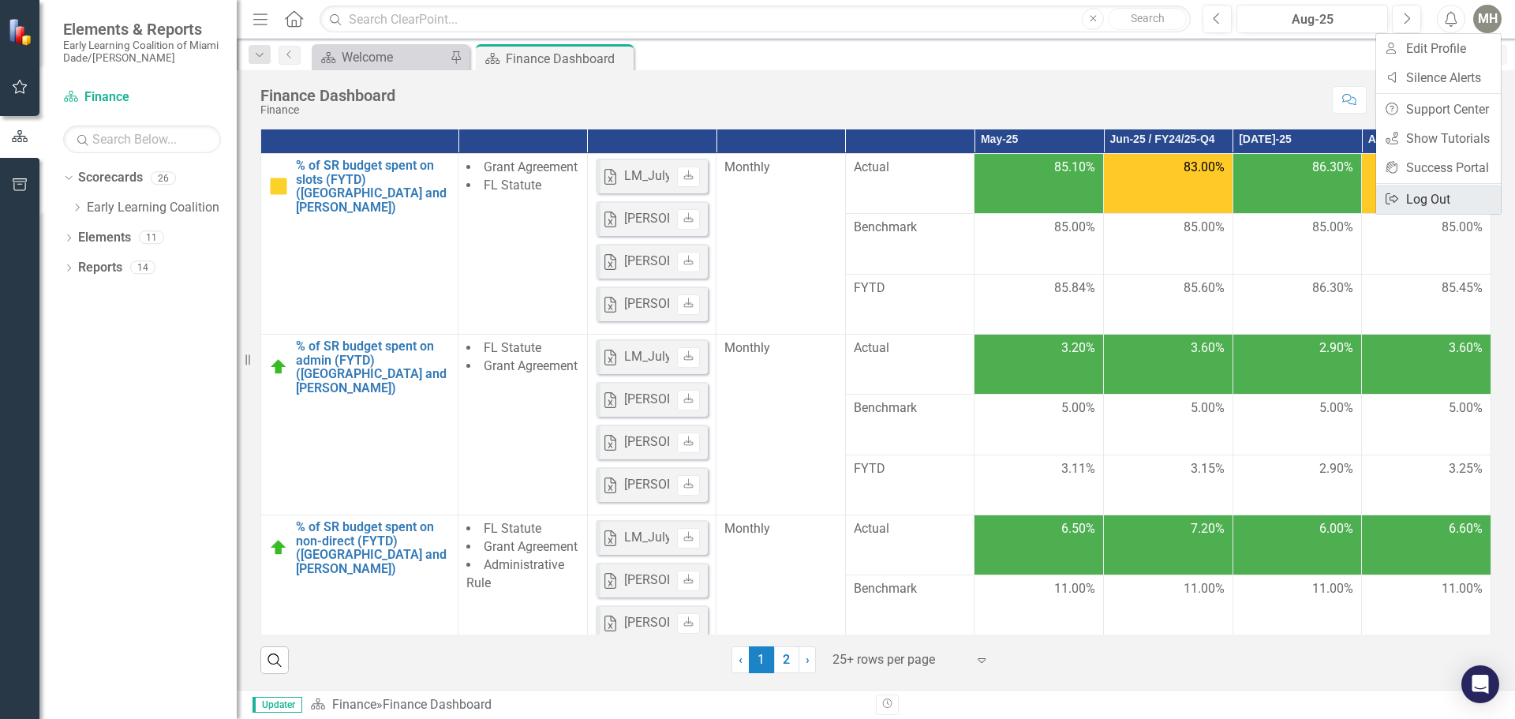
click at [1423, 200] on link "Logout Log Out" at bounding box center [1438, 199] width 125 height 29
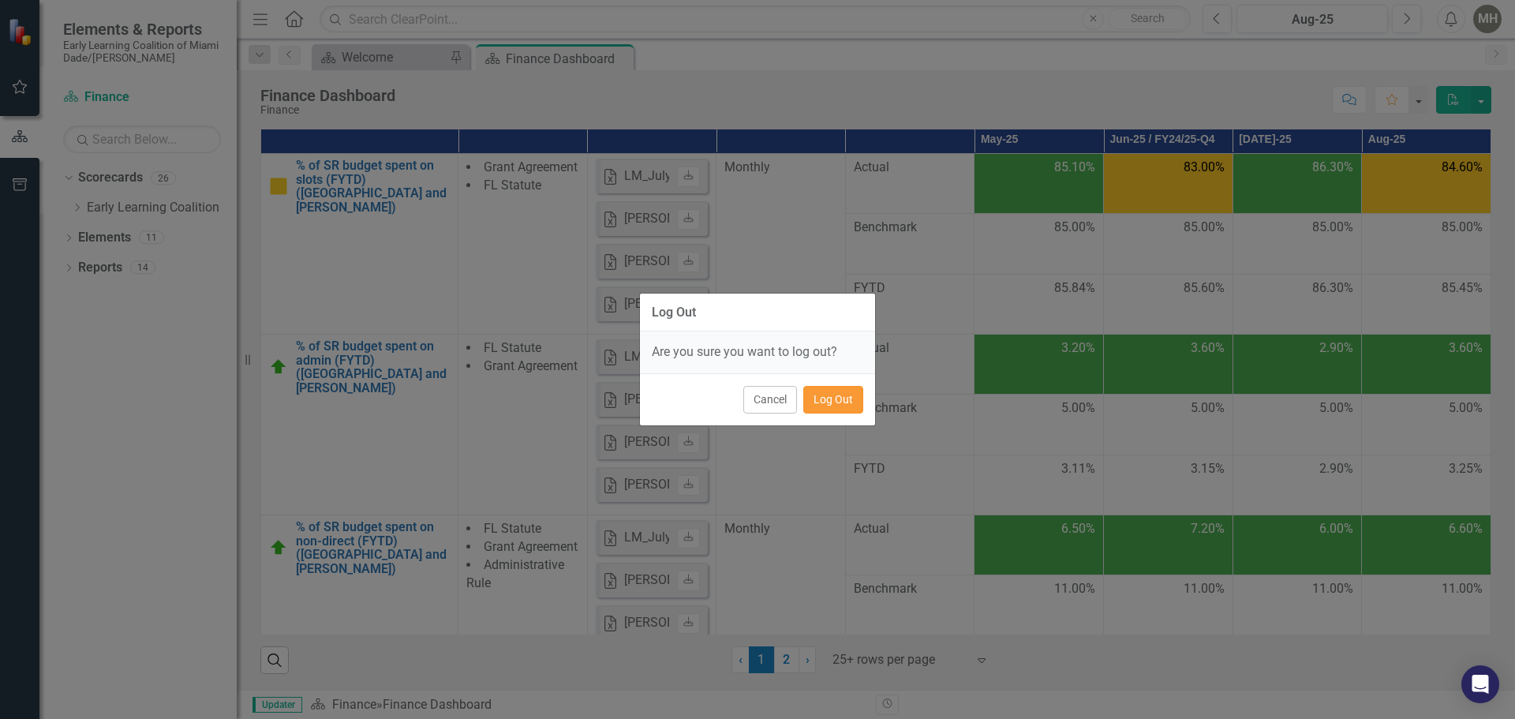
click at [831, 404] on button "Log Out" at bounding box center [833, 400] width 60 height 28
